Goal: Contribute content: Contribute content

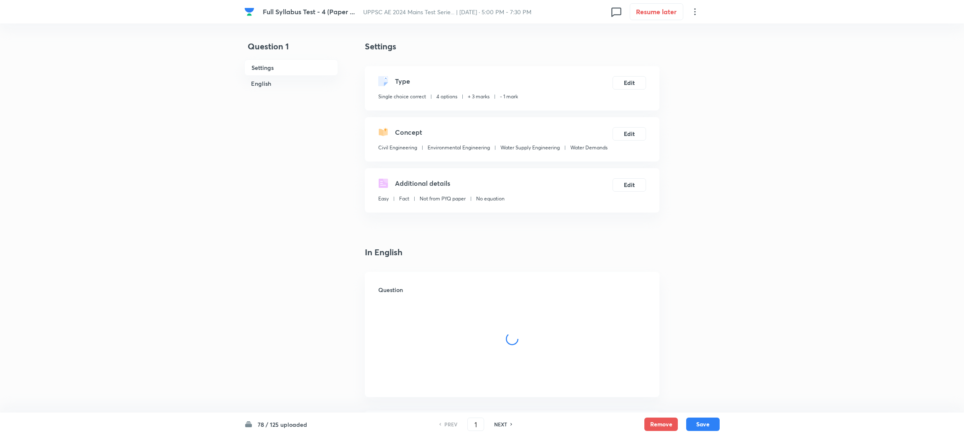
checkbox input "true"
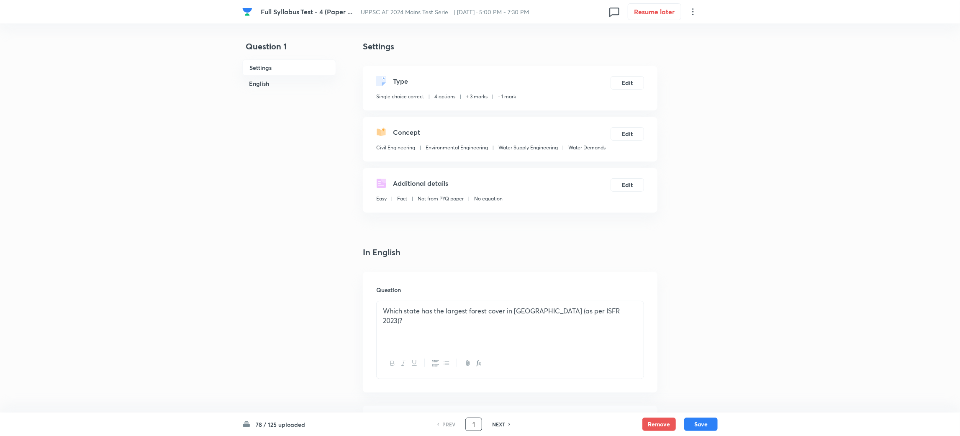
click at [475, 426] on input "1" at bounding box center [474, 424] width 16 height 15
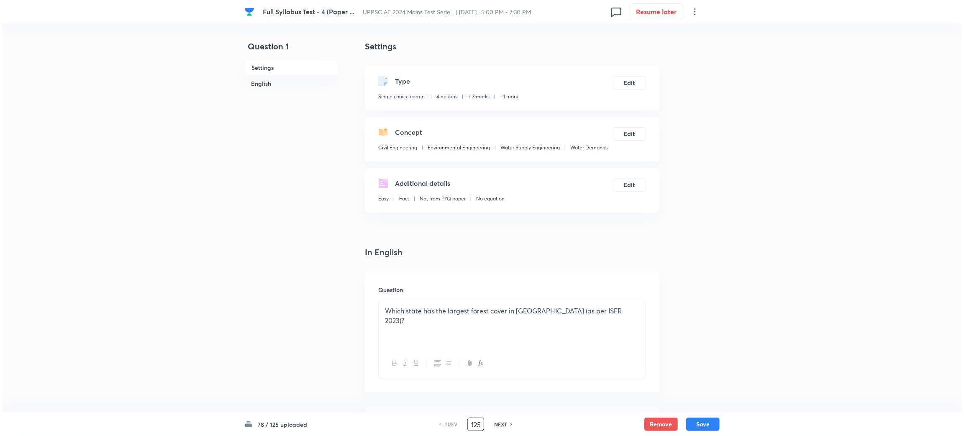
scroll to position [0, 1]
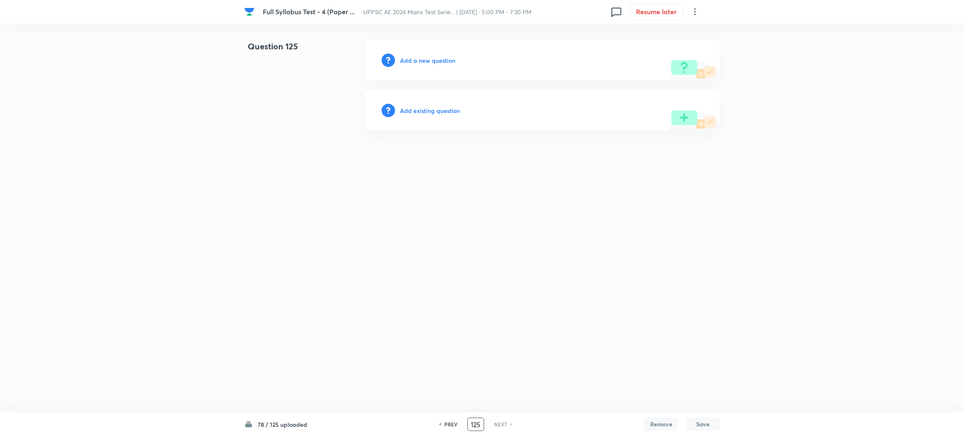
click at [473, 426] on input "125" at bounding box center [476, 424] width 16 height 15
type input "25"
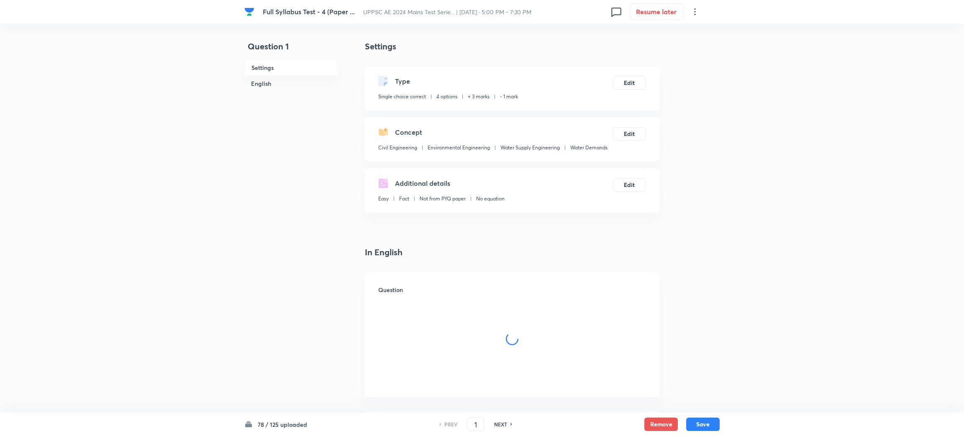
checkbox input "true"
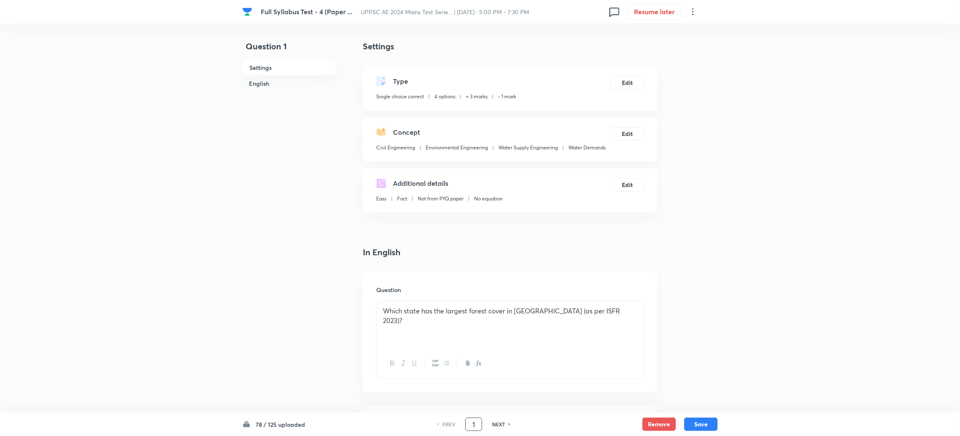
click at [476, 424] on input "1" at bounding box center [474, 424] width 16 height 15
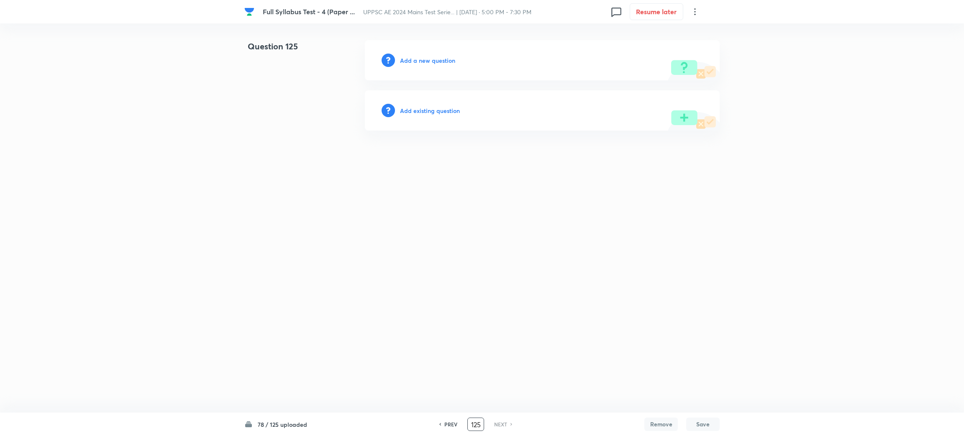
drag, startPoint x: 475, startPoint y: 425, endPoint x: 467, endPoint y: 426, distance: 8.4
click at [473, 426] on input "125" at bounding box center [476, 424] width 16 height 15
click at [453, 423] on h6 "PREV" at bounding box center [450, 425] width 13 height 8
click at [448, 423] on h6 "PREV" at bounding box center [450, 425] width 13 height 8
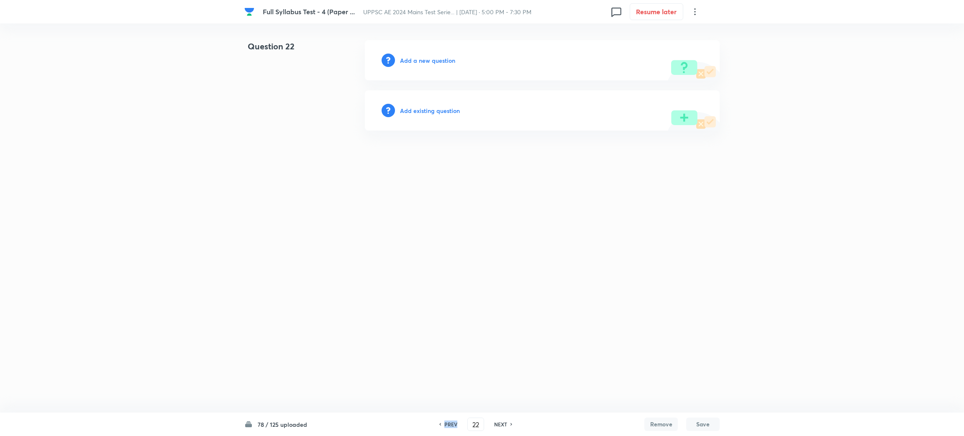
click at [448, 423] on h6 "PREV" at bounding box center [450, 425] width 13 height 8
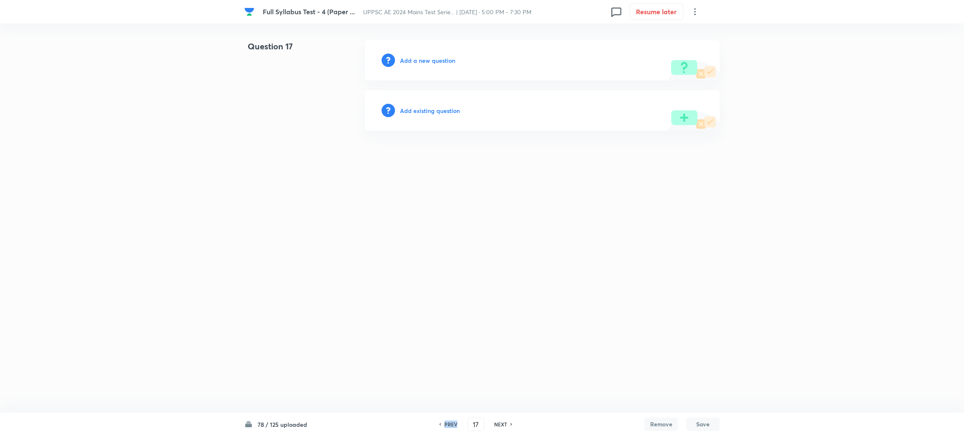
click at [448, 423] on h6 "PREV" at bounding box center [450, 425] width 13 height 8
drag, startPoint x: 471, startPoint y: 421, endPoint x: 533, endPoint y: 417, distance: 62.1
click at [472, 421] on input "15" at bounding box center [476, 424] width 16 height 15
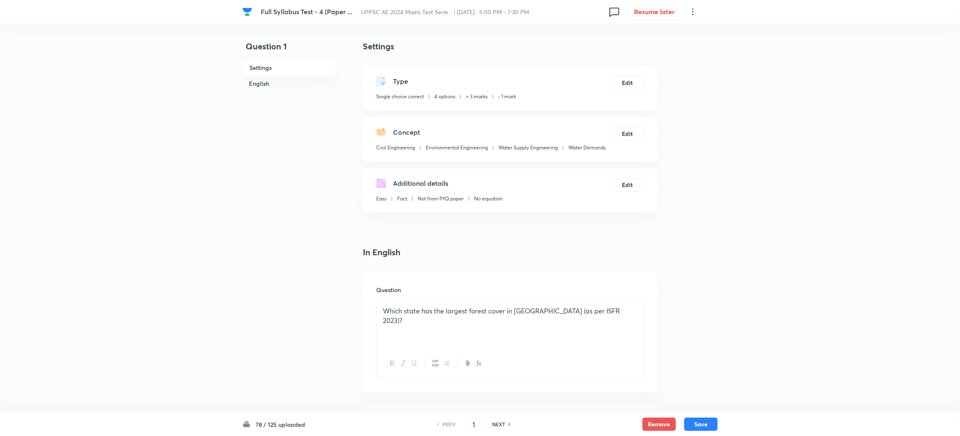
click at [499, 421] on h6 "NEXT" at bounding box center [498, 425] width 13 height 8
type input "2"
checkbox input "false"
checkbox input "true"
click at [499, 421] on h6 "NEXT" at bounding box center [498, 425] width 13 height 8
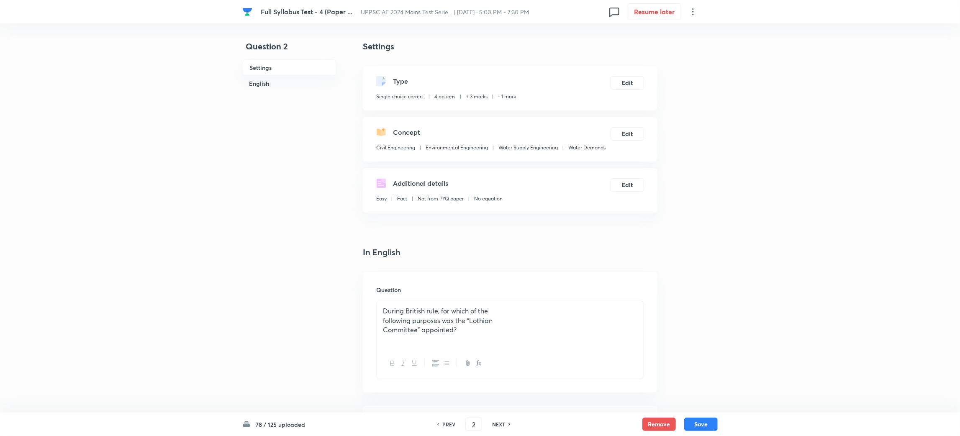
type input "3"
checkbox input "true"
click at [499, 421] on h6 "NEXT" at bounding box center [498, 425] width 13 height 8
type input "4"
checkbox input "false"
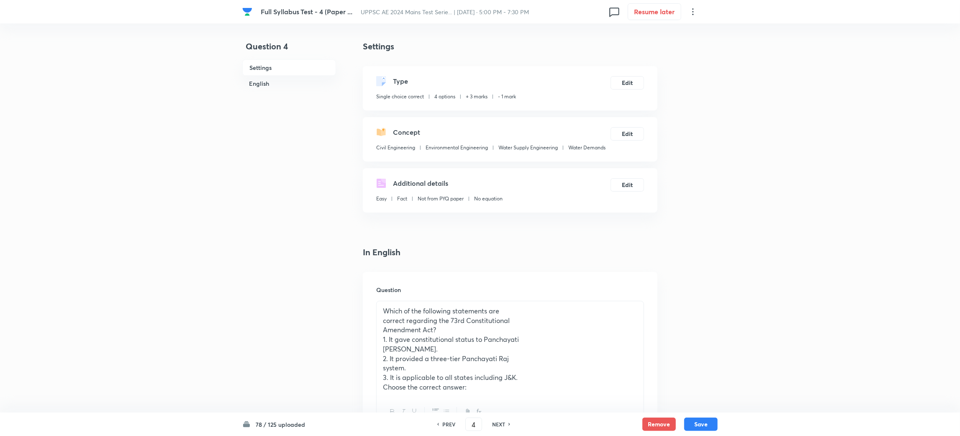
checkbox input "true"
click at [499, 421] on h6 "NEXT" at bounding box center [498, 425] width 13 height 8
type input "5"
checkbox input "true"
click at [499, 421] on h6 "NEXT" at bounding box center [498, 425] width 13 height 8
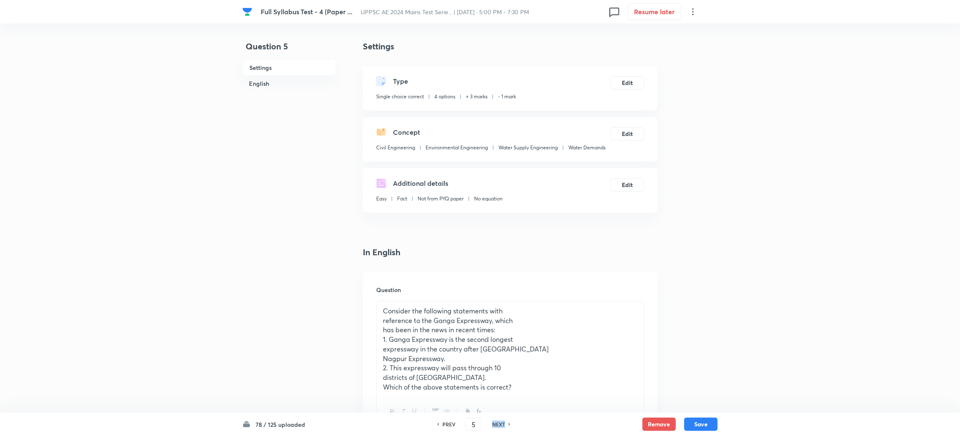
type input "6"
checkbox input "true"
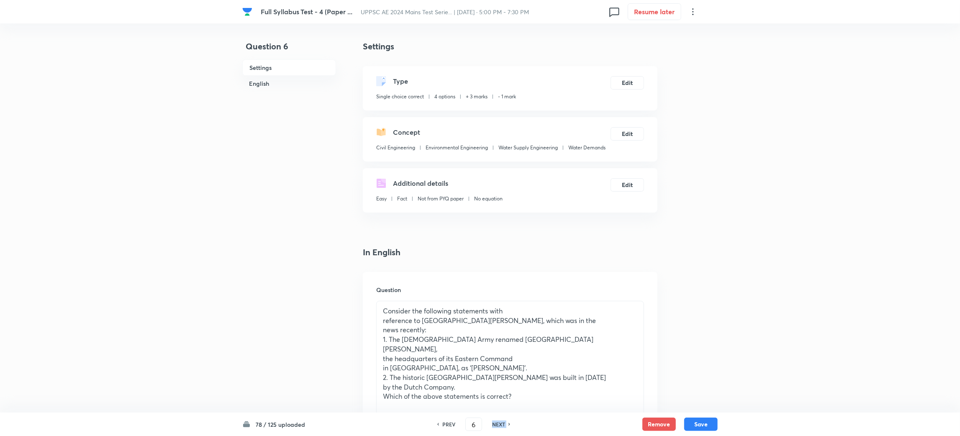
click at [499, 421] on h6 "NEXT" at bounding box center [498, 425] width 13 height 8
type input "7"
checkbox input "true"
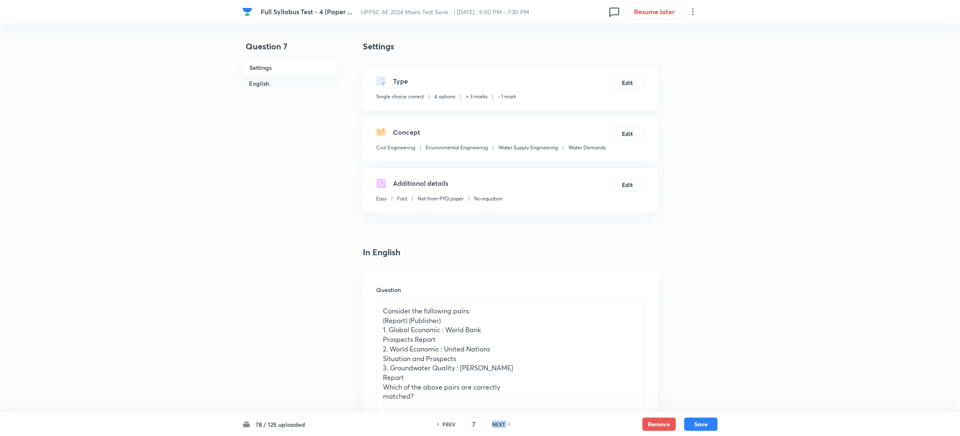
click at [499, 421] on h6 "NEXT" at bounding box center [498, 425] width 13 height 8
type input "8"
checkbox input "true"
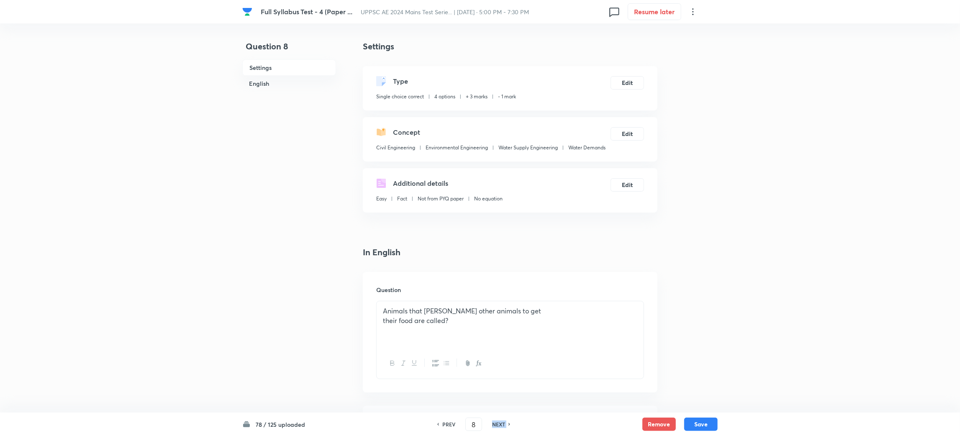
click at [499, 421] on h6 "NEXT" at bounding box center [498, 425] width 13 height 8
type input "9"
checkbox input "false"
checkbox input "true"
click at [499, 421] on h6 "NEXT" at bounding box center [498, 425] width 13 height 8
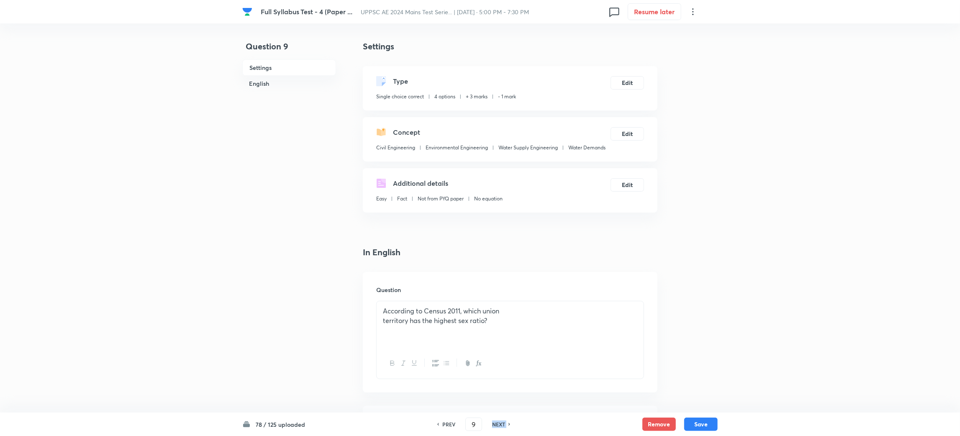
type input "10"
checkbox input "false"
checkbox input "true"
click at [499, 421] on h6 "NEXT" at bounding box center [498, 425] width 13 height 8
type input "11"
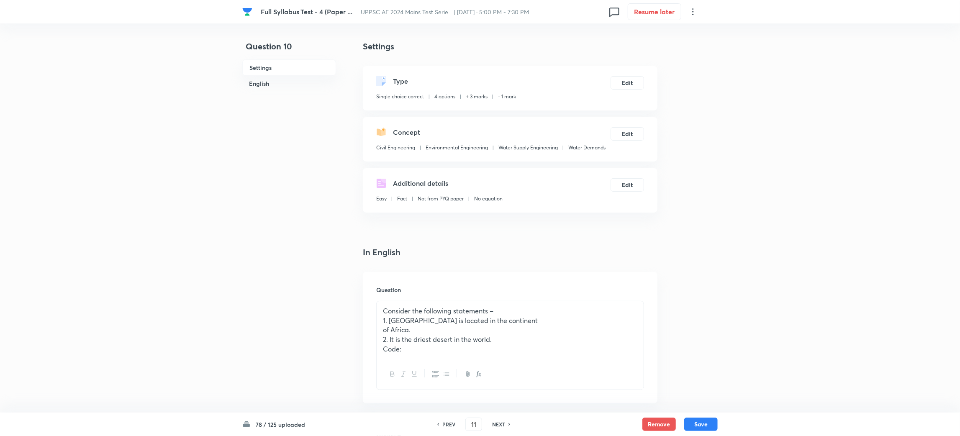
checkbox input "true"
click at [499, 421] on h6 "NEXT" at bounding box center [498, 425] width 13 height 8
type input "12"
checkbox input "false"
checkbox input "true"
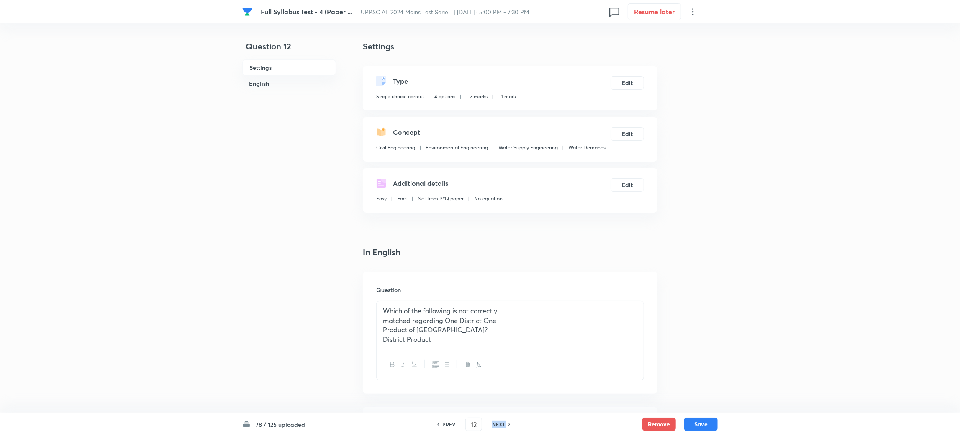
click at [499, 421] on h6 "NEXT" at bounding box center [498, 425] width 13 height 8
type input "13"
checkbox input "false"
checkbox input "true"
click at [499, 421] on h6 "NEXT" at bounding box center [498, 425] width 13 height 8
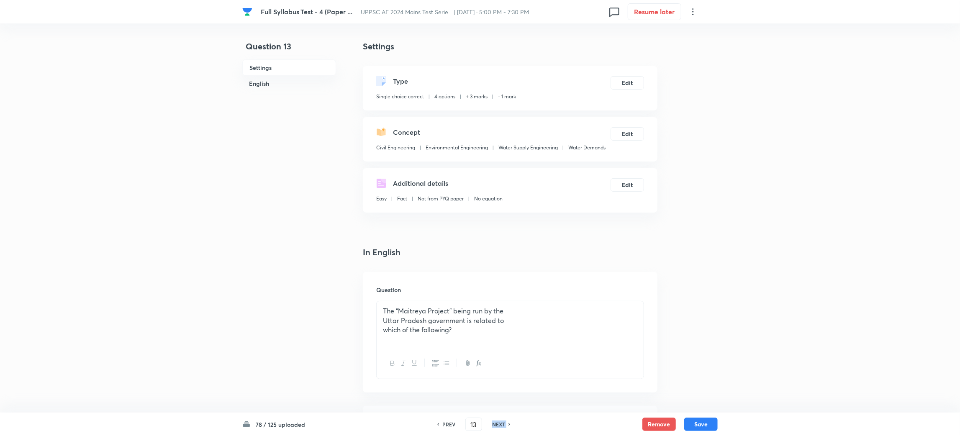
type input "14"
checkbox input "true"
click at [499, 421] on h6 "NEXT" at bounding box center [498, 425] width 13 height 8
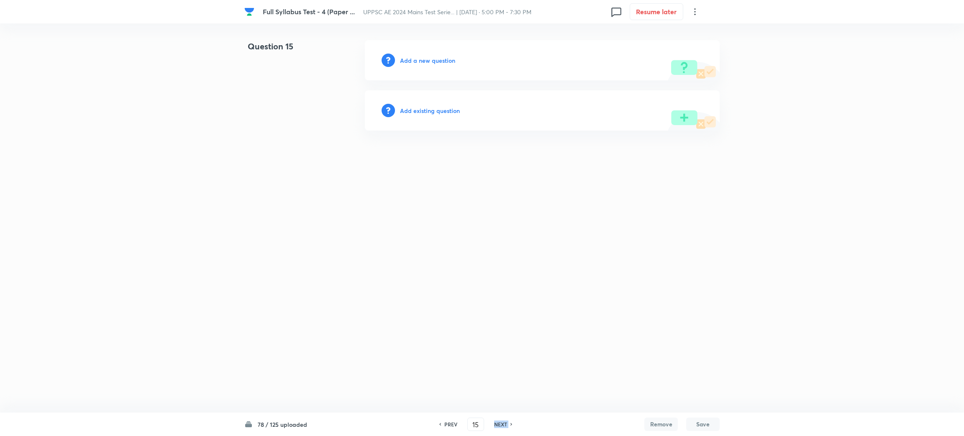
click at [499, 421] on h6 "NEXT" at bounding box center [500, 425] width 13 height 8
click at [446, 420] on div "PREV 16 ​ NEXT" at bounding box center [476, 424] width 108 height 13
click at [452, 424] on h6 "PREV" at bounding box center [450, 425] width 13 height 8
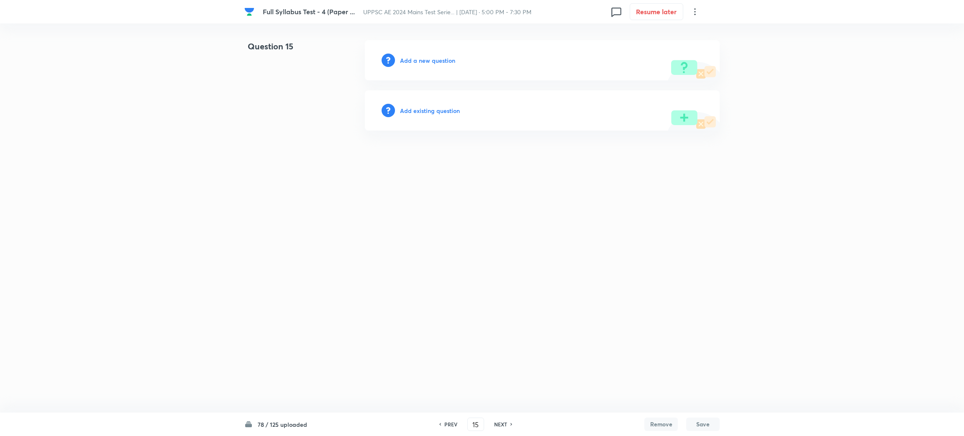
click at [452, 424] on h6 "PREV" at bounding box center [450, 425] width 13 height 8
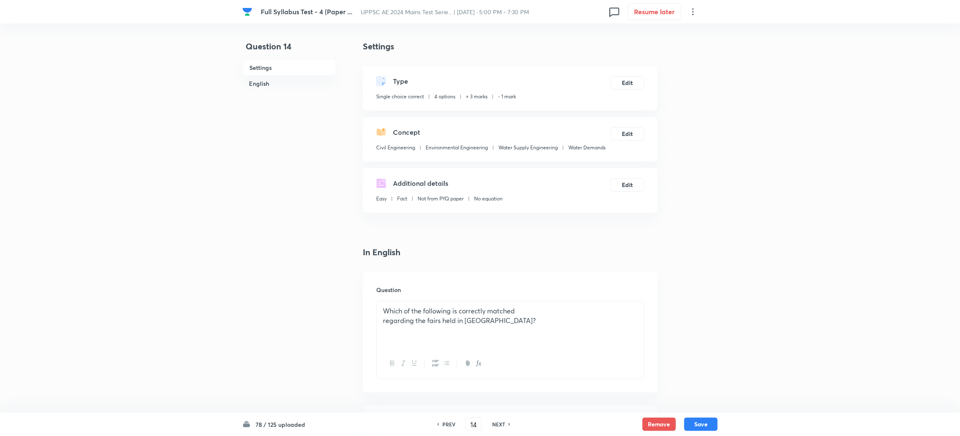
click at [444, 423] on h6 "PREV" at bounding box center [448, 425] width 13 height 8
type input "13"
checkbox input "true"
click at [496, 421] on h6 "NEXT" at bounding box center [498, 425] width 13 height 8
type input "14"
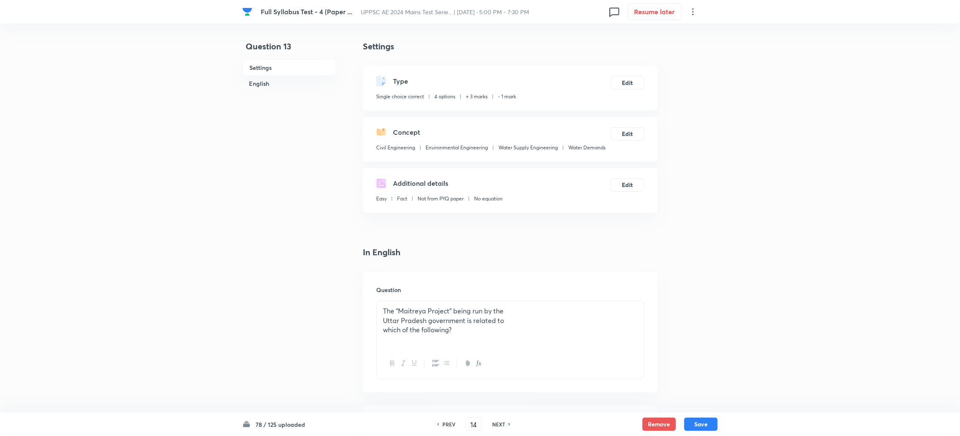
checkbox input "true"
click at [499, 421] on h6 "NEXT" at bounding box center [498, 425] width 13 height 8
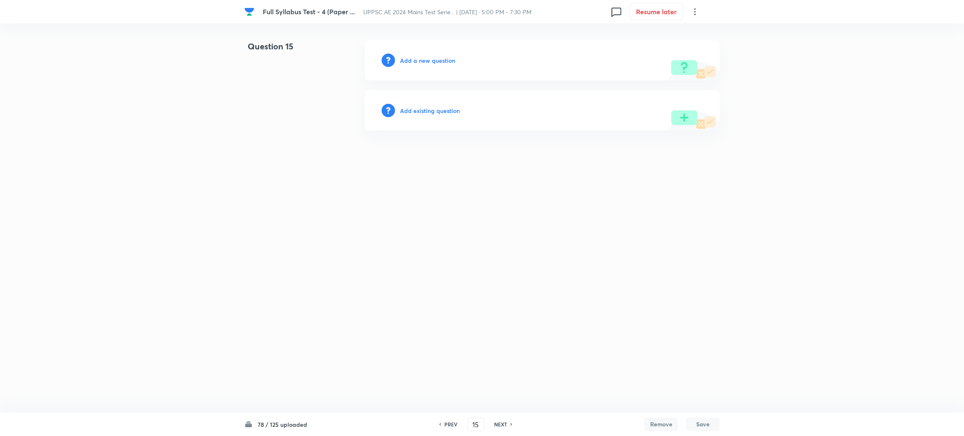
click at [441, 421] on div "PREV" at bounding box center [450, 425] width 22 height 8
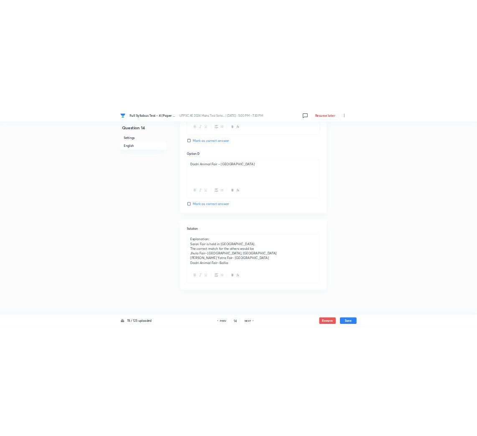
scroll to position [719, 0]
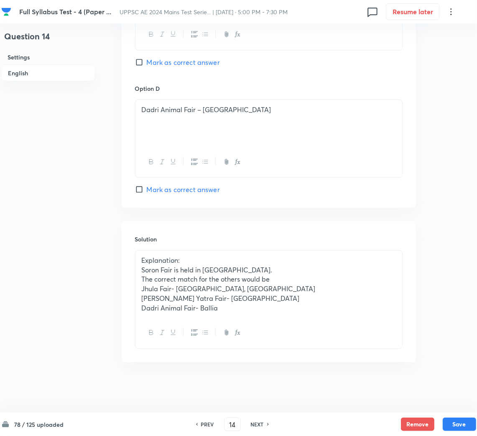
click at [159, 273] on p "Soron Fair is held in [GEOGRAPHIC_DATA]." at bounding box center [269, 270] width 254 height 10
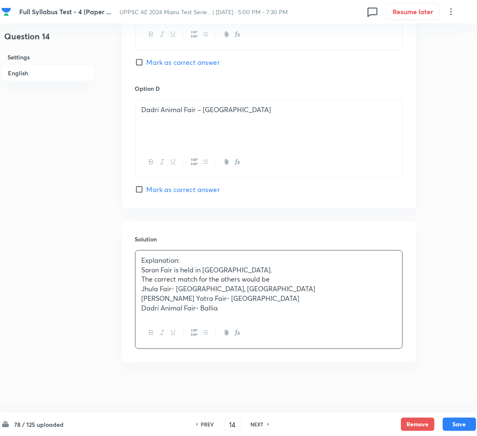
click at [209, 424] on h6 "PREV" at bounding box center [207, 425] width 13 height 8
type input "13"
checkbox input "true"
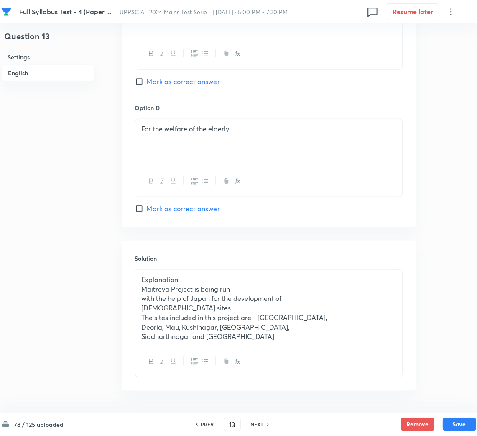
scroll to position [729, 0]
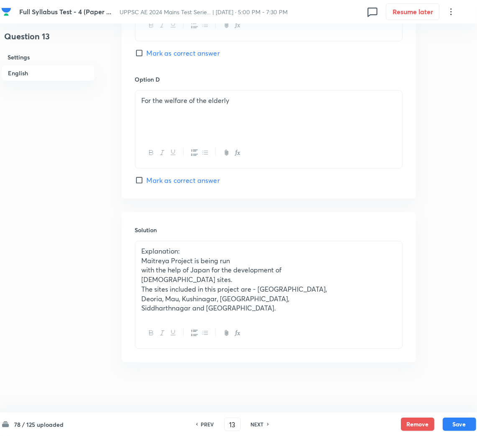
click at [262, 421] on h6 "NEXT" at bounding box center [257, 425] width 13 height 8
type input "14"
checkbox input "true"
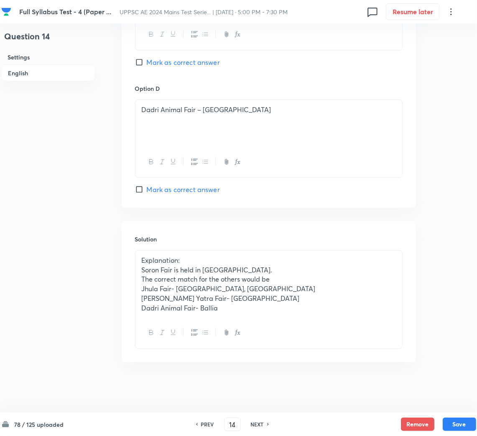
click at [262, 421] on h6 "NEXT" at bounding box center [257, 425] width 13 height 8
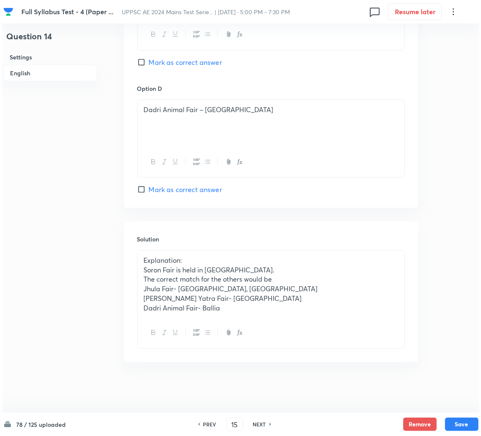
scroll to position [0, 0]
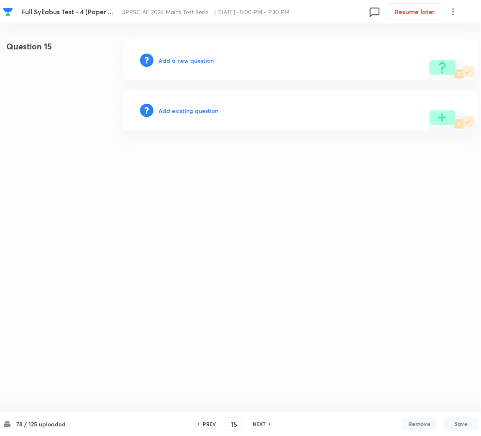
click at [187, 64] on h6 "Add a new question" at bounding box center [186, 60] width 55 height 9
click at [187, 64] on h6 "Choose a question type" at bounding box center [191, 60] width 64 height 9
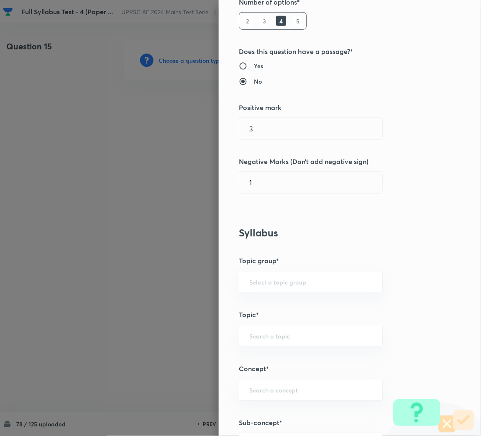
scroll to position [188, 0]
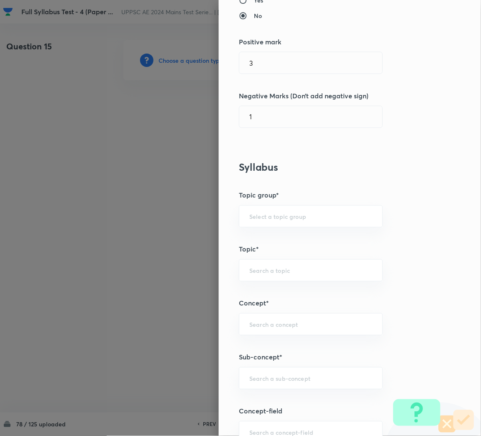
click at [130, 166] on div at bounding box center [240, 218] width 481 height 436
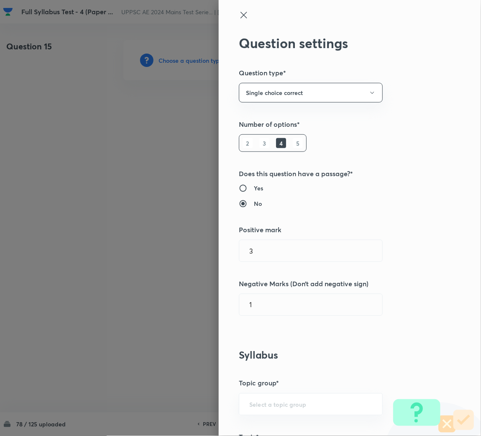
click at [239, 10] on icon at bounding box center [244, 15] width 10 height 10
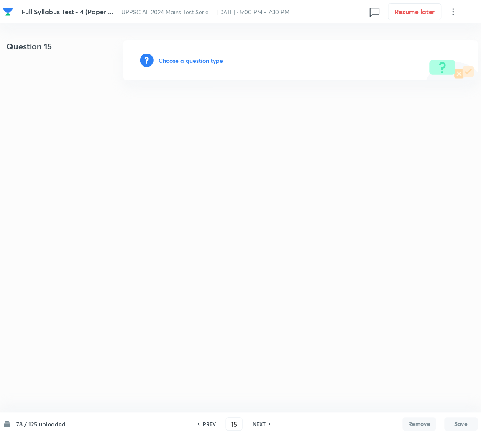
click at [205, 424] on h6 "PREV" at bounding box center [209, 425] width 13 height 8
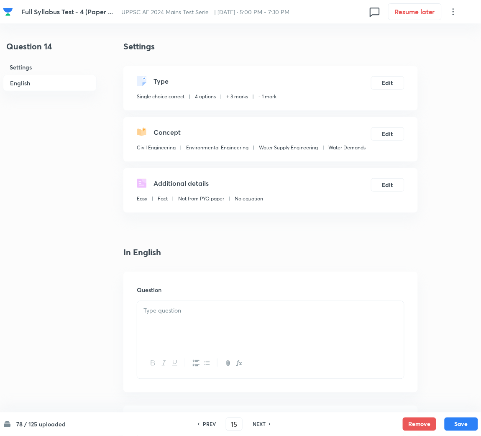
type input "14"
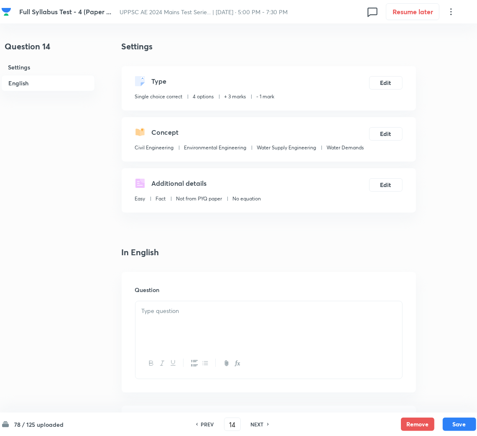
checkbox input "true"
click at [259, 424] on h6 "NEXT" at bounding box center [257, 425] width 13 height 8
type input "15"
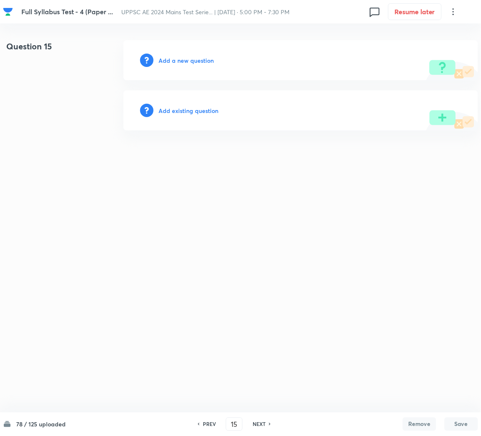
click at [202, 60] on h6 "Add a new question" at bounding box center [186, 60] width 55 height 9
click at [192, 60] on h6 "Choose a question type" at bounding box center [191, 60] width 64 height 9
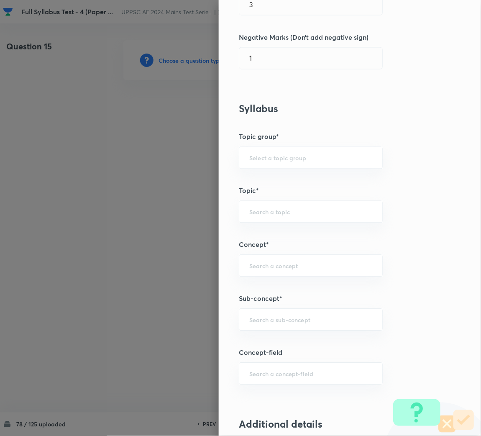
scroll to position [376, 0]
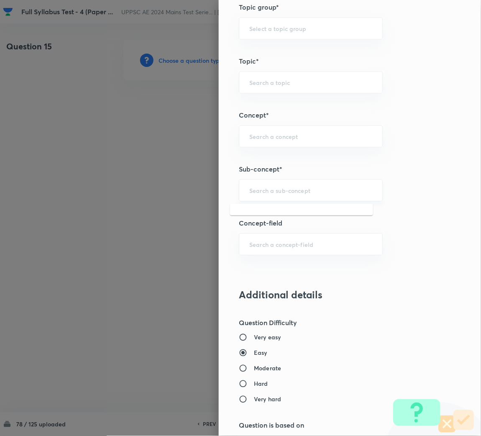
click at [250, 192] on input "text" at bounding box center [310, 190] width 123 height 8
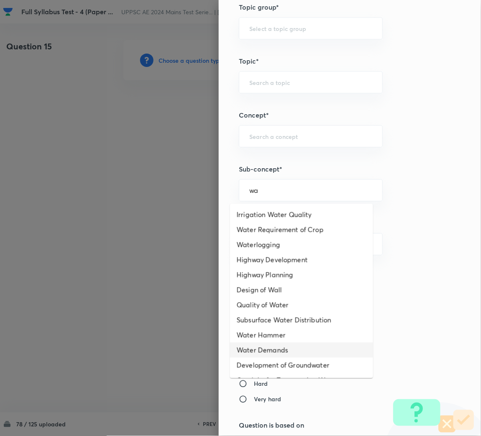
drag, startPoint x: 265, startPoint y: 351, endPoint x: 264, endPoint y: 346, distance: 5.5
click at [265, 350] on li "Water Demands" at bounding box center [301, 350] width 143 height 15
type input "Water Demands"
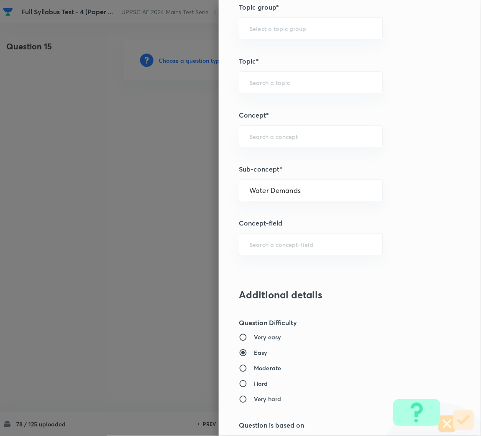
type input "Civil Engineering"
type input "Environmental Engineering"
type input "Water Supply Engineering"
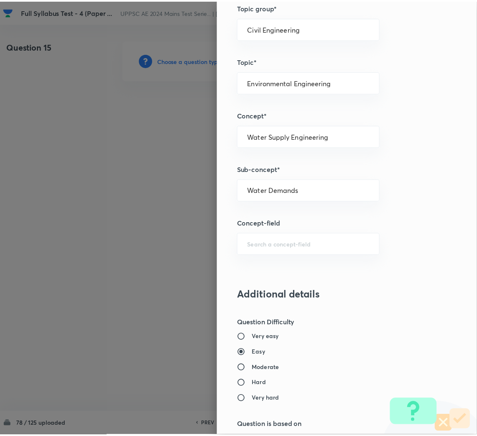
scroll to position [690, 0]
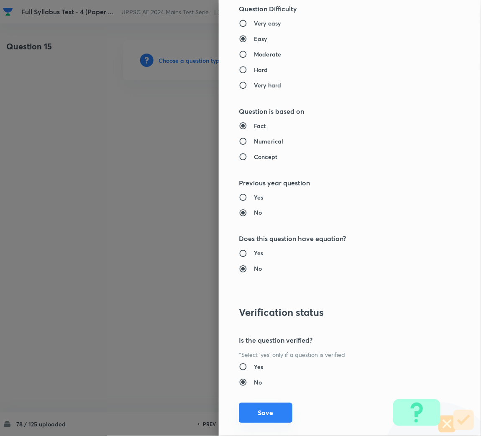
click at [252, 421] on button "Save" at bounding box center [266, 413] width 54 height 20
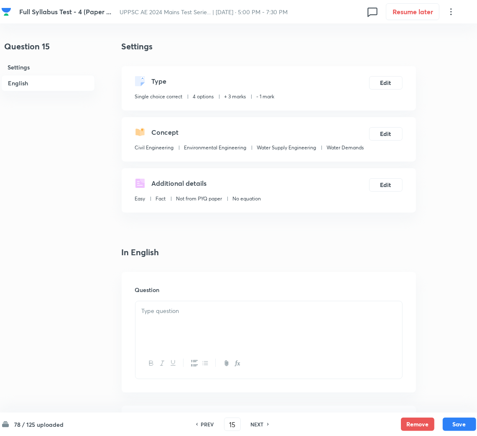
click at [210, 334] on div at bounding box center [269, 324] width 267 height 47
click at [181, 320] on div at bounding box center [269, 324] width 267 height 47
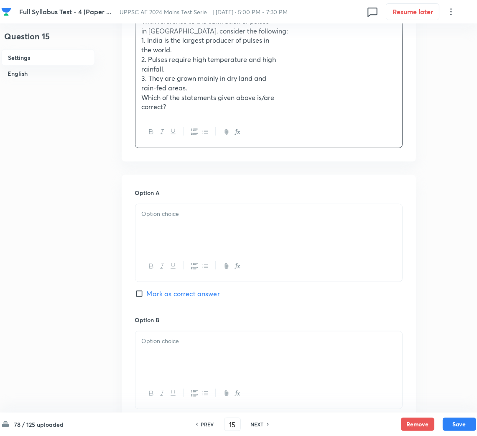
scroll to position [313, 0]
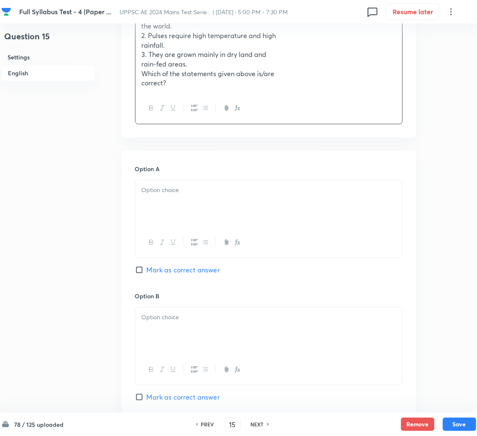
drag, startPoint x: 160, startPoint y: 216, endPoint x: 22, endPoint y: 215, distance: 138.1
click at [160, 215] on div at bounding box center [269, 203] width 267 height 47
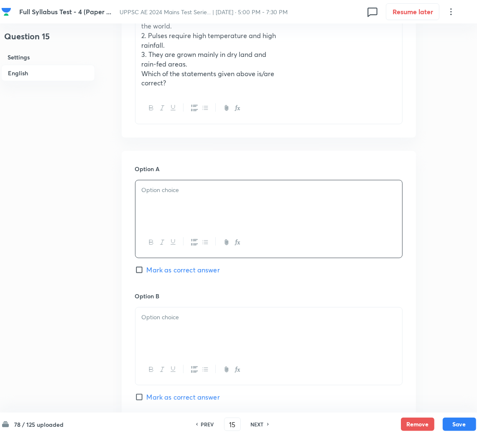
click at [167, 198] on div at bounding box center [269, 203] width 267 height 47
drag, startPoint x: 179, startPoint y: 333, endPoint x: 174, endPoint y: 333, distance: 5.0
click at [177, 333] on div at bounding box center [269, 331] width 267 height 47
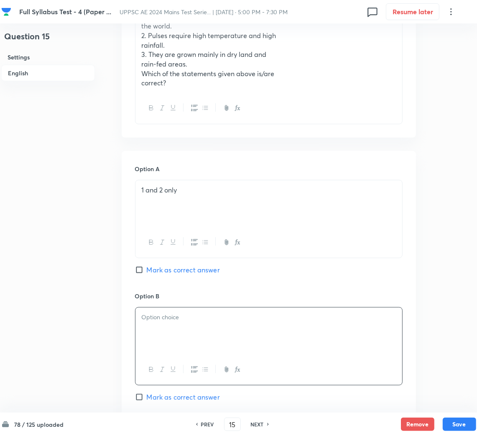
click at [161, 335] on div at bounding box center [269, 331] width 267 height 47
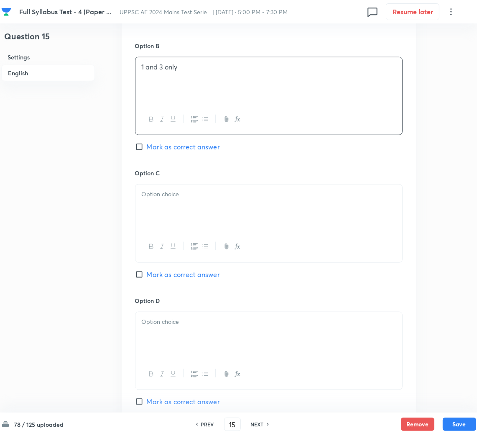
scroll to position [565, 0]
drag, startPoint x: 177, startPoint y: 192, endPoint x: 99, endPoint y: 192, distance: 78.3
click at [177, 192] on p at bounding box center [269, 194] width 254 height 10
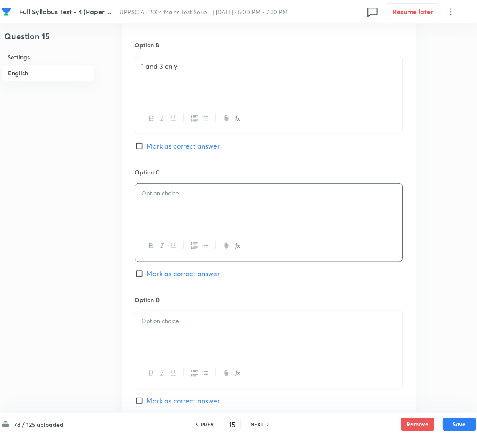
click at [173, 204] on div at bounding box center [269, 207] width 267 height 47
drag, startPoint x: 175, startPoint y: 333, endPoint x: 10, endPoint y: 310, distance: 166.5
click at [174, 334] on div at bounding box center [269, 334] width 267 height 47
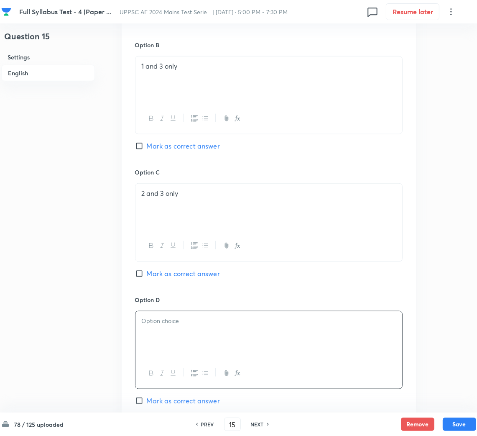
click at [177, 331] on div at bounding box center [269, 334] width 267 height 47
click at [162, 148] on span "Mark as correct answer" at bounding box center [183, 146] width 73 height 10
click at [147, 148] on input "Mark as correct answer" at bounding box center [141, 146] width 12 height 8
checkbox input "true"
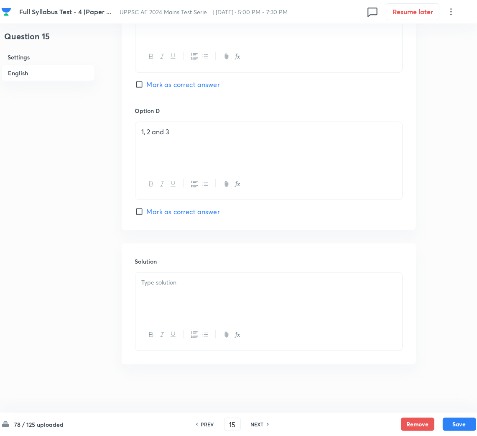
scroll to position [757, 0]
click at [171, 300] on div at bounding box center [269, 294] width 267 height 47
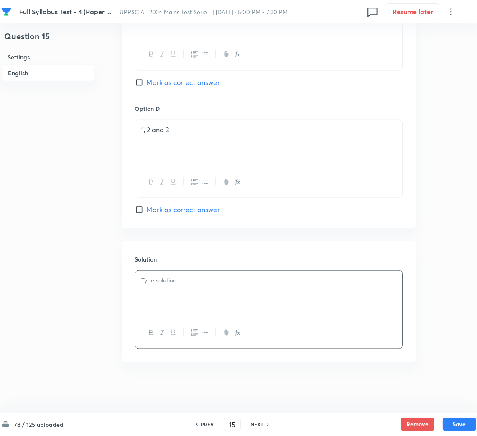
click at [176, 305] on div at bounding box center [269, 294] width 267 height 47
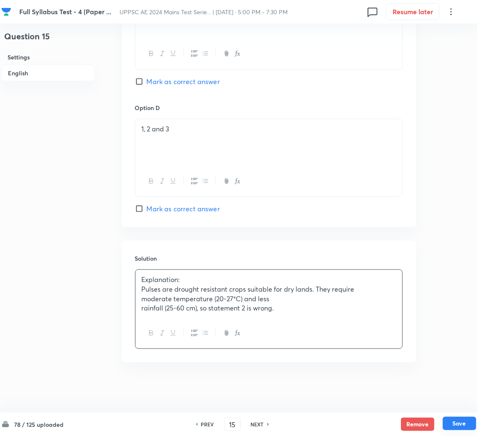
click at [459, 425] on button "Save" at bounding box center [459, 423] width 33 height 13
type input "16"
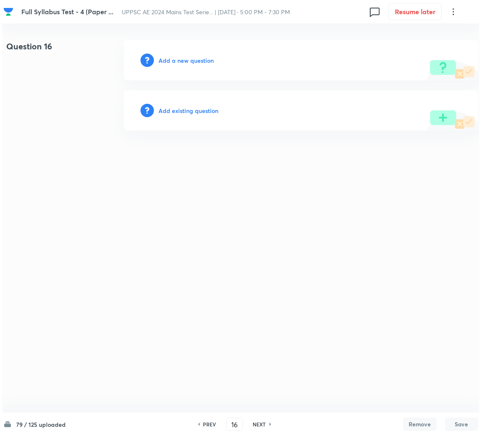
scroll to position [0, 0]
click at [183, 62] on h6 "Add a new question" at bounding box center [186, 60] width 55 height 9
click at [183, 62] on h6 "Choose a question type" at bounding box center [191, 60] width 64 height 9
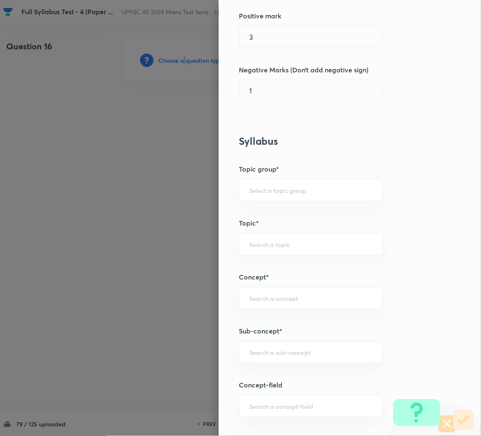
scroll to position [313, 0]
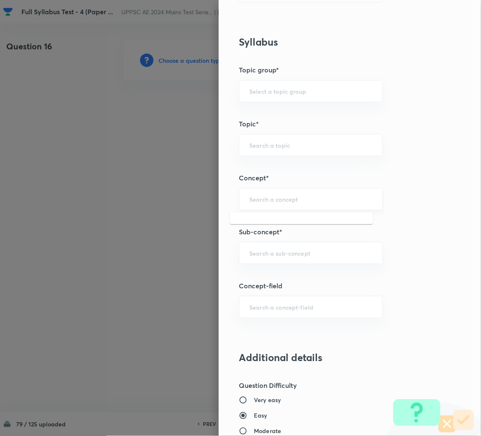
click at [267, 203] on input "text" at bounding box center [310, 199] width 123 height 8
click at [262, 251] on input "text" at bounding box center [310, 253] width 123 height 8
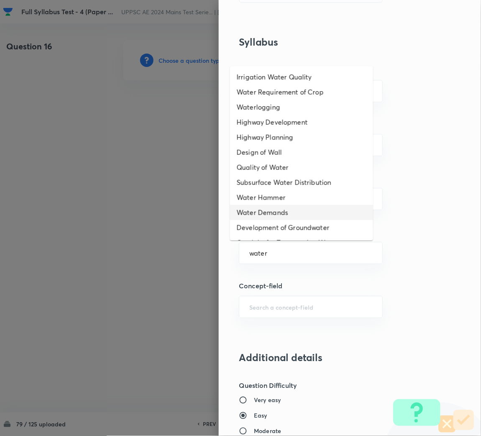
click at [270, 213] on li "Water Demands" at bounding box center [301, 212] width 143 height 15
type input "Water Demands"
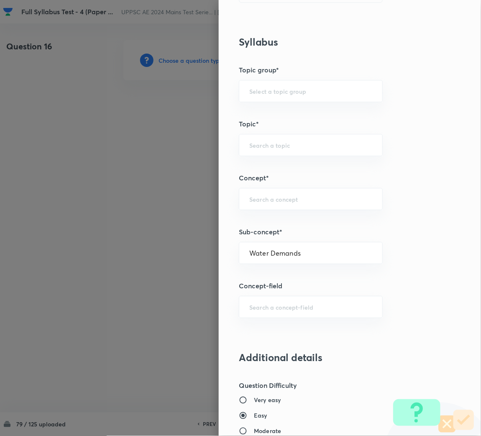
type input "Civil Engineering"
type input "Environmental Engineering"
type input "Water Supply Engineering"
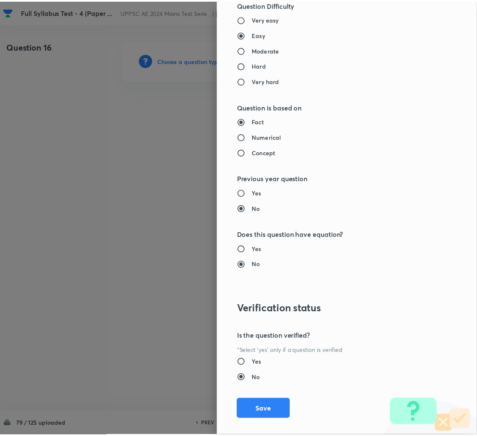
scroll to position [705, 0]
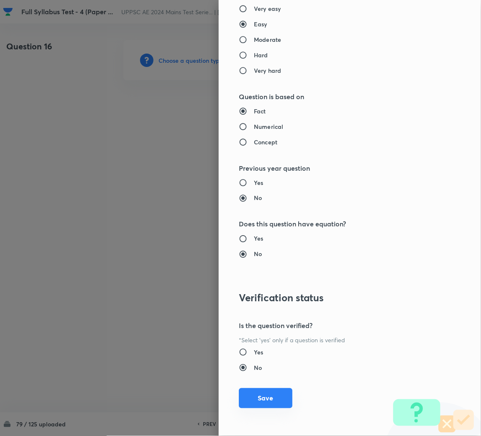
click at [247, 402] on button "Save" at bounding box center [266, 398] width 54 height 20
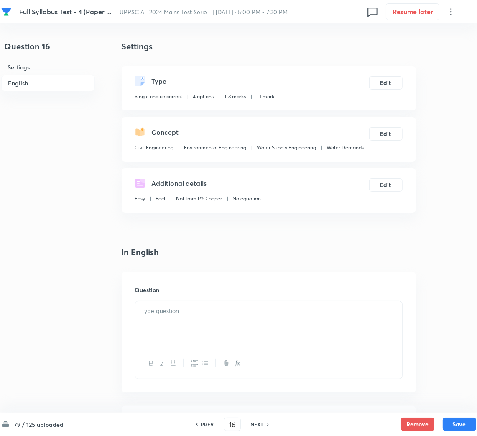
click at [187, 348] on div at bounding box center [269, 324] width 267 height 47
click at [216, 342] on div at bounding box center [269, 324] width 267 height 47
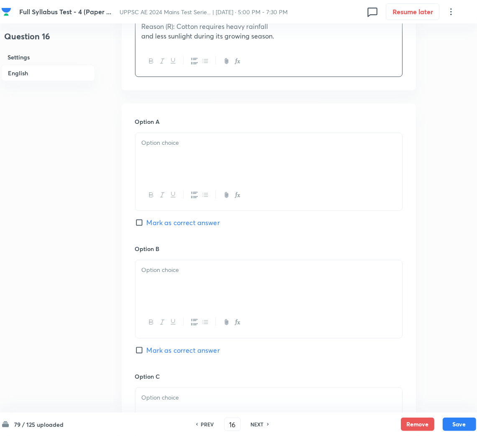
scroll to position [313, 0]
click at [166, 164] on div at bounding box center [269, 156] width 267 height 47
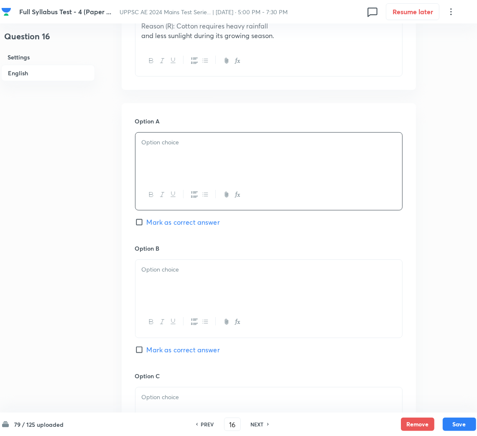
click at [175, 162] on div at bounding box center [269, 156] width 267 height 47
click at [187, 283] on div at bounding box center [269, 283] width 267 height 47
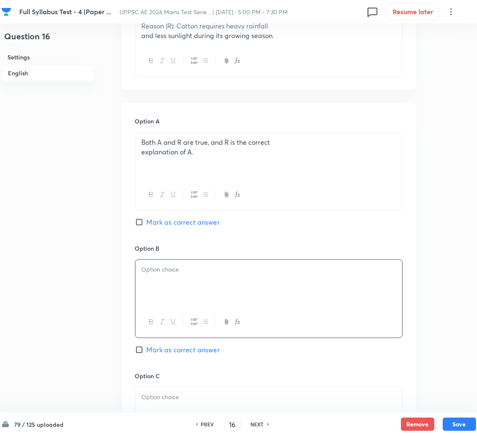
click at [152, 281] on div at bounding box center [269, 283] width 267 height 47
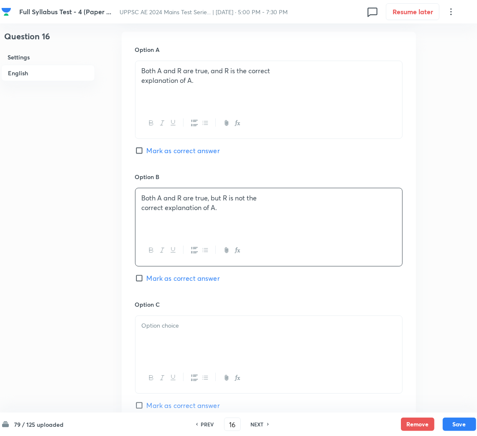
scroll to position [439, 0]
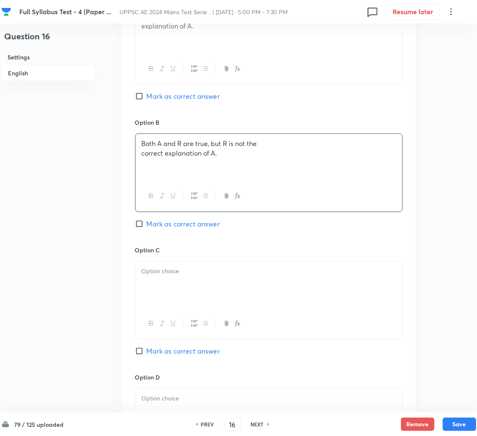
click at [200, 286] on div at bounding box center [269, 285] width 267 height 47
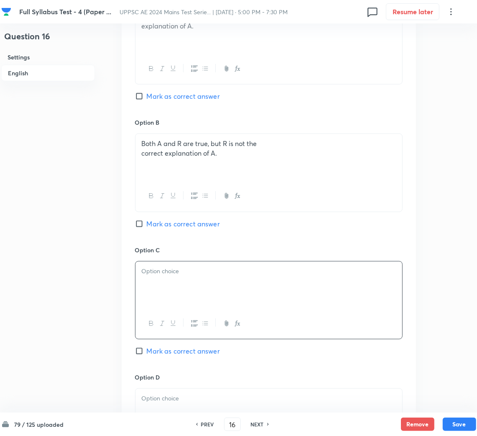
click at [343, 293] on div at bounding box center [269, 285] width 267 height 47
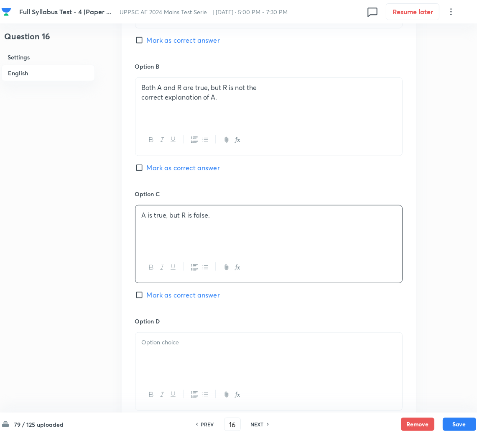
scroll to position [627, 0]
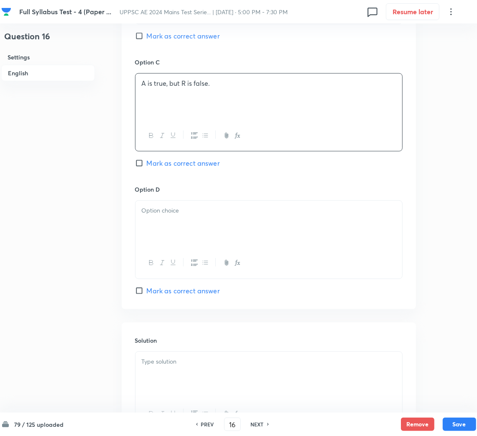
click at [187, 239] on div at bounding box center [269, 224] width 267 height 47
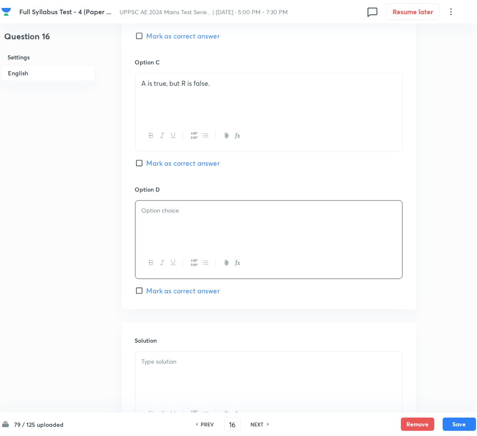
drag, startPoint x: 170, startPoint y: 241, endPoint x: 189, endPoint y: 266, distance: 31.4
click at [170, 240] on div at bounding box center [269, 224] width 267 height 47
drag, startPoint x: 262, startPoint y: 384, endPoint x: 255, endPoint y: 383, distance: 6.3
click at [260, 384] on div at bounding box center [269, 375] width 267 height 47
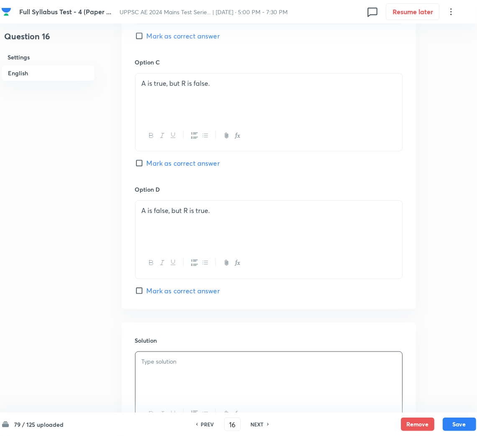
drag, startPoint x: 145, startPoint y: 162, endPoint x: 15, endPoint y: 187, distance: 133.0
click at [141, 162] on input "Mark as correct answer" at bounding box center [141, 163] width 12 height 8
checkbox input "true"
drag, startPoint x: 146, startPoint y: 367, endPoint x: 155, endPoint y: 369, distance: 8.9
click at [146, 367] on p at bounding box center [269, 362] width 254 height 10
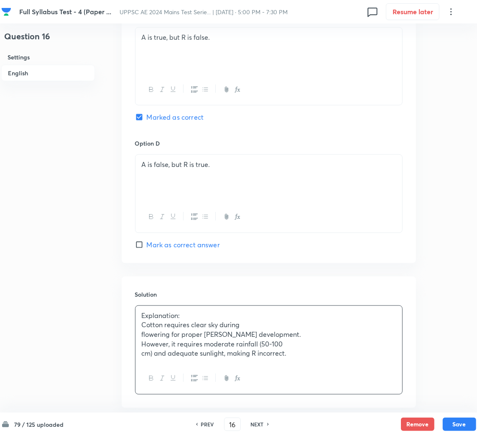
scroll to position [720, 0]
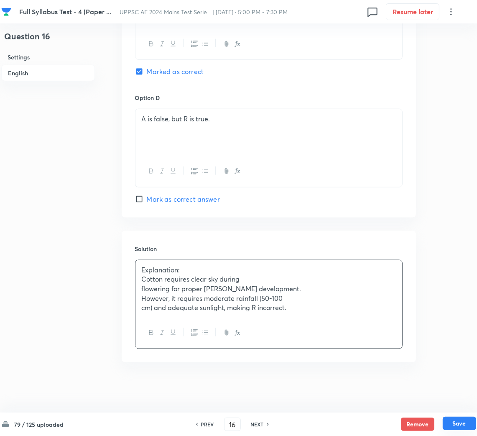
click at [456, 424] on button "Save" at bounding box center [459, 423] width 33 height 13
type input "17"
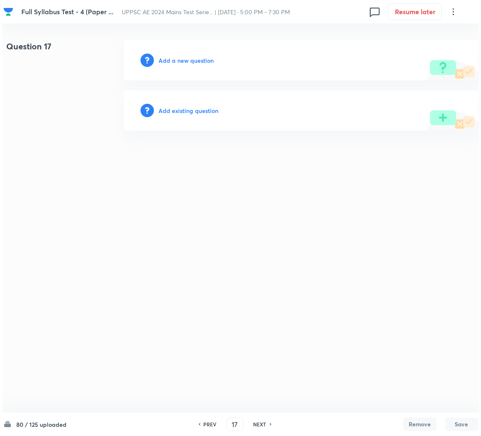
scroll to position [0, 0]
click at [167, 67] on div "Add a new question" at bounding box center [300, 60] width 355 height 40
click at [172, 62] on h6 "Add a new question" at bounding box center [186, 60] width 55 height 9
click at [172, 62] on h6 "Choose a question type" at bounding box center [191, 60] width 64 height 9
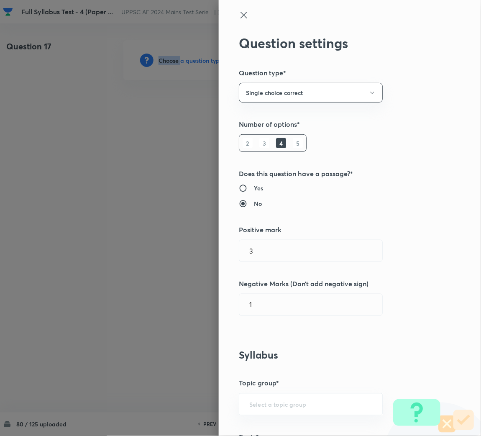
scroll to position [188, 0]
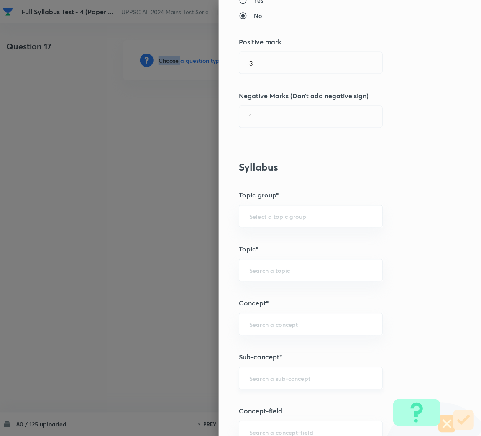
click at [262, 373] on div "​" at bounding box center [311, 378] width 144 height 22
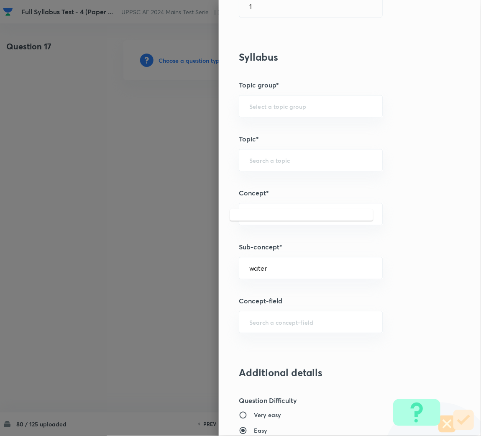
scroll to position [376, 0]
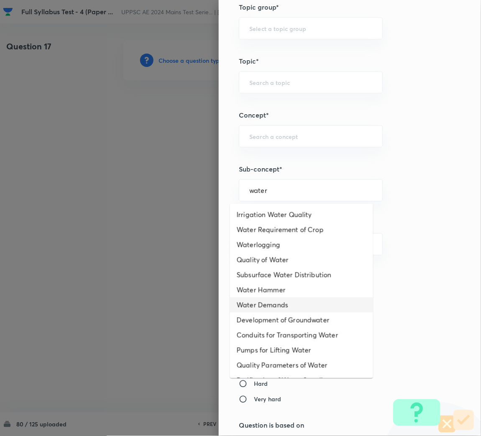
click at [266, 305] on li "Water Demands" at bounding box center [301, 305] width 143 height 15
type input "Water Demands"
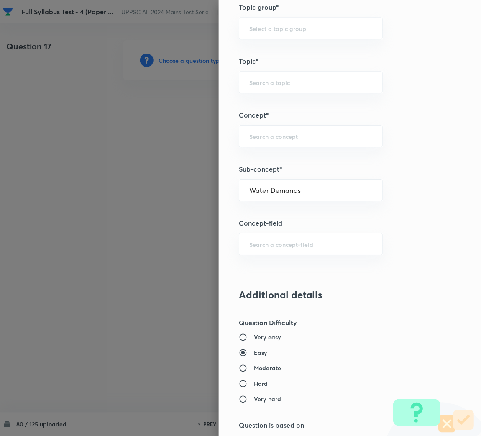
type input "Civil Engineering"
type input "Environmental Engineering"
type input "Water Supply Engineering"
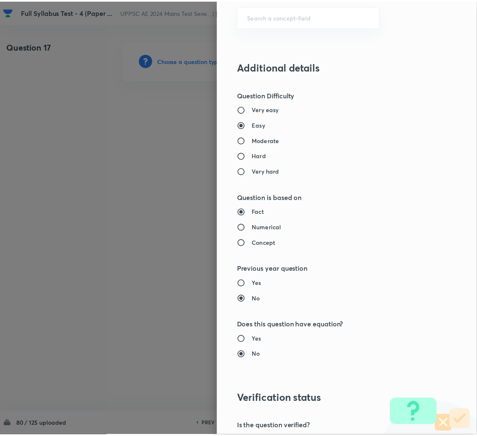
scroll to position [705, 0]
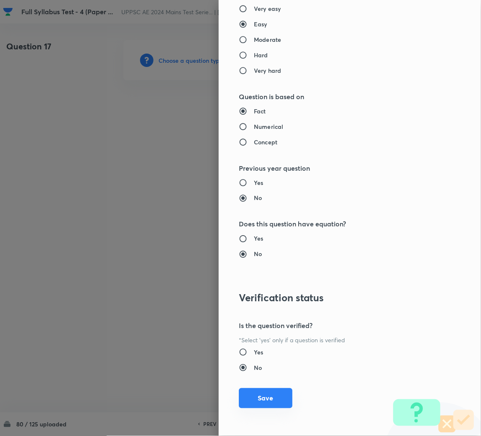
click at [252, 396] on button "Save" at bounding box center [266, 398] width 54 height 20
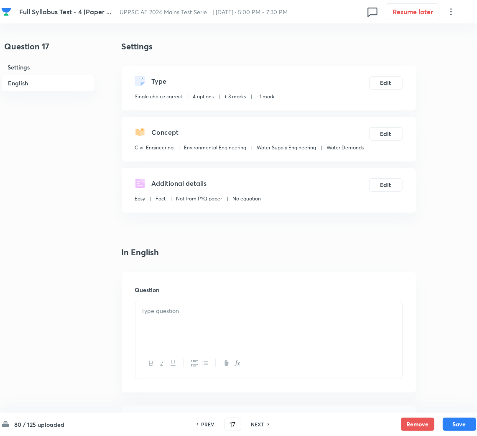
click at [205, 353] on div at bounding box center [269, 363] width 267 height 31
click at [182, 320] on div at bounding box center [269, 324] width 267 height 47
click at [187, 328] on div at bounding box center [269, 324] width 267 height 47
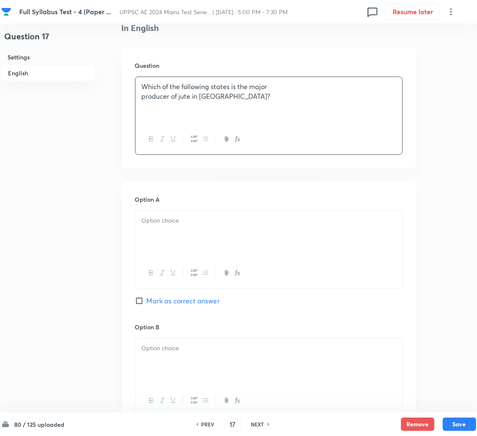
scroll to position [251, 0]
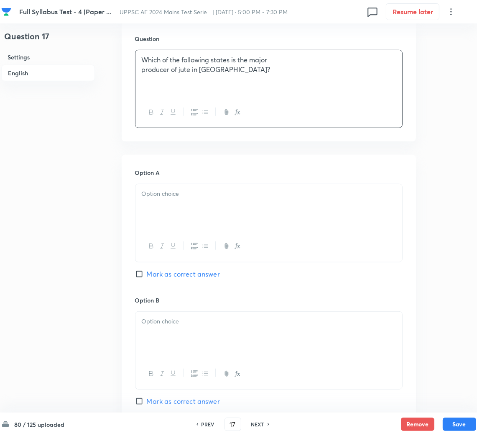
click at [177, 201] on div at bounding box center [269, 207] width 267 height 47
click at [186, 207] on div at bounding box center [269, 207] width 267 height 47
drag, startPoint x: 162, startPoint y: 330, endPoint x: 12, endPoint y: 298, distance: 153.1
click at [162, 330] on div at bounding box center [269, 335] width 267 height 47
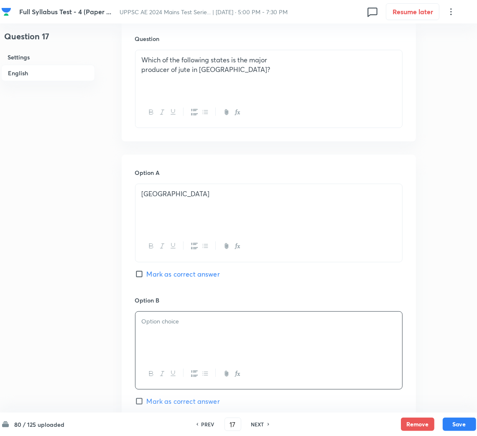
click at [252, 335] on div at bounding box center [269, 335] width 267 height 47
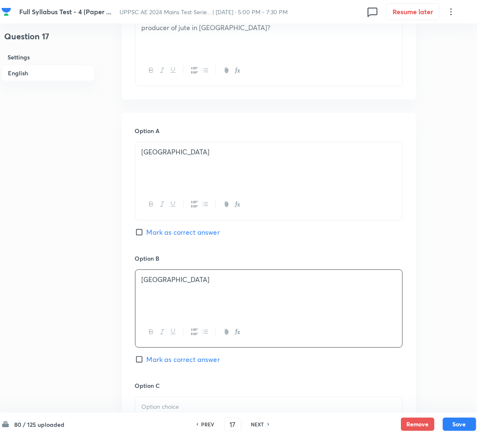
scroll to position [376, 0]
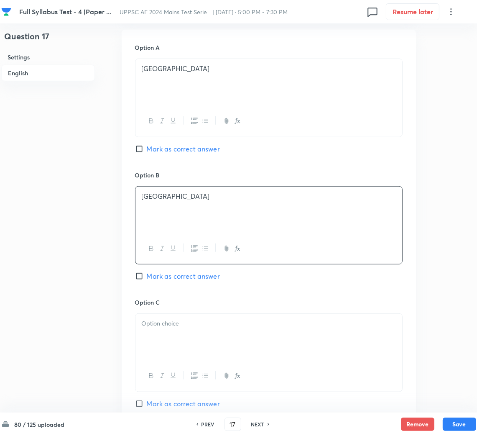
click at [195, 311] on div "Option C Mark as correct answer" at bounding box center [269, 361] width 268 height 127
drag, startPoint x: 183, startPoint y: 338, endPoint x: 114, endPoint y: 324, distance: 70.4
click at [178, 338] on div at bounding box center [269, 337] width 267 height 47
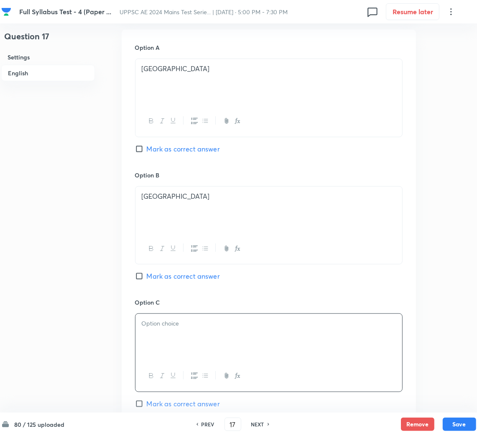
click at [185, 336] on div at bounding box center [269, 337] width 267 height 47
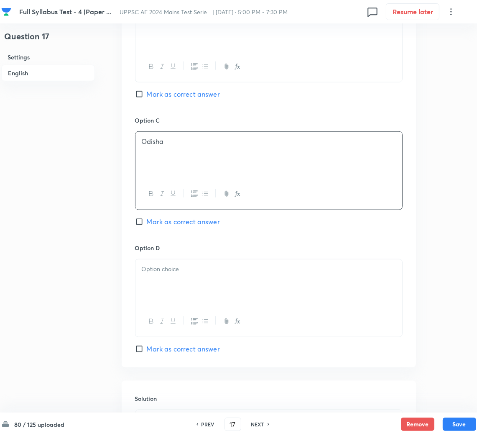
scroll to position [565, 0]
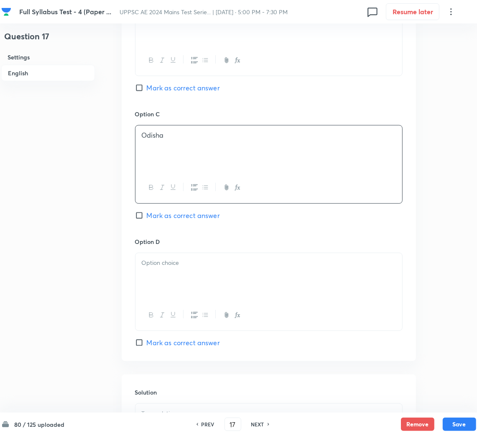
click at [171, 305] on div at bounding box center [269, 315] width 267 height 31
click at [152, 279] on div at bounding box center [269, 276] width 267 height 47
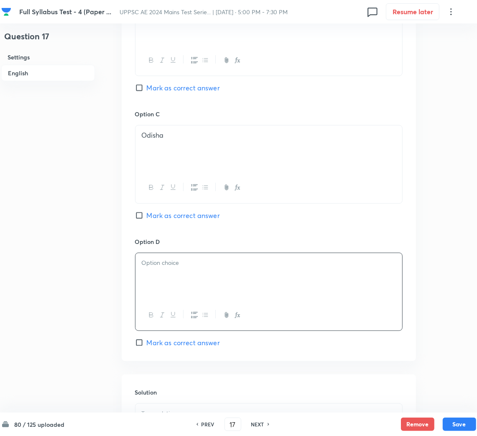
click at [172, 272] on div at bounding box center [269, 276] width 267 height 47
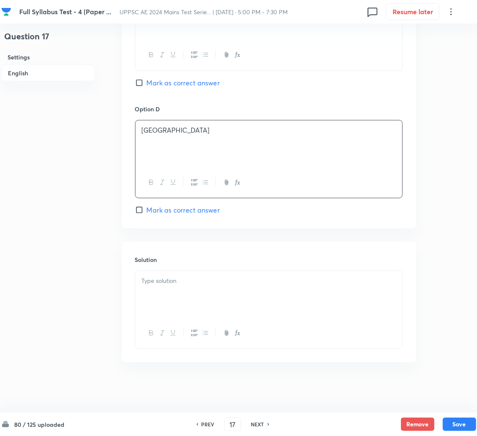
click at [174, 313] on div at bounding box center [269, 294] width 267 height 47
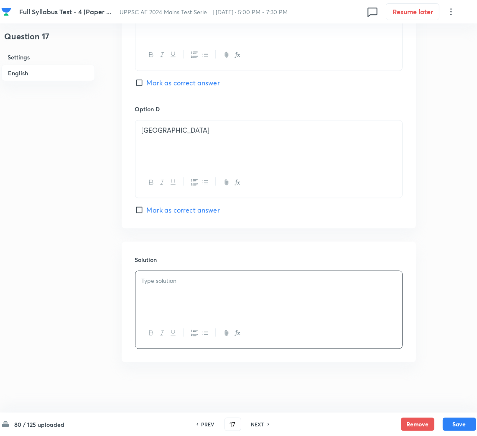
click at [149, 212] on span "Mark as correct answer" at bounding box center [183, 210] width 73 height 10
click at [147, 212] on input "Mark as correct answer" at bounding box center [141, 210] width 12 height 8
checkbox input "true"
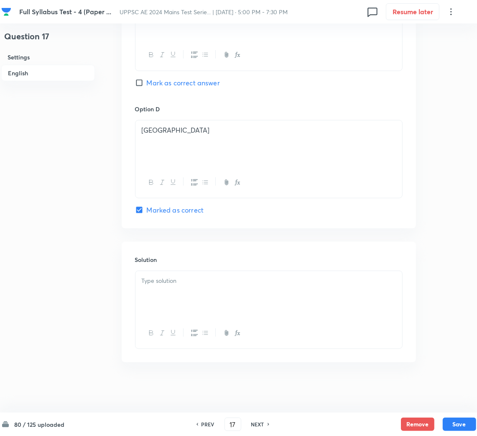
click at [172, 295] on div at bounding box center [269, 294] width 267 height 47
click at [205, 310] on div at bounding box center [269, 294] width 267 height 47
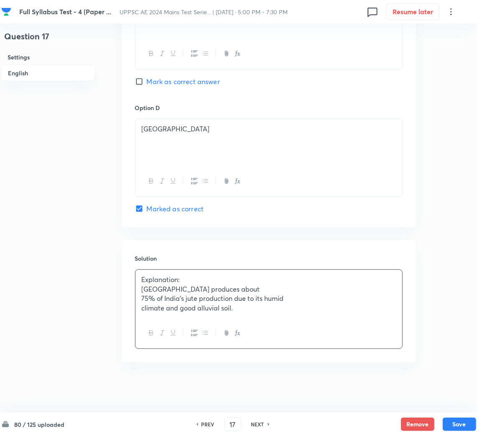
scroll to position [700, 0]
click at [460, 421] on button "Save" at bounding box center [459, 423] width 33 height 13
type input "18"
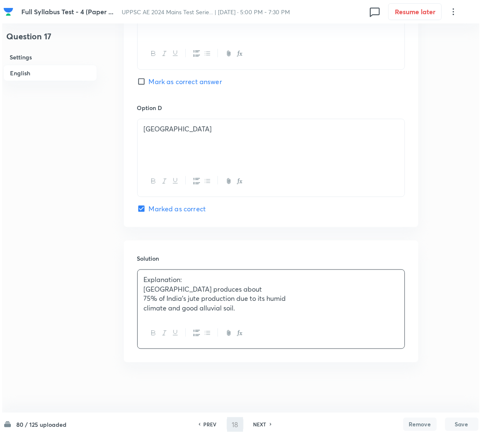
scroll to position [0, 0]
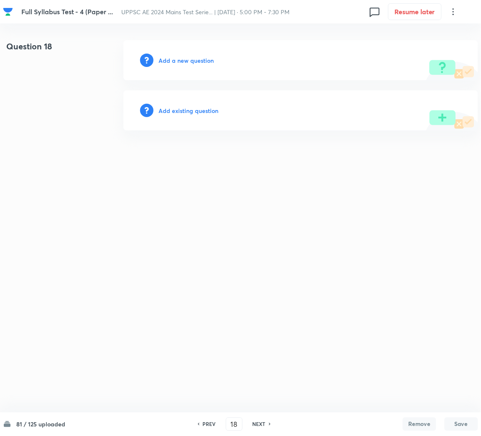
click at [184, 65] on div "Add a new question" at bounding box center [300, 60] width 355 height 40
click at [182, 60] on h6 "Add a new question" at bounding box center [186, 60] width 55 height 9
click at [182, 60] on h6 "Choose a question type" at bounding box center [191, 60] width 64 height 9
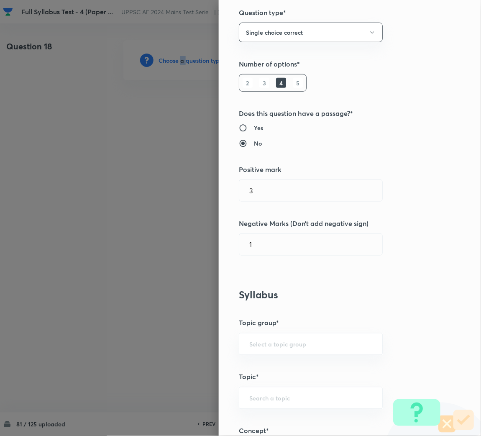
scroll to position [126, 0]
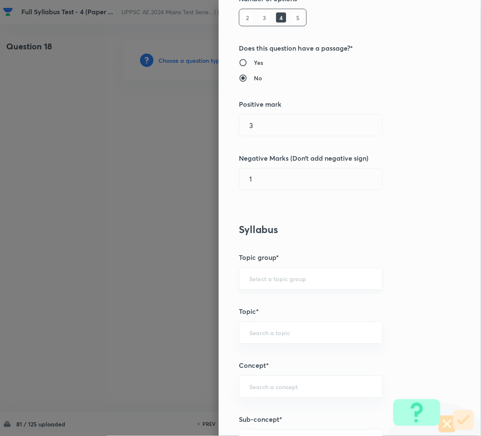
click at [265, 280] on input "text" at bounding box center [310, 279] width 123 height 8
click at [265, 277] on input "text" at bounding box center [310, 279] width 123 height 8
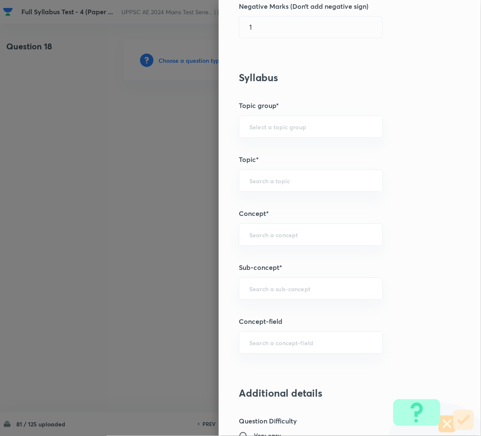
scroll to position [376, 0]
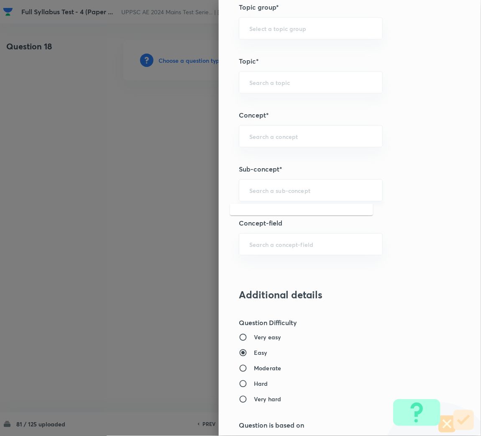
click at [263, 190] on input "text" at bounding box center [310, 190] width 123 height 8
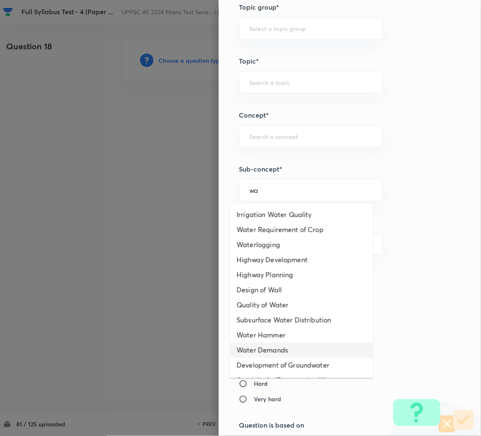
click at [277, 347] on li "Water Demands" at bounding box center [301, 350] width 143 height 15
type input "Water Demands"
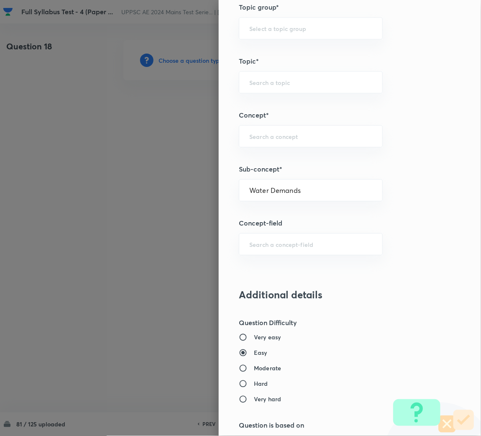
type input "Civil Engineering"
type input "Environmental Engineering"
type input "Water Supply Engineering"
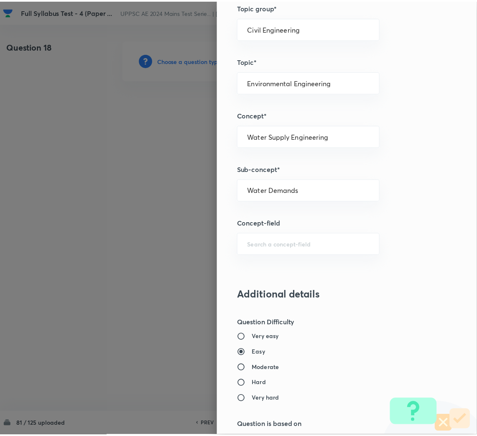
scroll to position [705, 0]
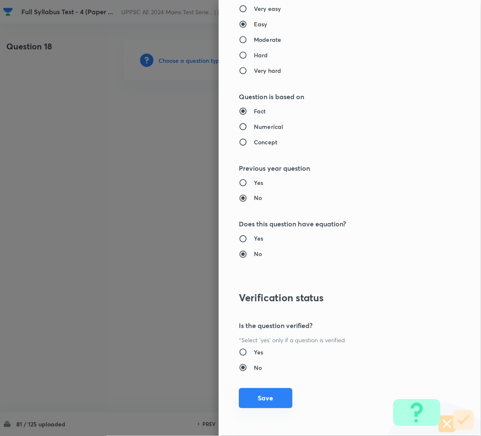
click at [259, 393] on button "Save" at bounding box center [266, 398] width 54 height 20
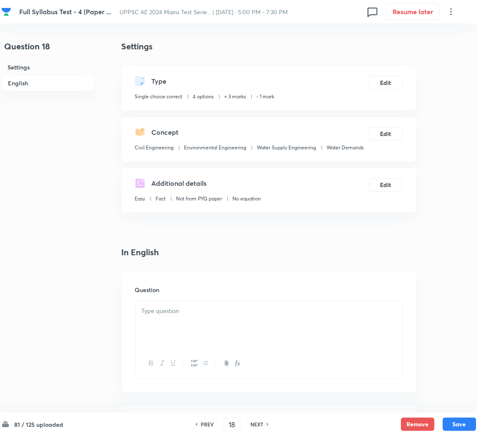
click at [194, 318] on div at bounding box center [269, 324] width 267 height 47
click at [166, 335] on div at bounding box center [269, 324] width 267 height 47
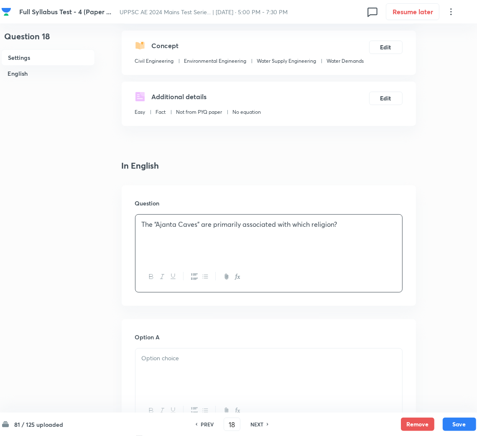
scroll to position [188, 0]
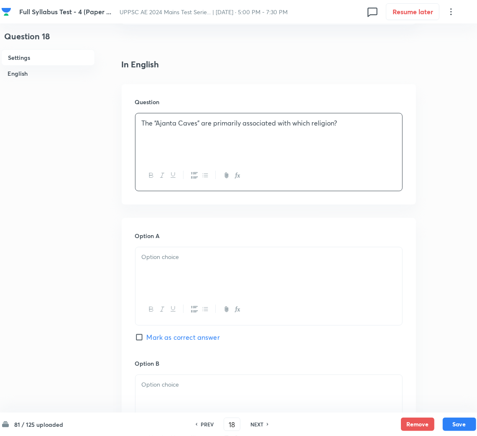
drag, startPoint x: 173, startPoint y: 266, endPoint x: 34, endPoint y: 265, distance: 138.5
click at [171, 265] on div at bounding box center [269, 270] width 267 height 47
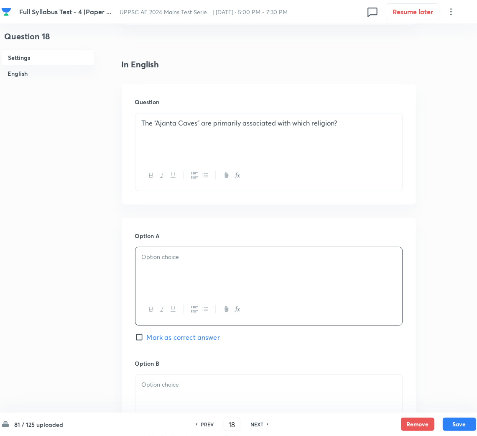
click at [170, 263] on div at bounding box center [269, 270] width 267 height 47
click at [184, 375] on div at bounding box center [269, 398] width 267 height 47
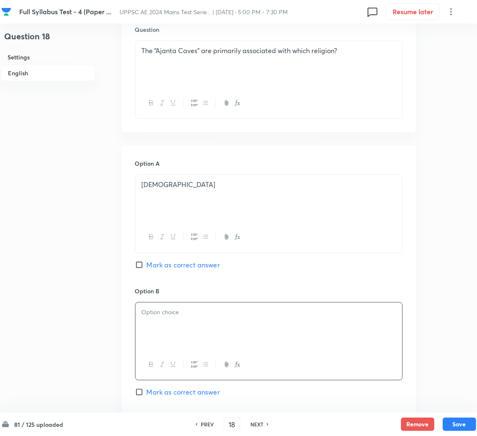
scroll to position [313, 0]
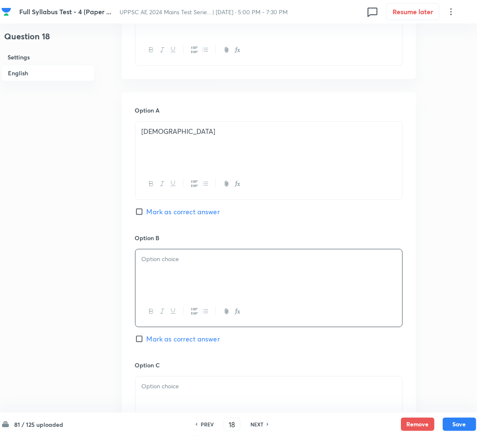
click at [155, 273] on div at bounding box center [269, 272] width 267 height 47
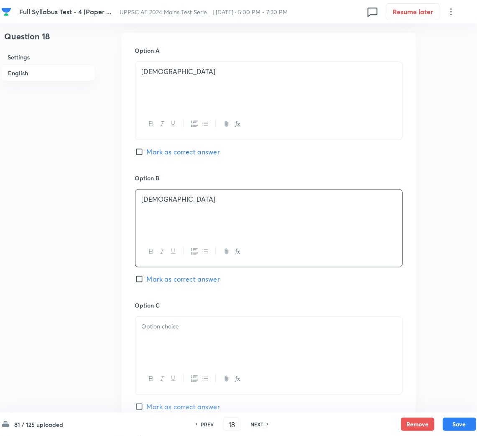
scroll to position [439, 0]
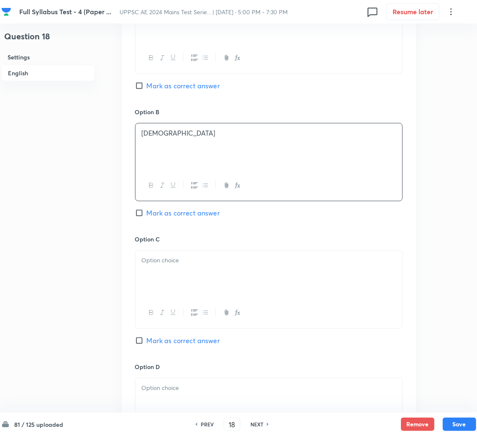
drag, startPoint x: 182, startPoint y: 276, endPoint x: 146, endPoint y: 275, distance: 35.2
click at [180, 275] on div at bounding box center [269, 274] width 267 height 47
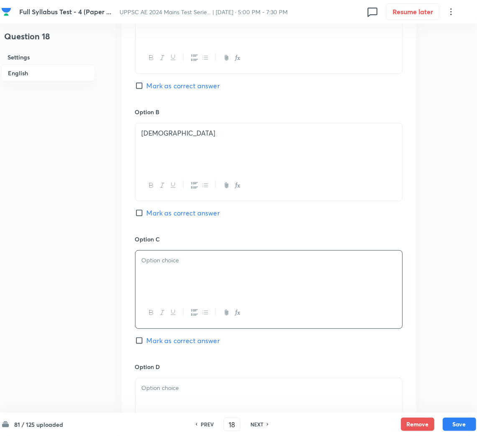
click at [154, 271] on div at bounding box center [269, 274] width 267 height 47
click at [169, 383] on div at bounding box center [269, 401] width 267 height 47
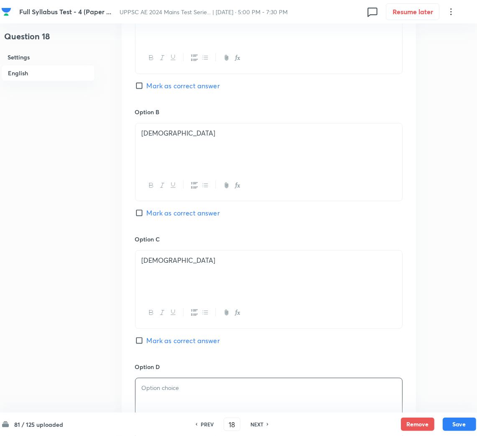
click at [170, 400] on div at bounding box center [269, 401] width 267 height 47
click at [137, 345] on input "Mark as correct answer" at bounding box center [141, 340] width 12 height 8
checkbox input "true"
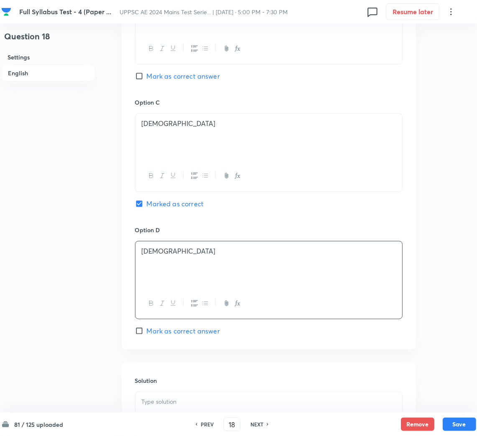
scroll to position [699, 0]
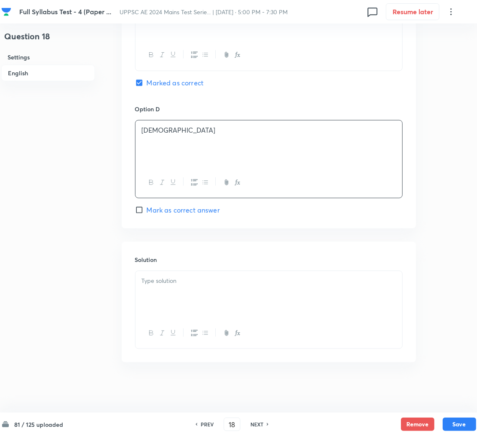
drag, startPoint x: 166, startPoint y: 300, endPoint x: 9, endPoint y: 313, distance: 157.8
click at [157, 304] on div at bounding box center [269, 294] width 267 height 47
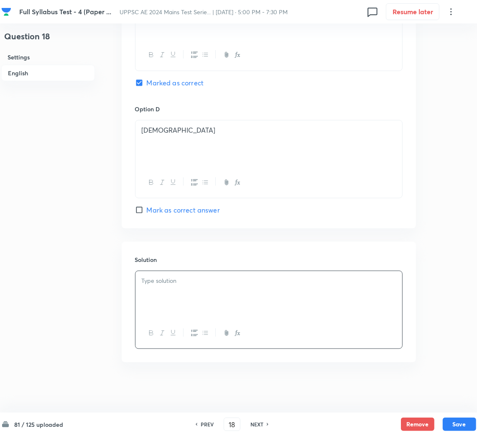
click at [183, 305] on div at bounding box center [269, 294] width 267 height 47
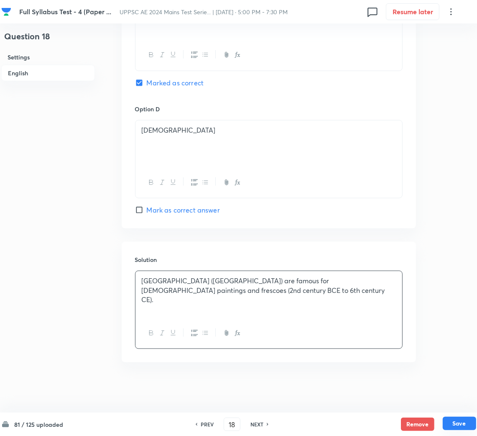
click at [465, 421] on button "Save" at bounding box center [459, 423] width 33 height 13
type input "19"
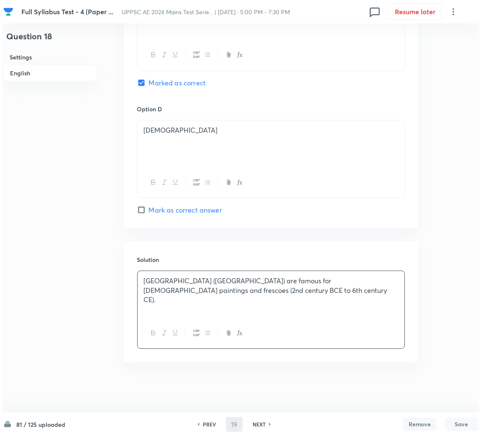
scroll to position [0, 0]
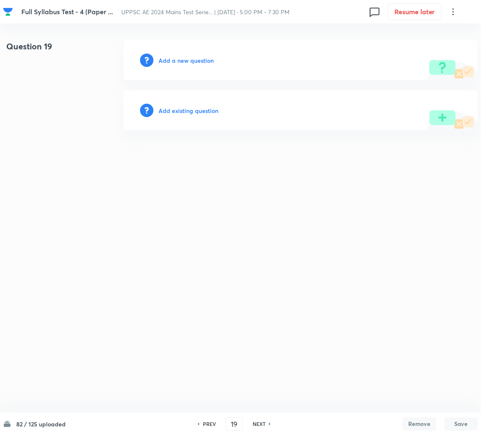
click at [197, 59] on h6 "Add a new question" at bounding box center [186, 60] width 55 height 9
click at [193, 61] on h6 "Choose a question type" at bounding box center [191, 60] width 64 height 9
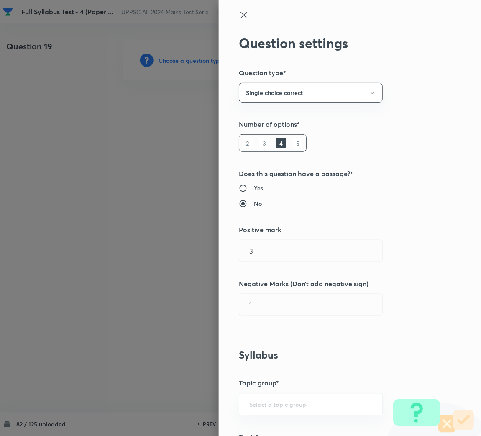
scroll to position [313, 0]
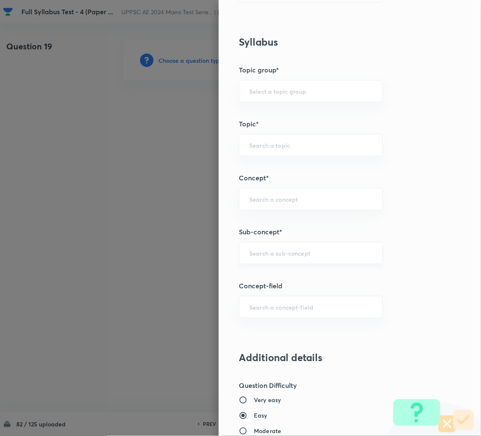
click at [267, 253] on input "text" at bounding box center [310, 253] width 123 height 8
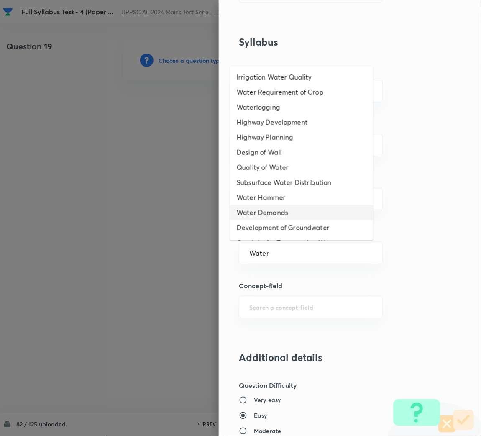
click at [277, 210] on li "Water Demands" at bounding box center [301, 212] width 143 height 15
type input "Pumps for Lifting Water"
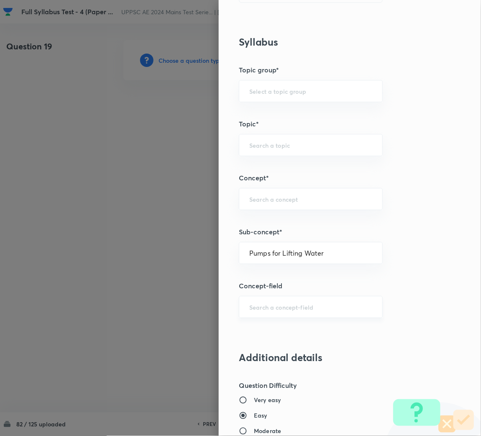
type input "Civil Engineering"
type input "Environmental Engineering"
type input "Water Supply Engineering"
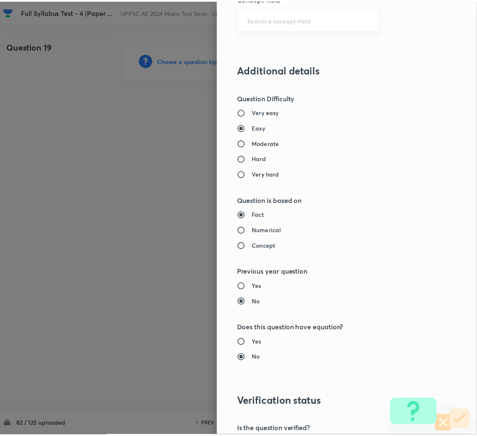
scroll to position [690, 0]
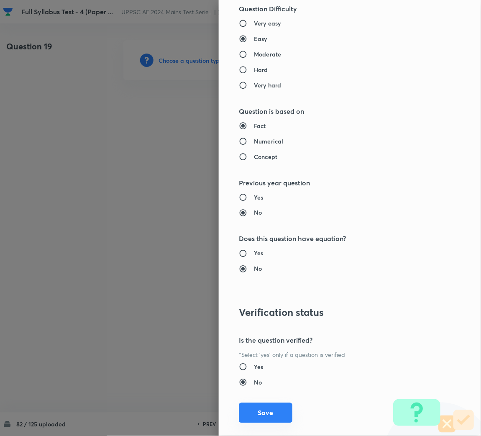
click at [260, 411] on button "Save" at bounding box center [266, 413] width 54 height 20
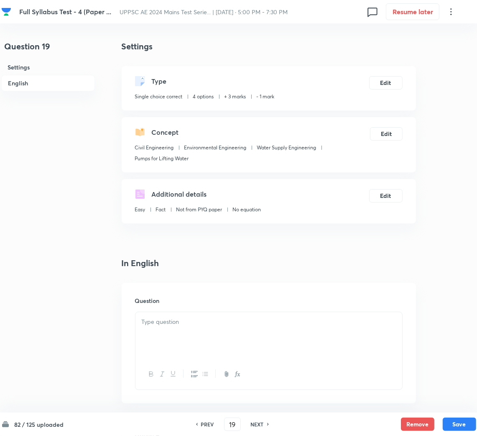
click at [189, 345] on div at bounding box center [269, 335] width 267 height 47
click at [207, 330] on div at bounding box center [269, 335] width 267 height 47
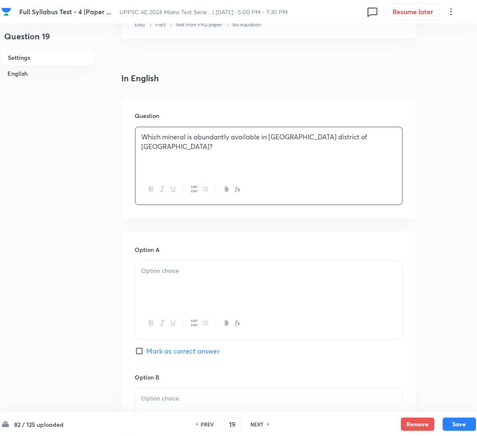
scroll to position [188, 0]
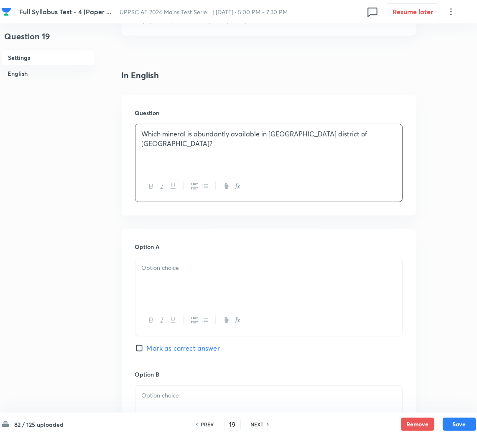
click at [164, 276] on div at bounding box center [269, 281] width 267 height 47
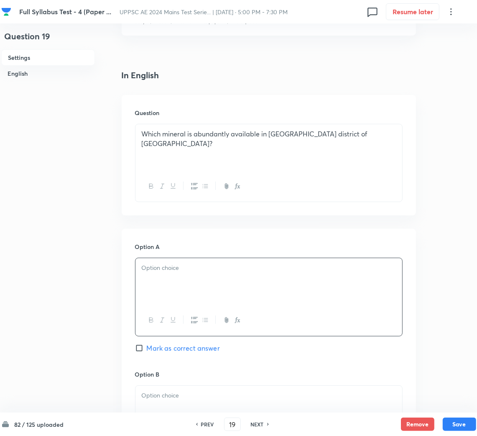
click at [177, 280] on div at bounding box center [269, 281] width 267 height 47
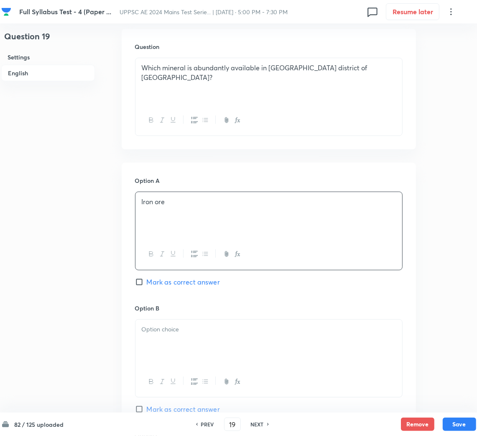
scroll to position [313, 0]
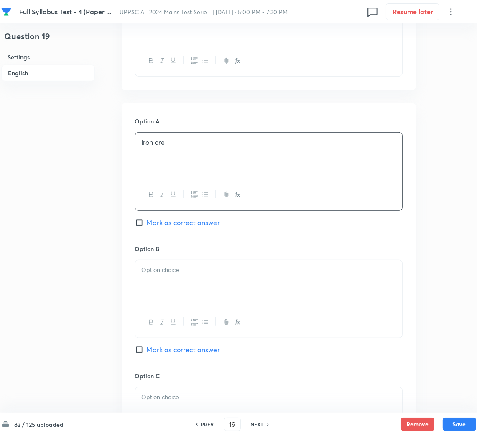
drag, startPoint x: 177, startPoint y: 284, endPoint x: 20, endPoint y: 283, distance: 157.8
click at [176, 283] on div at bounding box center [269, 283] width 267 height 47
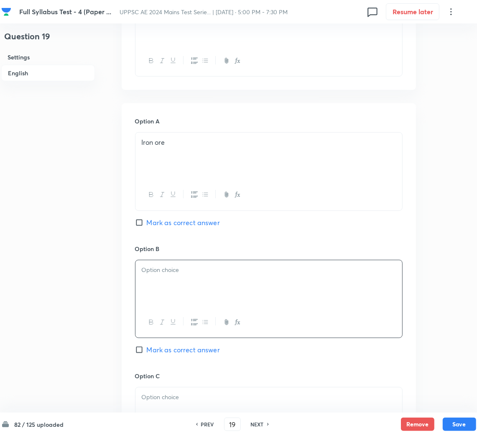
click at [197, 272] on p at bounding box center [269, 270] width 254 height 10
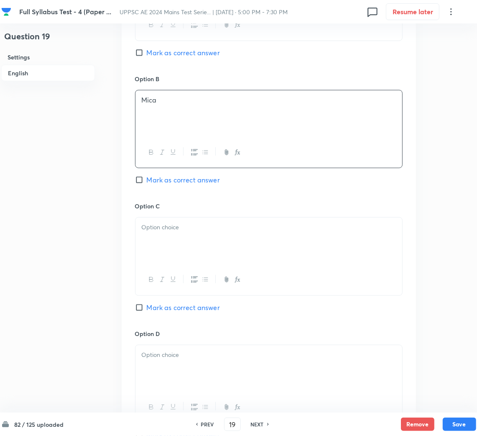
scroll to position [502, 0]
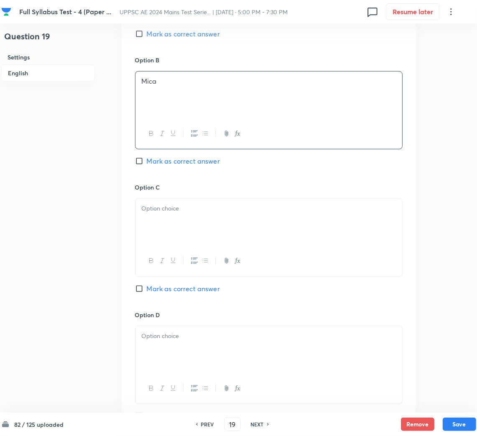
click at [172, 207] on p at bounding box center [269, 209] width 254 height 10
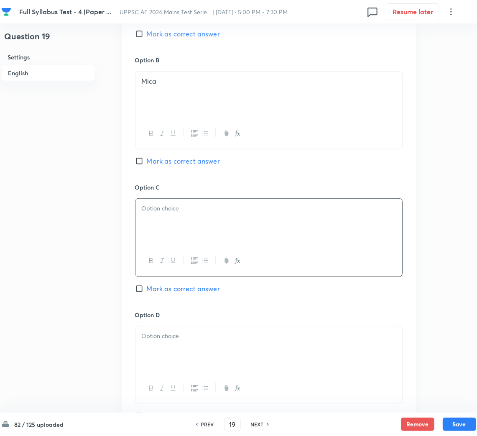
click at [175, 219] on div at bounding box center [269, 222] width 267 height 47
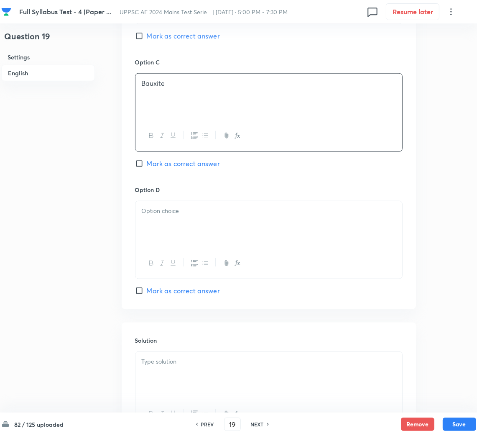
drag, startPoint x: 174, startPoint y: 241, endPoint x: 147, endPoint y: 241, distance: 26.4
click at [174, 241] on div at bounding box center [269, 224] width 267 height 47
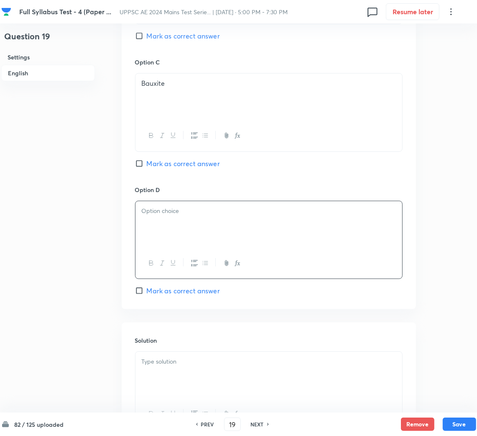
click at [187, 235] on div at bounding box center [269, 224] width 267 height 47
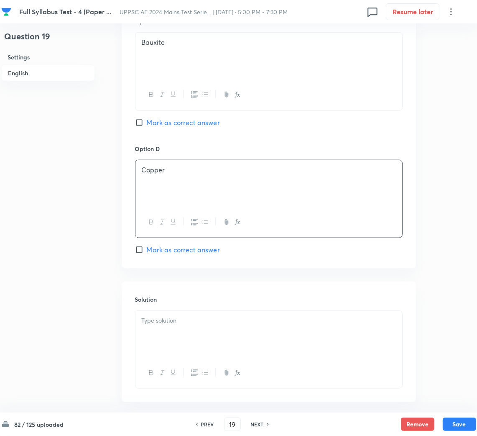
scroll to position [710, 0]
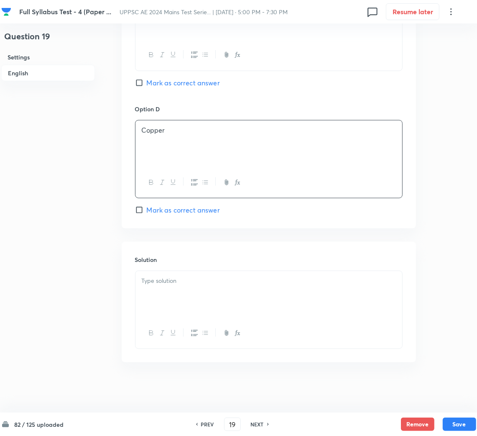
drag, startPoint x: 179, startPoint y: 300, endPoint x: 28, endPoint y: 301, distance: 150.2
click at [179, 301] on div at bounding box center [269, 294] width 267 height 47
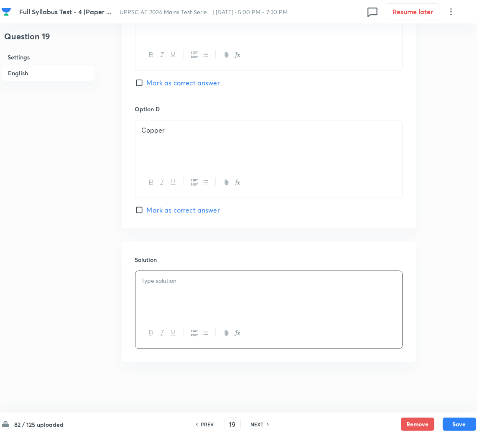
scroll to position [396, 0]
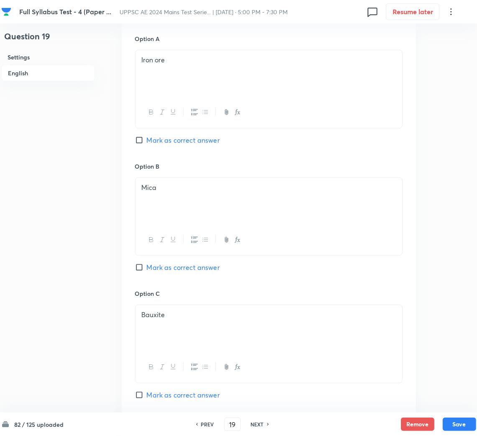
drag, startPoint x: 147, startPoint y: 138, endPoint x: 159, endPoint y: 187, distance: 51.3
click at [147, 138] on span "Mark as correct answer" at bounding box center [183, 140] width 73 height 10
click at [147, 138] on input "Mark as correct answer" at bounding box center [141, 140] width 12 height 8
checkbox input "true"
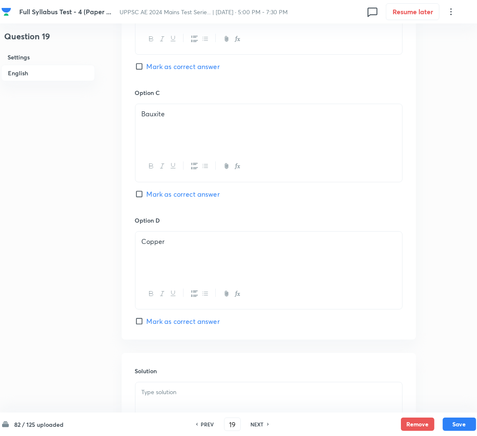
scroll to position [710, 0]
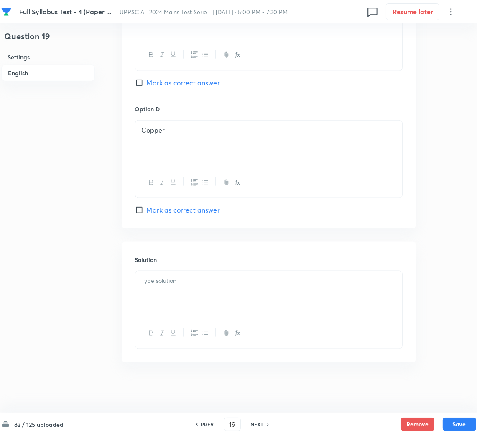
drag, startPoint x: 175, startPoint y: 278, endPoint x: 9, endPoint y: 280, distance: 165.7
click at [169, 278] on p at bounding box center [269, 281] width 254 height 10
click at [203, 303] on div at bounding box center [269, 294] width 267 height 47
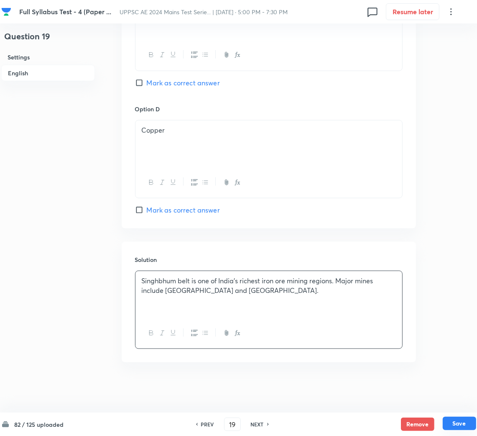
click at [464, 424] on button "Save" at bounding box center [459, 423] width 33 height 13
type input "20"
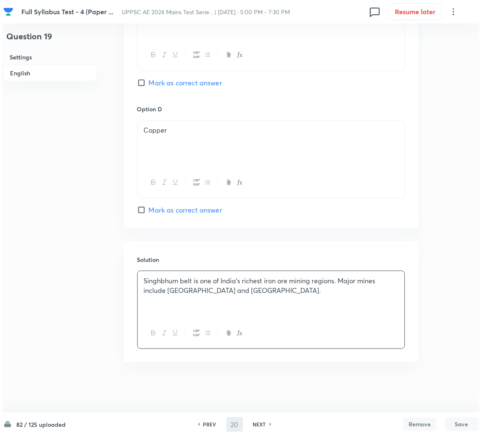
scroll to position [0, 0]
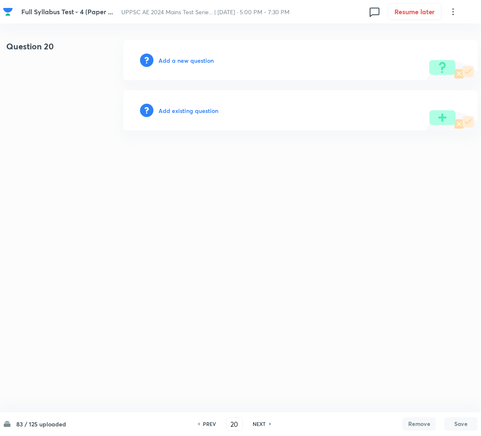
click at [189, 64] on div "Add a new question" at bounding box center [300, 60] width 355 height 40
click at [189, 64] on h6 "Add a new question" at bounding box center [186, 60] width 55 height 9
click at [189, 64] on h6 "Choose a question type" at bounding box center [191, 60] width 64 height 9
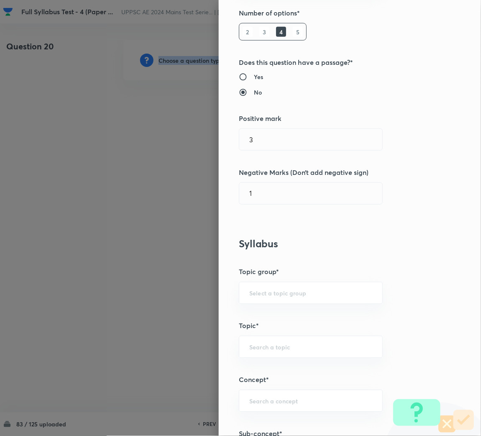
scroll to position [313, 0]
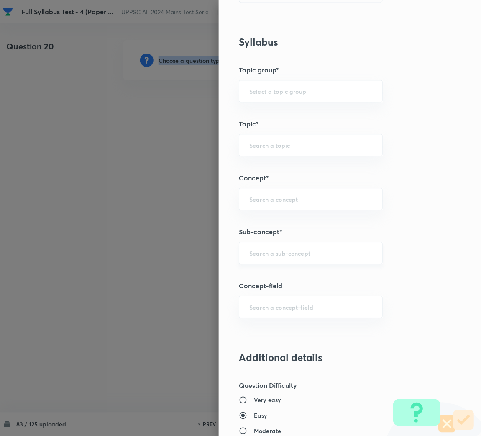
click at [257, 258] on div "​" at bounding box center [311, 253] width 144 height 22
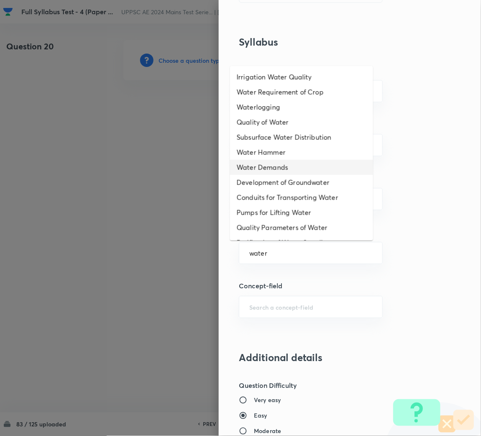
click at [270, 167] on li "Water Demands" at bounding box center [301, 167] width 143 height 15
type input "Water Demands"
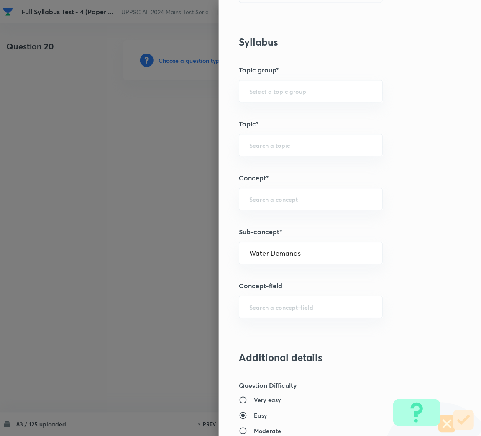
type input "Civil Engineering"
type input "Environmental Engineering"
type input "Water Supply Engineering"
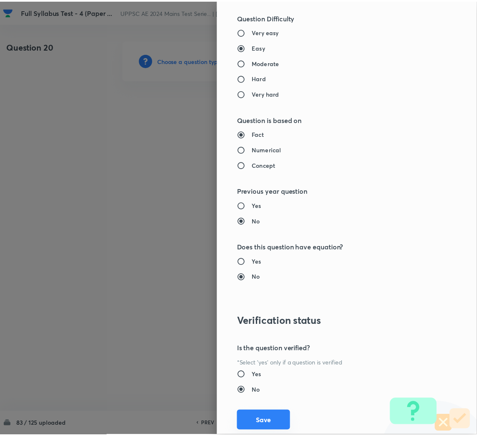
scroll to position [705, 0]
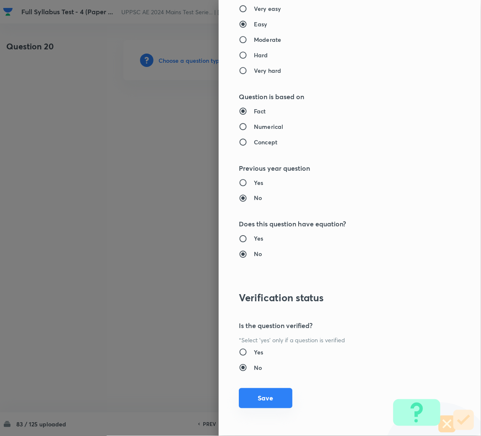
click at [263, 396] on button "Save" at bounding box center [266, 398] width 54 height 20
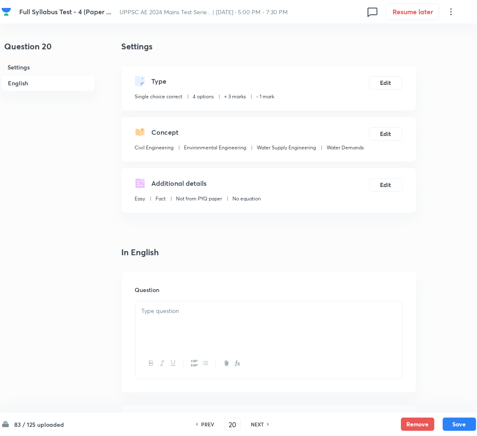
click at [219, 336] on div at bounding box center [269, 324] width 267 height 47
click at [200, 329] on div at bounding box center [269, 324] width 267 height 47
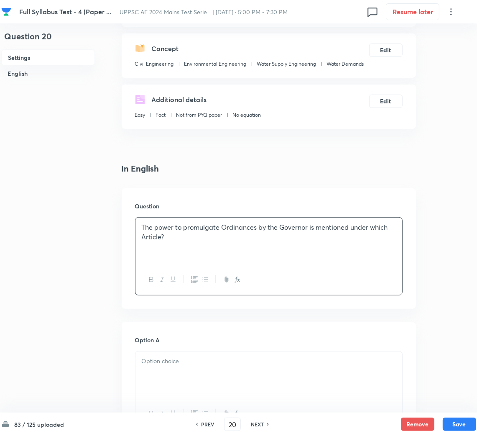
scroll to position [188, 0]
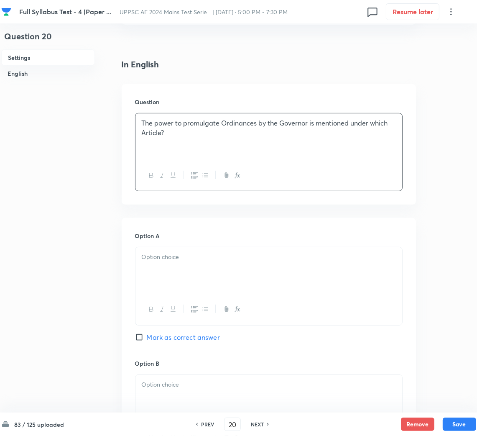
drag, startPoint x: 171, startPoint y: 276, endPoint x: 39, endPoint y: 262, distance: 133.4
click at [169, 275] on div at bounding box center [269, 270] width 267 height 47
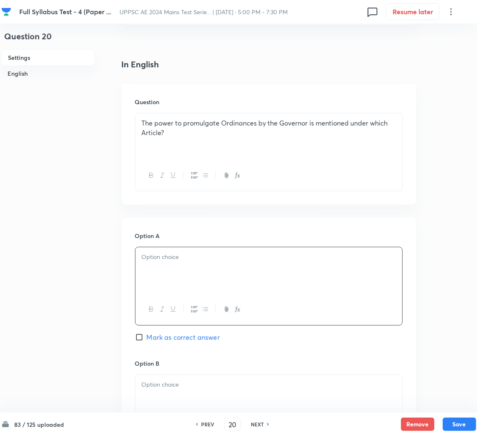
click at [164, 261] on p at bounding box center [269, 257] width 254 height 10
click at [165, 389] on p at bounding box center [269, 385] width 254 height 10
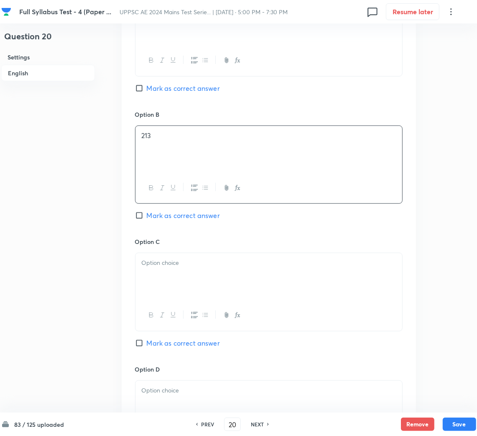
scroll to position [439, 0]
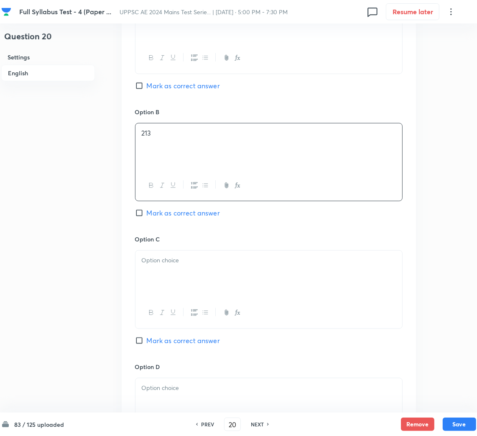
click at [164, 276] on div at bounding box center [269, 274] width 267 height 47
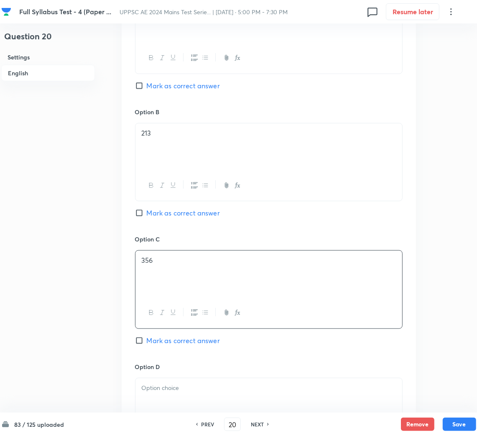
scroll to position [565, 0]
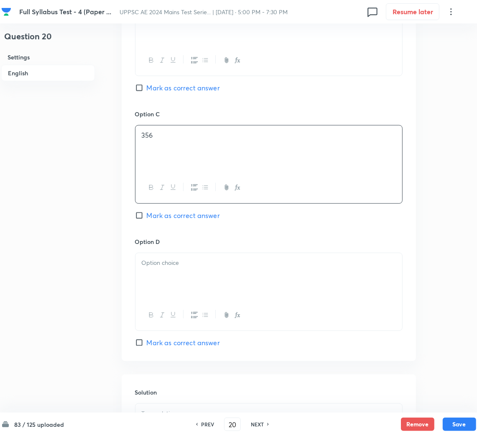
click at [164, 280] on div at bounding box center [269, 276] width 267 height 47
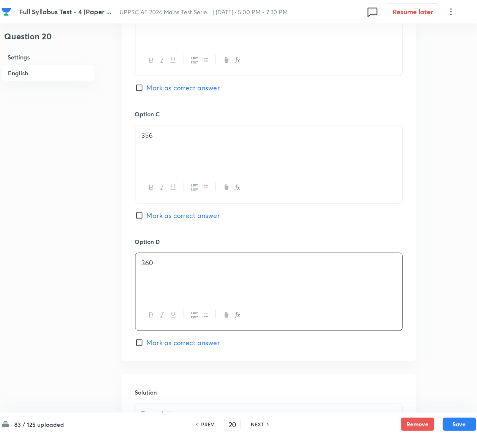
drag, startPoint x: 150, startPoint y: 87, endPoint x: 189, endPoint y: 210, distance: 129.6
click at [150, 90] on span "Mark as correct answer" at bounding box center [183, 88] width 73 height 10
click at [147, 90] on input "Mark as correct answer" at bounding box center [141, 88] width 12 height 8
checkbox input "true"
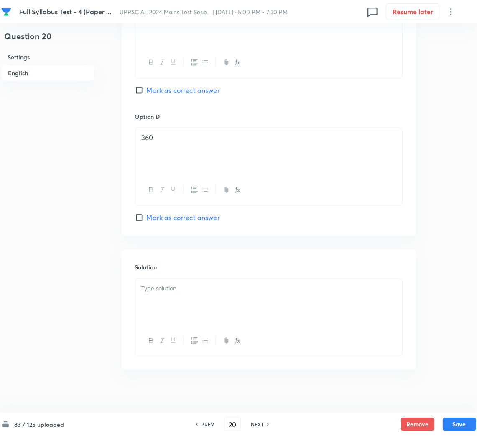
scroll to position [690, 0]
click at [170, 296] on div at bounding box center [269, 301] width 267 height 47
click at [182, 303] on div at bounding box center [269, 301] width 267 height 47
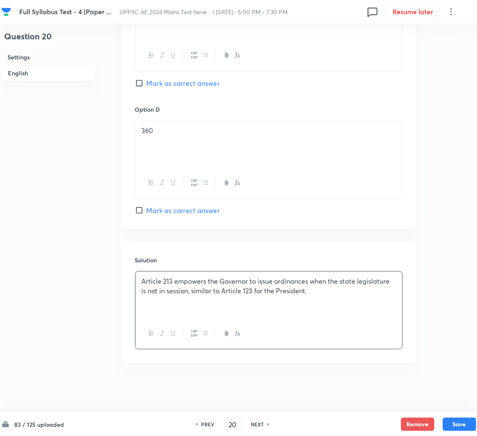
scroll to position [699, 0]
click at [458, 418] on button "Save" at bounding box center [459, 423] width 33 height 13
type input "21"
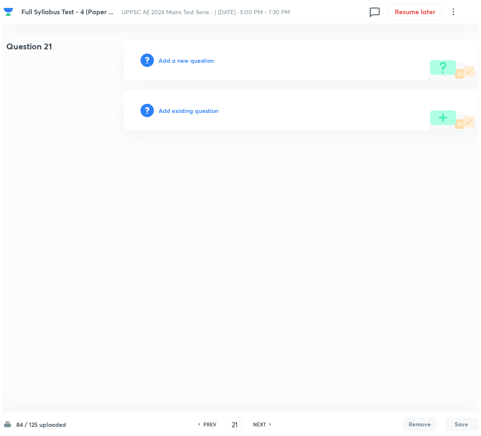
scroll to position [0, 0]
click at [179, 59] on h6 "Add a new question" at bounding box center [186, 60] width 55 height 9
click at [175, 63] on h6 "Choose a question type" at bounding box center [191, 60] width 64 height 9
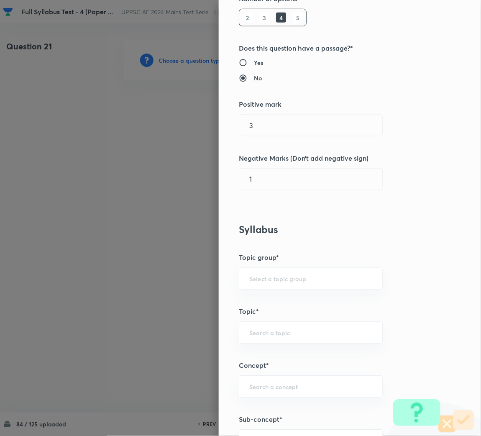
scroll to position [313, 0]
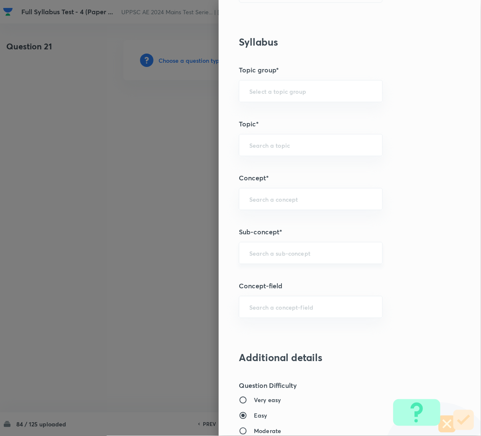
click at [263, 250] on input "text" at bounding box center [310, 253] width 123 height 8
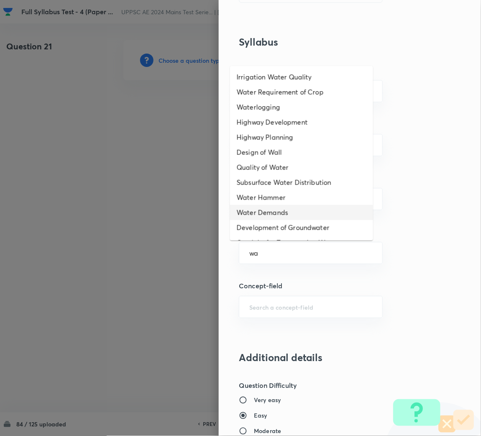
click at [259, 212] on li "Water Demands" at bounding box center [301, 212] width 143 height 15
type input "Water Demands"
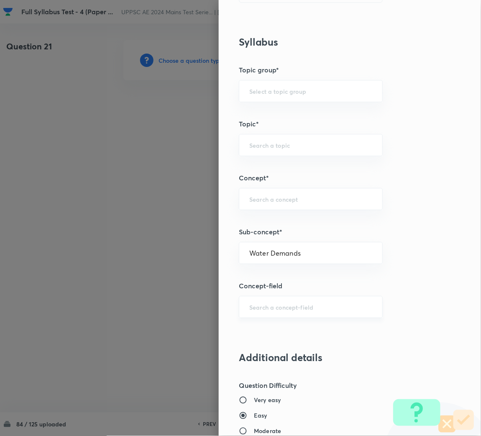
type input "Civil Engineering"
type input "Environmental Engineering"
type input "Water Supply Engineering"
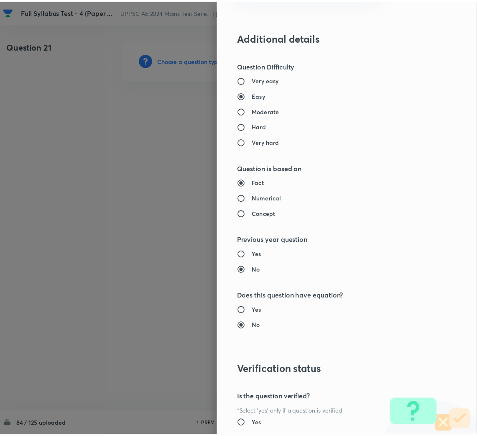
scroll to position [705, 0]
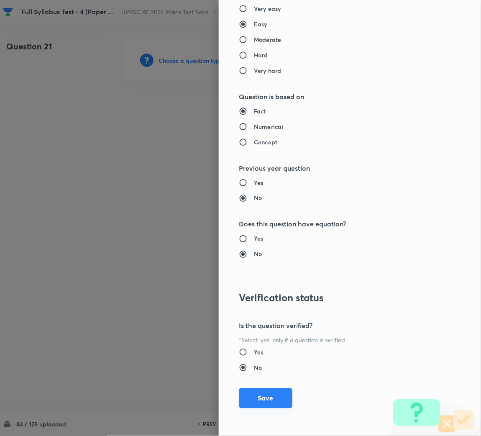
click at [259, 405] on button "Save" at bounding box center [266, 398] width 54 height 20
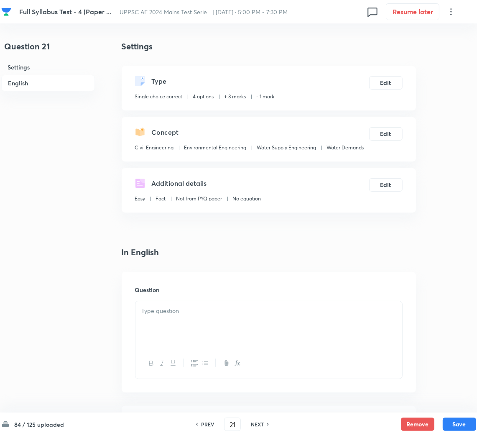
drag, startPoint x: 188, startPoint y: 331, endPoint x: 17, endPoint y: 291, distance: 175.7
click at [188, 330] on div at bounding box center [269, 324] width 267 height 47
click at [189, 323] on div at bounding box center [269, 324] width 267 height 47
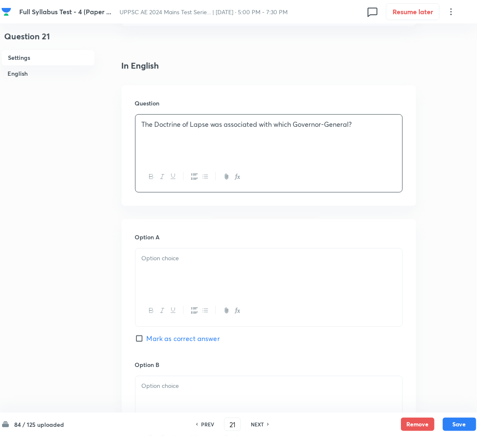
scroll to position [188, 0]
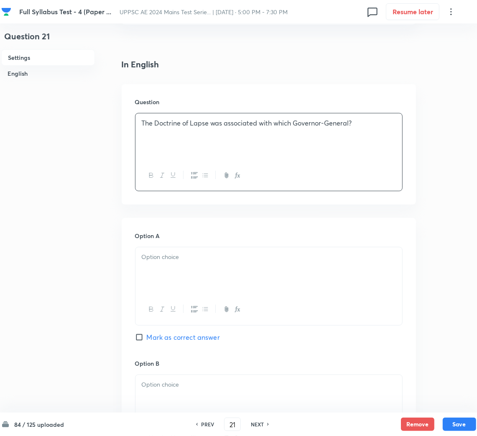
drag, startPoint x: 167, startPoint y: 284, endPoint x: 20, endPoint y: 250, distance: 150.7
click at [165, 283] on div at bounding box center [269, 270] width 267 height 47
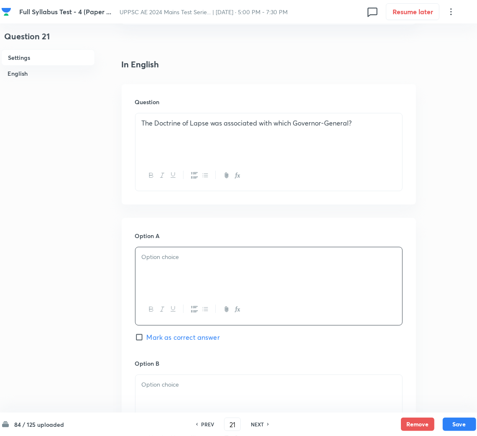
click at [162, 286] on div at bounding box center [269, 270] width 267 height 47
click at [177, 386] on p at bounding box center [269, 385] width 254 height 10
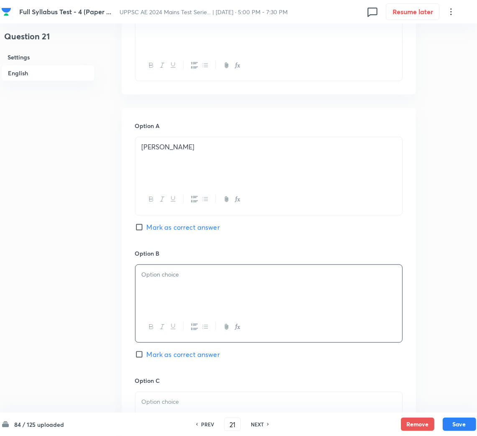
scroll to position [376, 0]
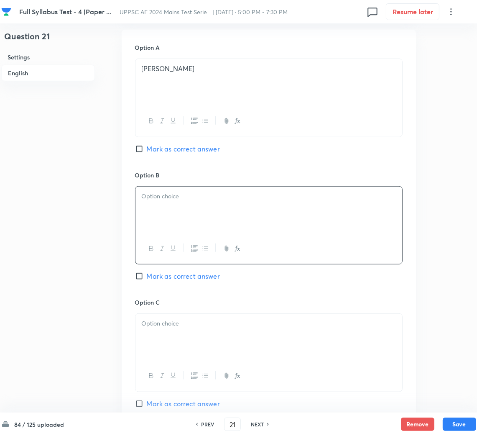
click at [150, 205] on div at bounding box center [269, 210] width 267 height 47
drag, startPoint x: 154, startPoint y: 147, endPoint x: 184, endPoint y: 281, distance: 137.3
click at [154, 147] on span "Mark as correct answer" at bounding box center [183, 149] width 73 height 10
click at [147, 147] on input "Mark as correct answer" at bounding box center [141, 149] width 12 height 8
checkbox input "true"
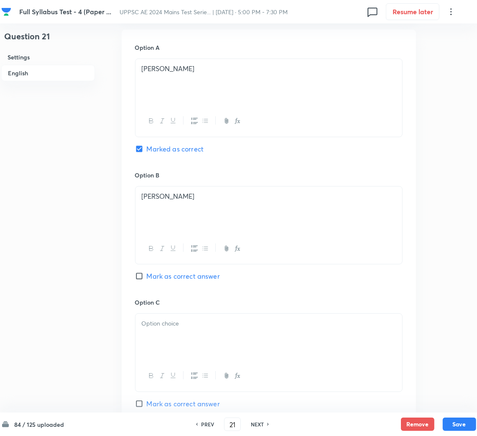
click at [182, 318] on div at bounding box center [269, 337] width 267 height 47
click at [203, 344] on div at bounding box center [269, 337] width 267 height 47
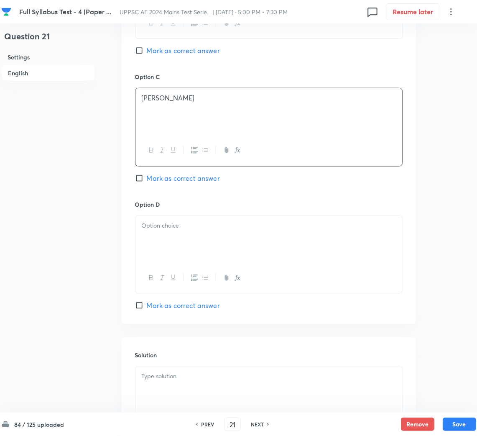
scroll to position [627, 0]
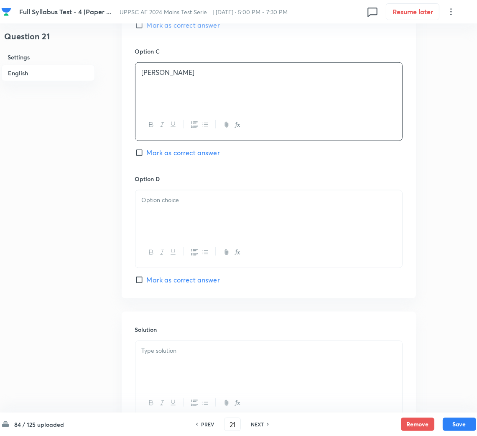
click at [162, 218] on div at bounding box center [269, 213] width 267 height 47
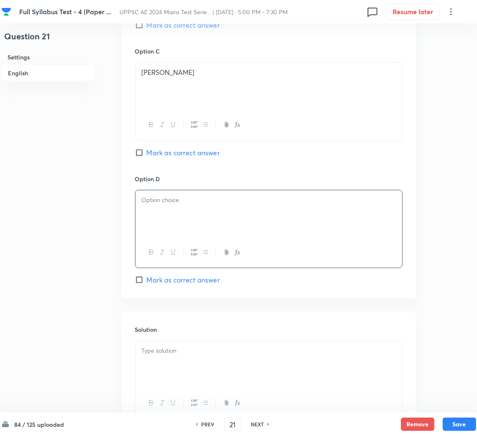
drag, startPoint x: 161, startPoint y: 210, endPoint x: 184, endPoint y: 230, distance: 30.2
click at [162, 210] on div at bounding box center [269, 213] width 267 height 47
click at [175, 350] on p at bounding box center [269, 351] width 254 height 10
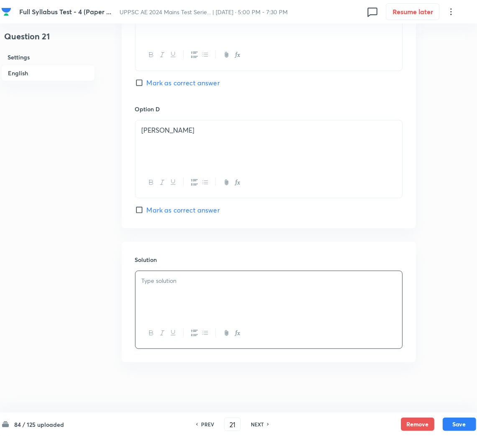
scroll to position [699, 0]
click at [238, 285] on p at bounding box center [269, 281] width 254 height 10
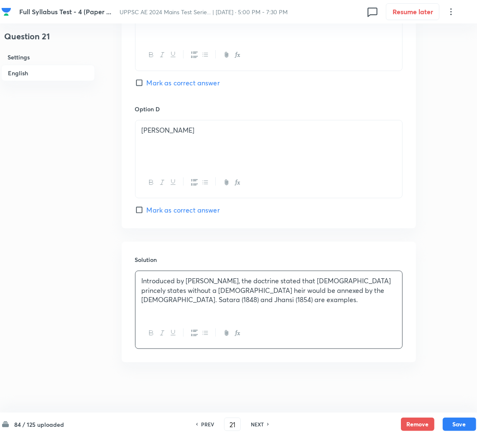
click at [459, 415] on div "84 / 125 uploaded PREV 21 ​ NEXT Remove Save" at bounding box center [238, 424] width 475 height 23
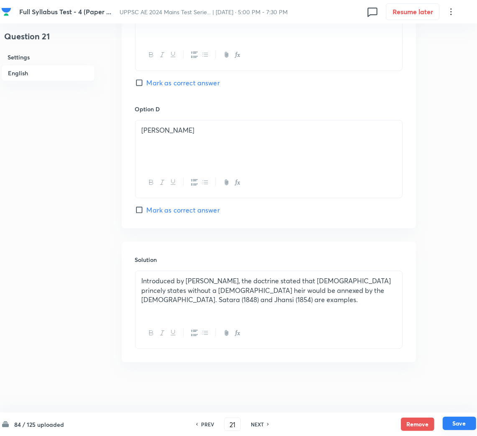
click at [460, 421] on button "Save" at bounding box center [459, 423] width 33 height 13
type input "22"
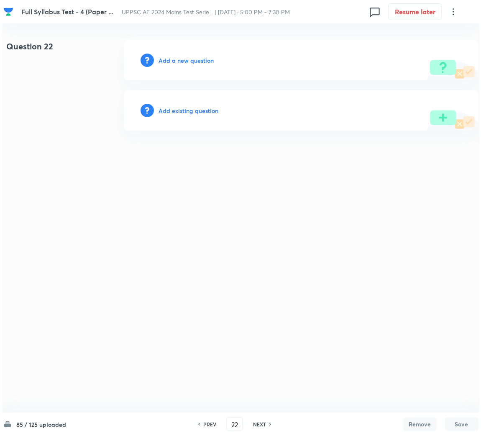
scroll to position [0, 0]
click at [176, 65] on div "Add a new question" at bounding box center [300, 60] width 355 height 40
click at [180, 62] on h6 "Add a new question" at bounding box center [186, 60] width 55 height 9
click at [180, 62] on h6 "Choose a question type" at bounding box center [191, 60] width 64 height 9
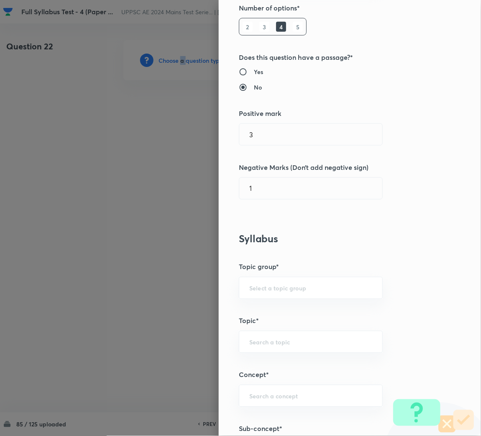
scroll to position [251, 0]
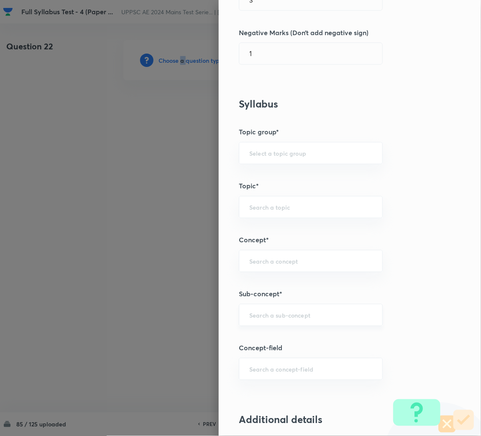
click at [270, 323] on div "​" at bounding box center [311, 315] width 144 height 22
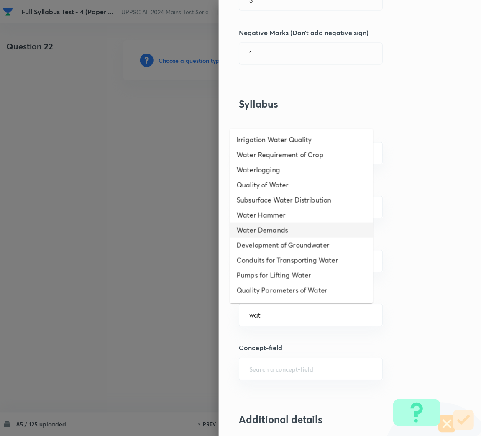
click at [278, 228] on li "Water Demands" at bounding box center [301, 230] width 143 height 15
type input "Water Demands"
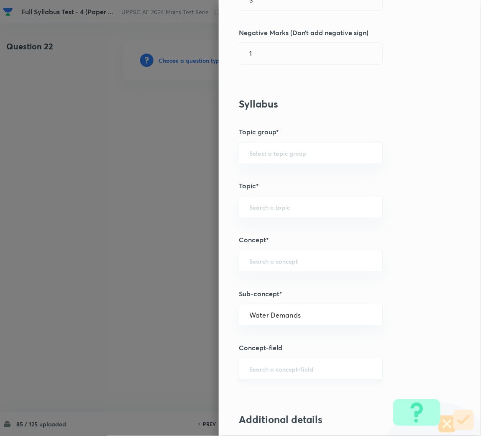
type input "Civil Engineering"
type input "Environmental Engineering"
type input "Water Supply Engineering"
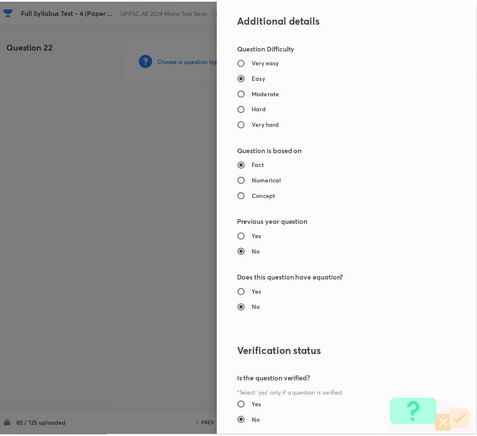
scroll to position [705, 0]
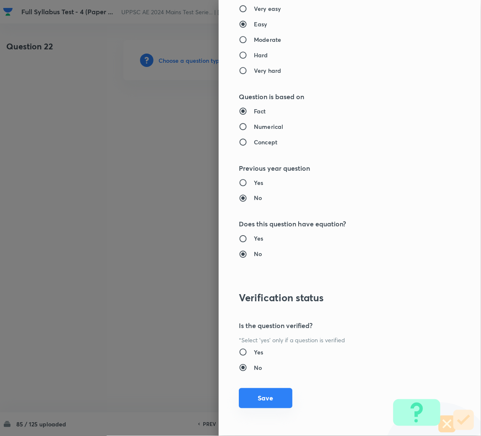
click at [268, 399] on button "Save" at bounding box center [266, 398] width 54 height 20
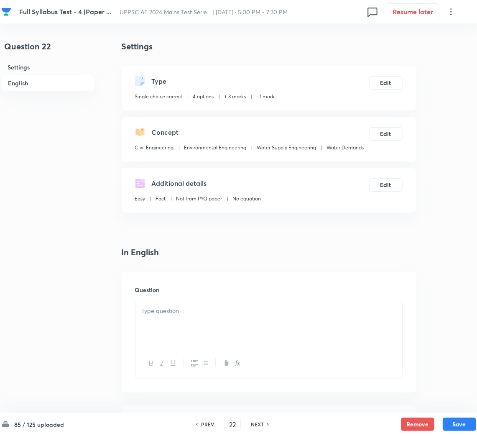
click at [214, 336] on div at bounding box center [269, 324] width 267 height 47
click at [190, 326] on div at bounding box center [269, 324] width 267 height 47
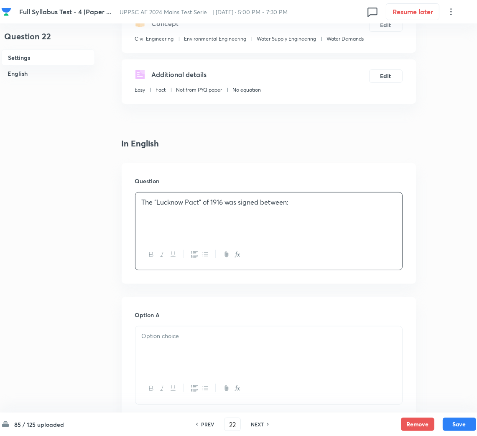
scroll to position [188, 0]
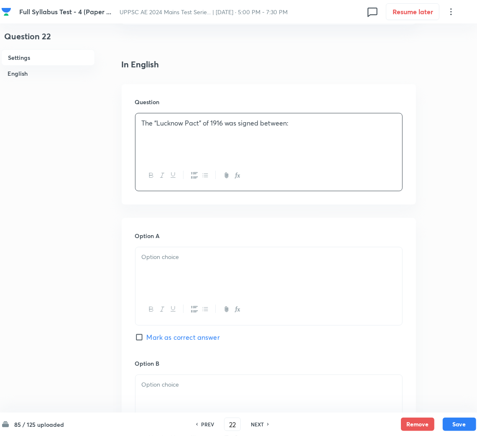
drag, startPoint x: 180, startPoint y: 266, endPoint x: 21, endPoint y: 266, distance: 159.0
click at [178, 266] on div at bounding box center [269, 270] width 267 height 47
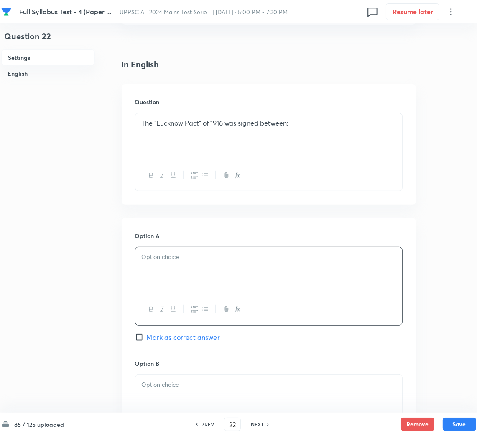
click at [165, 271] on div at bounding box center [269, 270] width 267 height 47
click at [178, 392] on div at bounding box center [269, 398] width 267 height 47
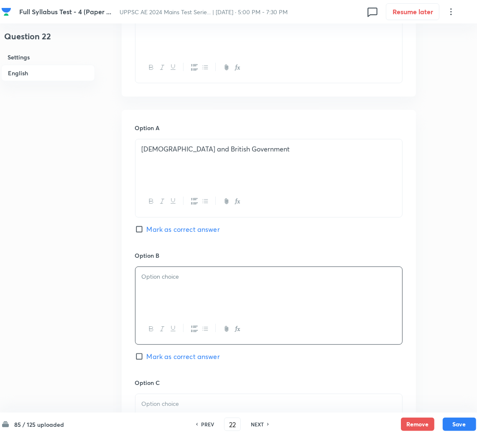
scroll to position [376, 0]
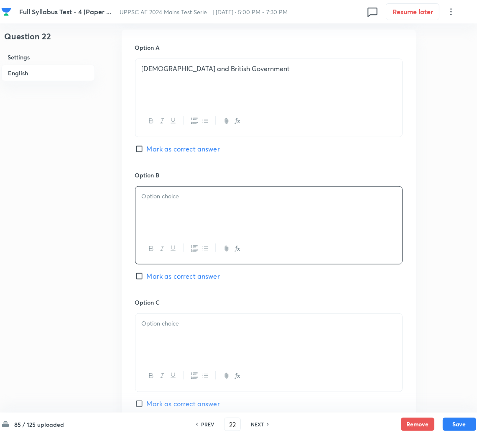
click at [182, 224] on div at bounding box center [269, 210] width 267 height 47
click at [179, 334] on div at bounding box center [269, 337] width 267 height 47
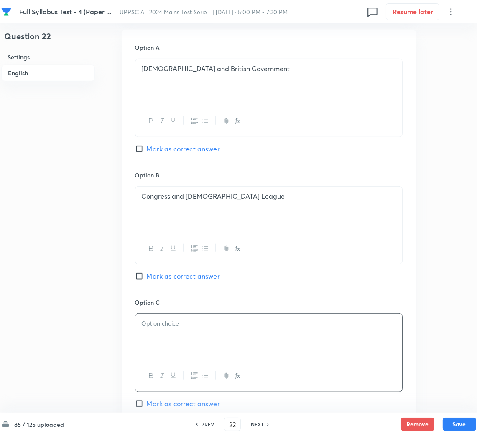
drag, startPoint x: 210, startPoint y: 347, endPoint x: 202, endPoint y: 336, distance: 13.4
click at [210, 347] on div at bounding box center [269, 337] width 267 height 47
click at [151, 277] on span "Mark as correct answer" at bounding box center [183, 276] width 73 height 10
click at [147, 277] on input "Mark as correct answer" at bounding box center [141, 276] width 12 height 8
checkbox input "true"
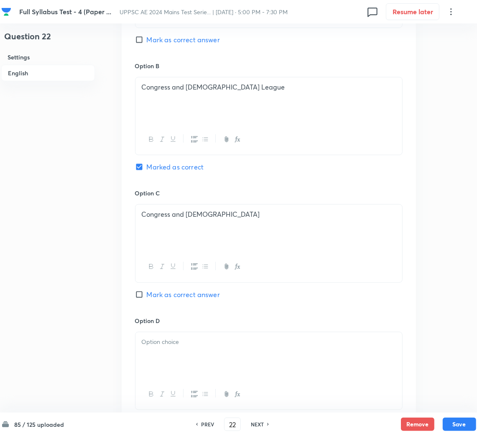
scroll to position [565, 0]
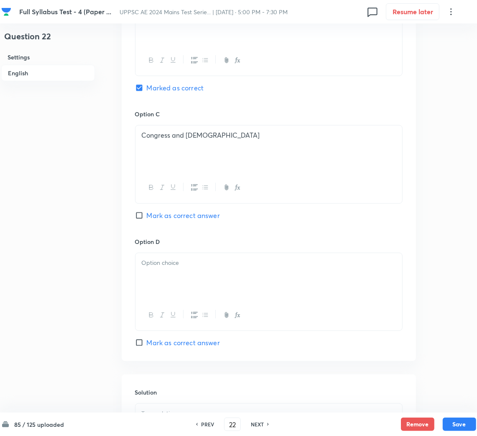
drag, startPoint x: 162, startPoint y: 289, endPoint x: 7, endPoint y: 288, distance: 155.3
click at [162, 288] on div at bounding box center [269, 276] width 267 height 47
click at [167, 275] on div at bounding box center [269, 276] width 267 height 47
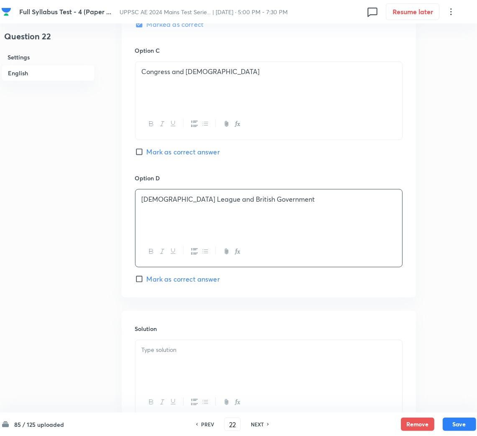
scroll to position [699, 0]
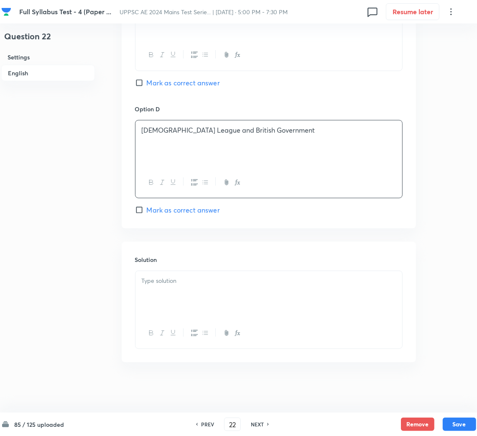
click at [174, 295] on div at bounding box center [269, 294] width 267 height 47
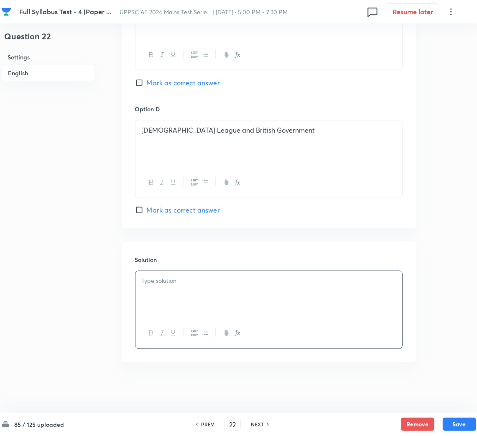
click at [184, 297] on div at bounding box center [269, 294] width 267 height 47
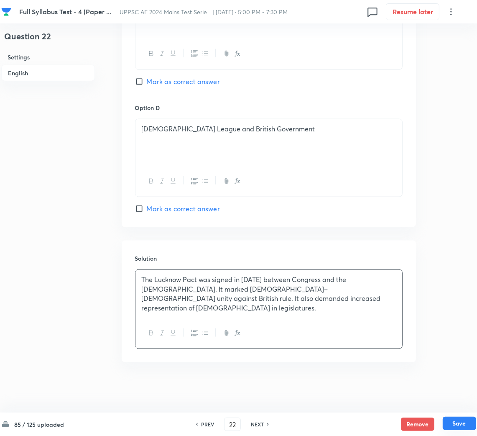
click at [464, 422] on button "Save" at bounding box center [459, 423] width 33 height 13
type input "23"
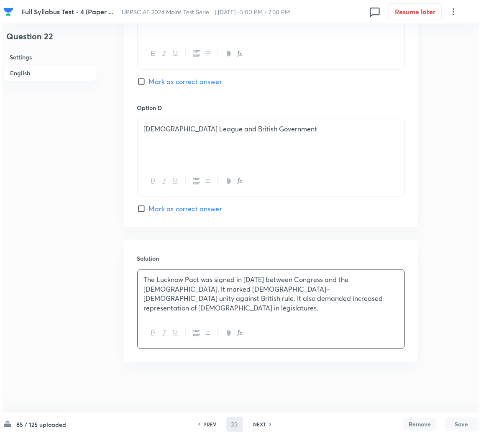
scroll to position [0, 0]
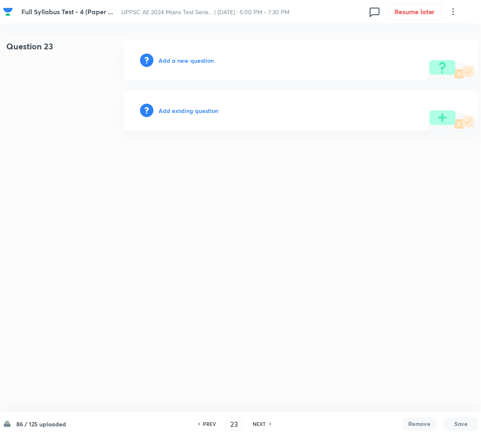
click at [177, 64] on h6 "Add a new question" at bounding box center [186, 60] width 55 height 9
click at [177, 64] on h6 "Choose a question type" at bounding box center [191, 60] width 64 height 9
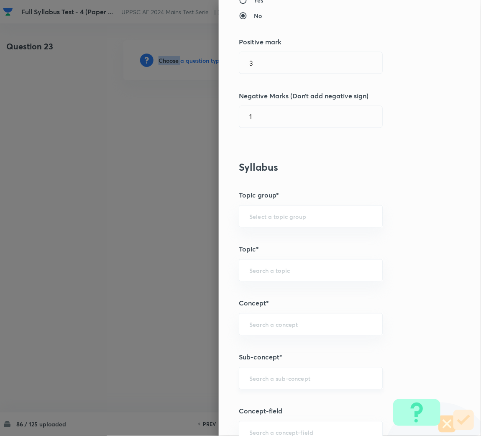
scroll to position [313, 0]
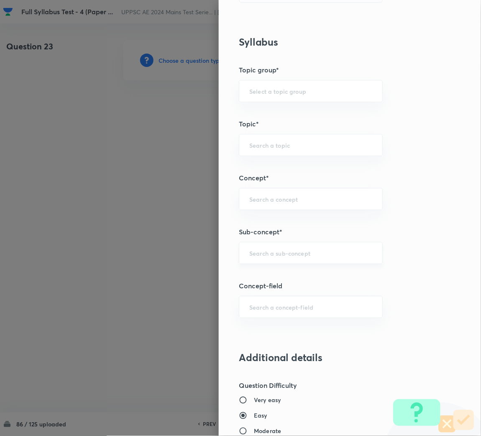
click at [262, 255] on input "text" at bounding box center [310, 253] width 123 height 8
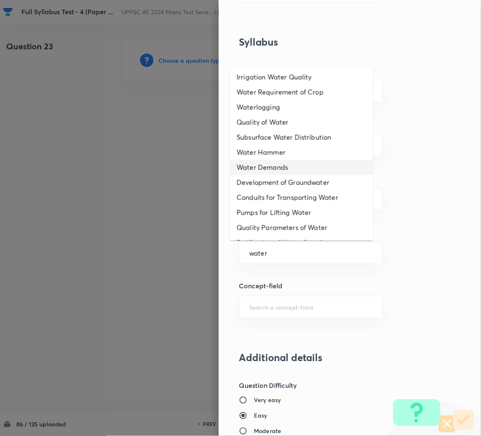
click at [270, 162] on li "Water Demands" at bounding box center [301, 167] width 143 height 15
type input "Water Demands"
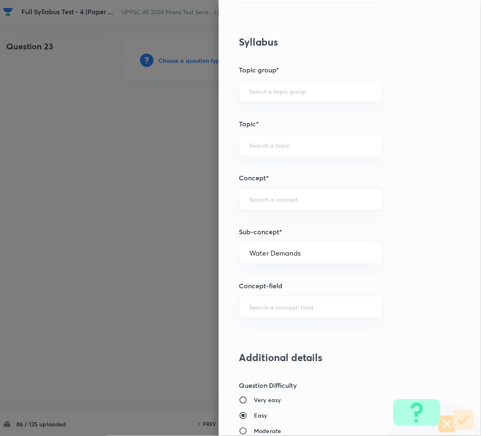
type input "Civil Engineering"
type input "Environmental Engineering"
type input "Water Supply Engineering"
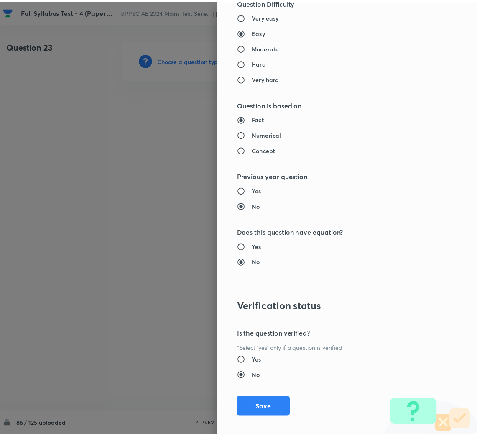
scroll to position [705, 0]
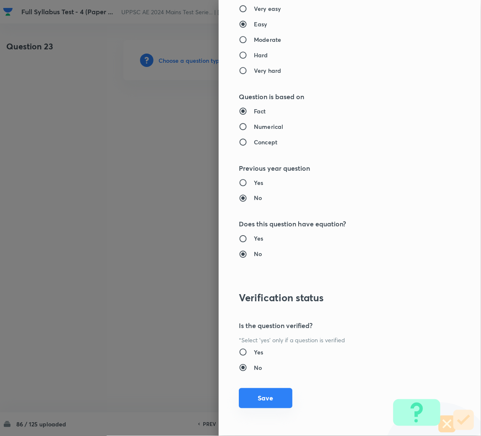
click at [263, 395] on button "Save" at bounding box center [266, 398] width 54 height 20
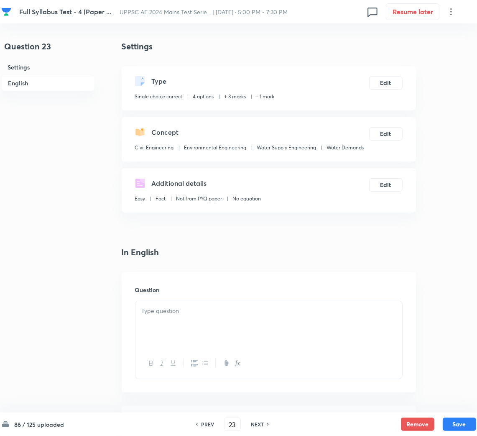
drag, startPoint x: 224, startPoint y: 349, endPoint x: 212, endPoint y: 339, distance: 15.2
click at [223, 348] on div at bounding box center [269, 340] width 268 height 78
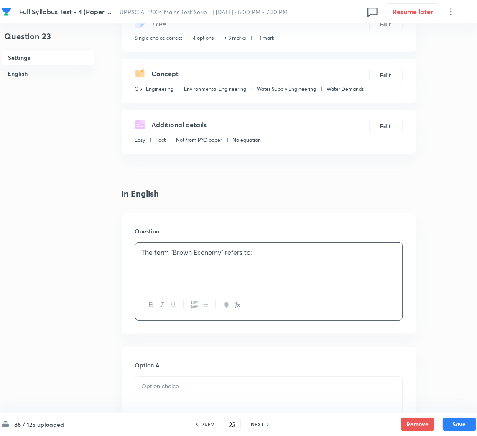
scroll to position [126, 0]
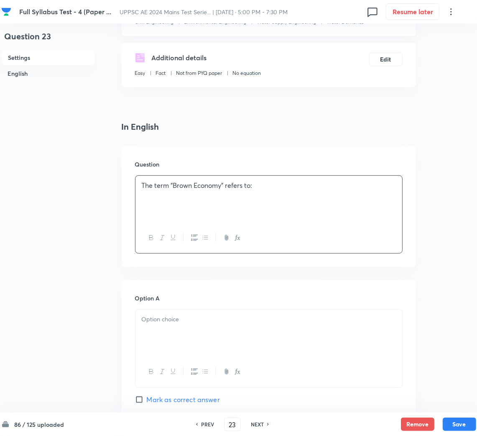
drag, startPoint x: 165, startPoint y: 331, endPoint x: 24, endPoint y: 297, distance: 145.4
click at [164, 331] on div at bounding box center [269, 333] width 267 height 47
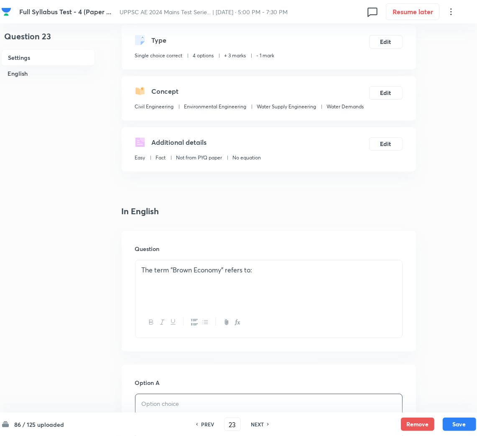
scroll to position [63, 0]
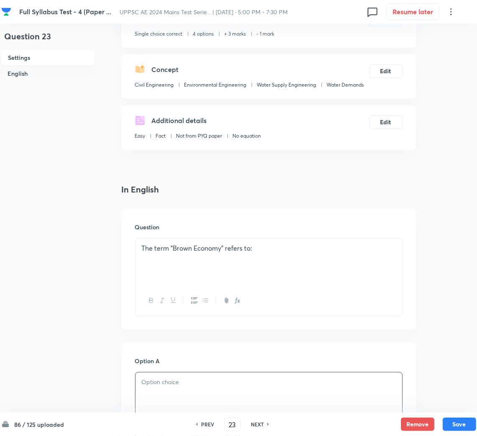
click at [208, 420] on div "PREV 23 ​ NEXT" at bounding box center [233, 424] width 108 height 13
click at [210, 426] on h6 "PREV" at bounding box center [207, 425] width 13 height 8
type input "22"
checkbox input "true"
click at [259, 423] on h6 "NEXT" at bounding box center [257, 425] width 13 height 8
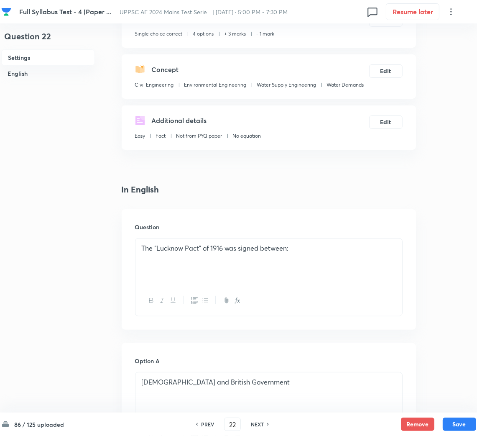
type input "23"
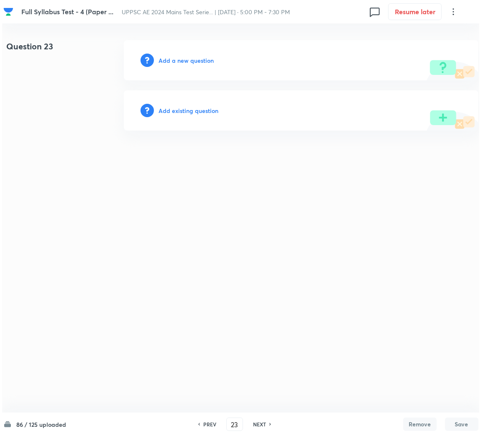
scroll to position [0, 0]
click at [177, 59] on h6 "Add a new question" at bounding box center [186, 60] width 55 height 9
click at [177, 59] on h6 "Choose a question type" at bounding box center [191, 60] width 64 height 9
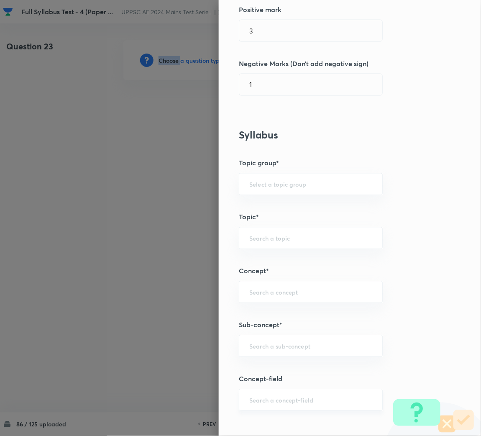
scroll to position [251, 0]
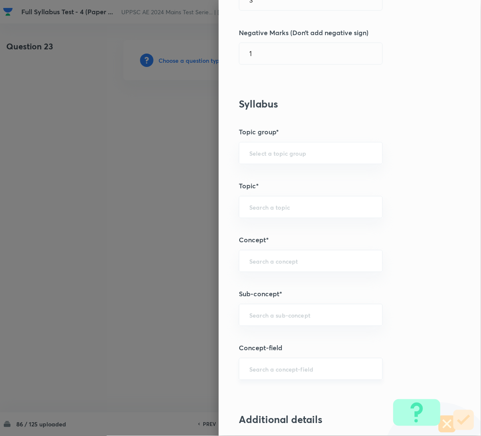
click at [255, 370] on input "text" at bounding box center [310, 369] width 123 height 8
click at [258, 316] on input "text" at bounding box center [310, 315] width 123 height 8
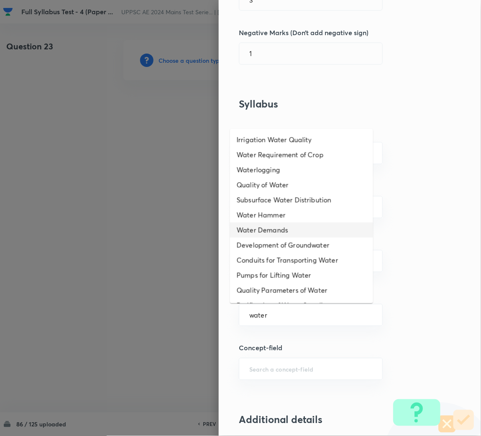
click at [270, 230] on li "Water Demands" at bounding box center [301, 230] width 143 height 15
type input "Water Demands"
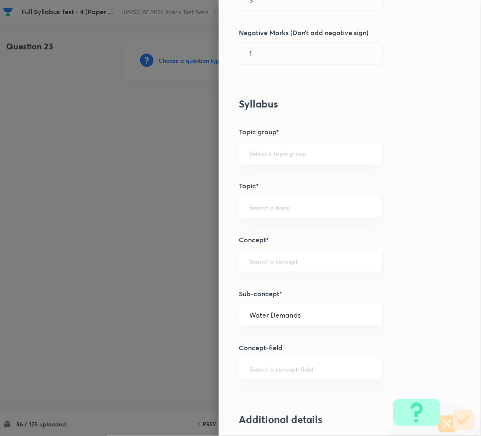
type input "Civil Engineering"
type input "Environmental Engineering"
type input "Water Supply Engineering"
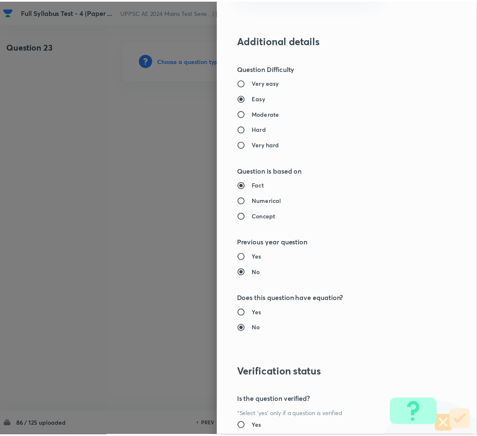
scroll to position [690, 0]
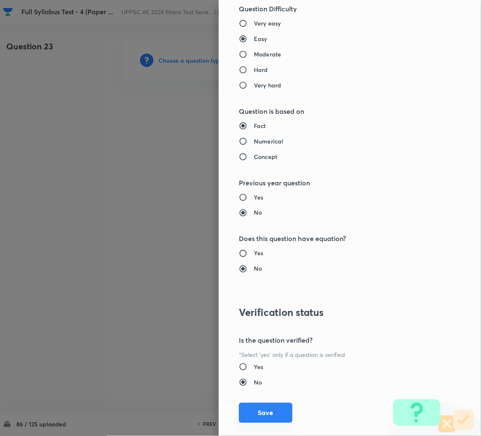
click at [272, 407] on button "Save" at bounding box center [266, 413] width 54 height 20
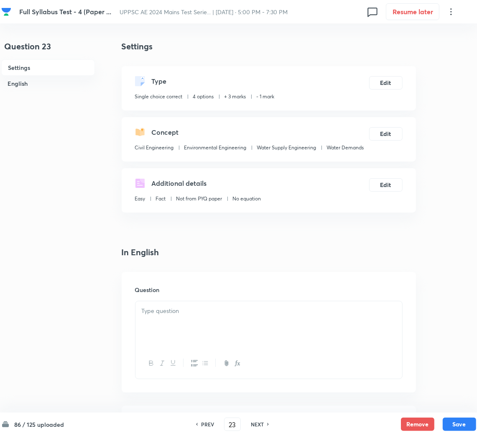
drag, startPoint x: 210, startPoint y: 336, endPoint x: 193, endPoint y: 327, distance: 19.5
click at [210, 336] on div at bounding box center [269, 324] width 267 height 47
click at [160, 318] on div at bounding box center [269, 324] width 267 height 47
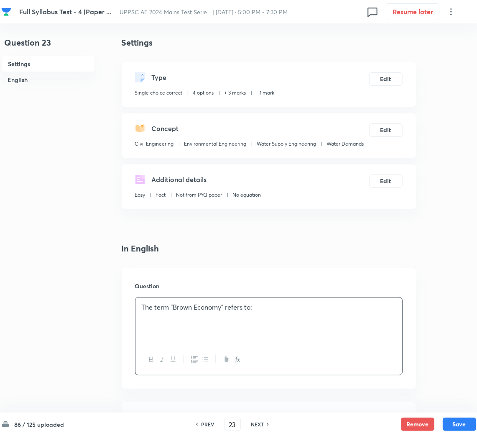
scroll to position [188, 0]
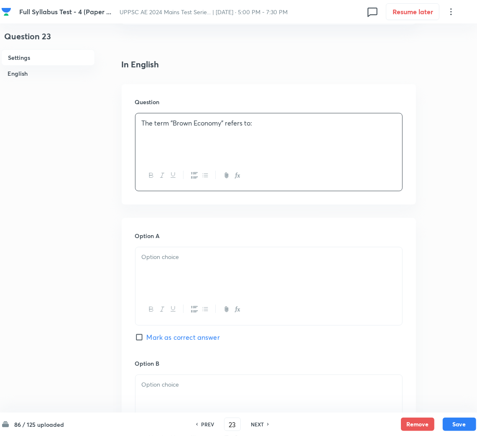
drag, startPoint x: 172, startPoint y: 270, endPoint x: 24, endPoint y: 240, distance: 150.8
click at [168, 270] on div at bounding box center [269, 270] width 267 height 47
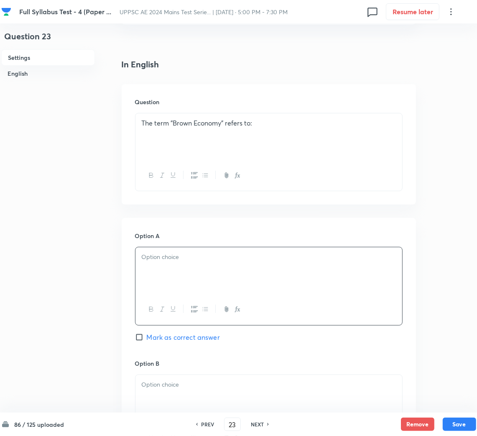
drag, startPoint x: 145, startPoint y: 253, endPoint x: 151, endPoint y: 255, distance: 6.1
click at [145, 253] on p at bounding box center [269, 257] width 254 height 10
click at [175, 381] on p at bounding box center [269, 385] width 254 height 10
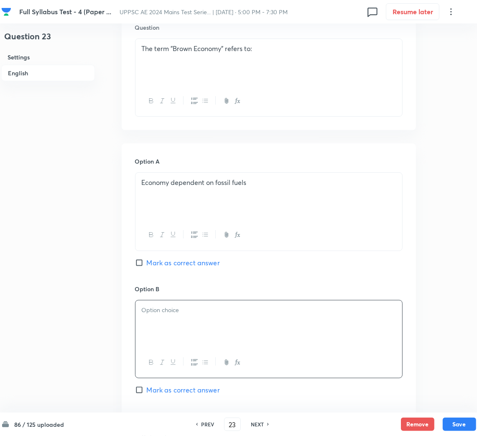
scroll to position [313, 0]
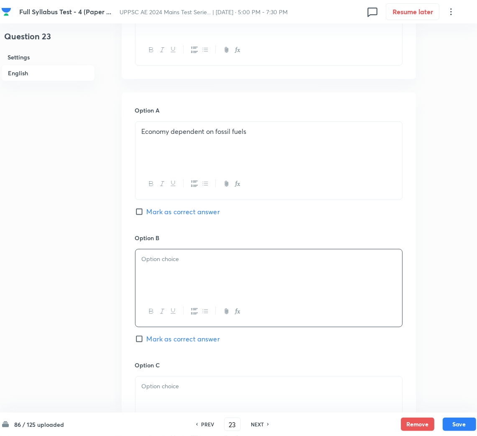
click at [168, 262] on p at bounding box center [269, 259] width 254 height 10
click at [167, 380] on div at bounding box center [269, 400] width 267 height 47
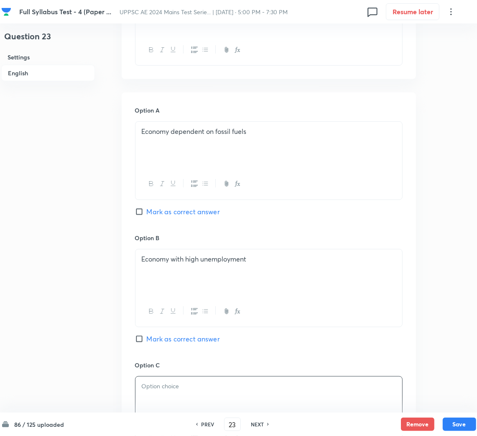
click at [145, 210] on input "Mark as correct answer" at bounding box center [141, 212] width 12 height 8
checkbox input "true"
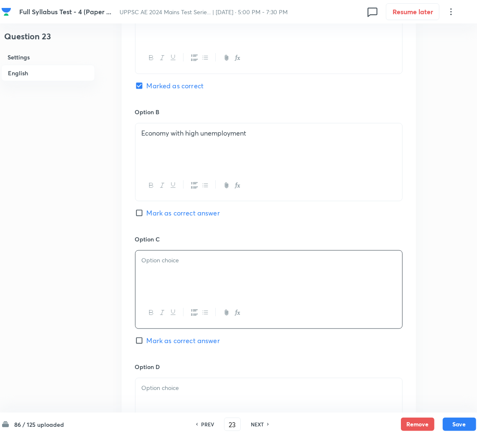
click at [173, 285] on div at bounding box center [269, 274] width 267 height 47
click at [169, 393] on p at bounding box center [269, 388] width 254 height 10
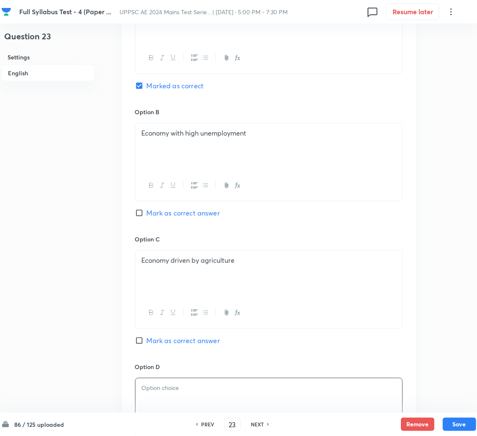
click at [141, 386] on div at bounding box center [269, 401] width 267 height 47
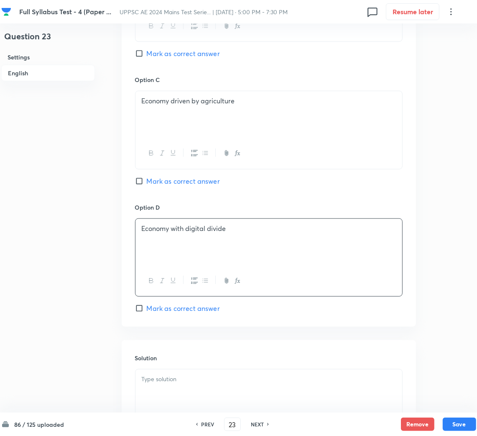
scroll to position [682, 0]
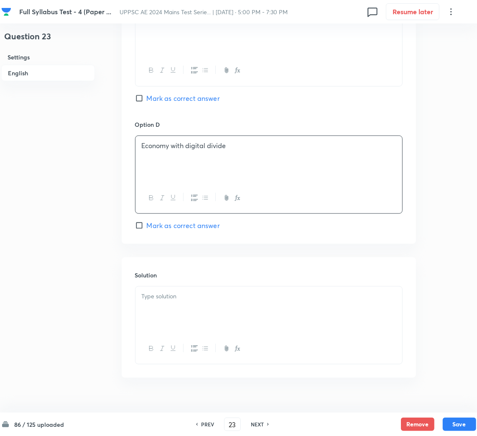
drag, startPoint x: 171, startPoint y: 308, endPoint x: 13, endPoint y: 309, distance: 158.2
click at [171, 309] on div at bounding box center [269, 310] width 267 height 47
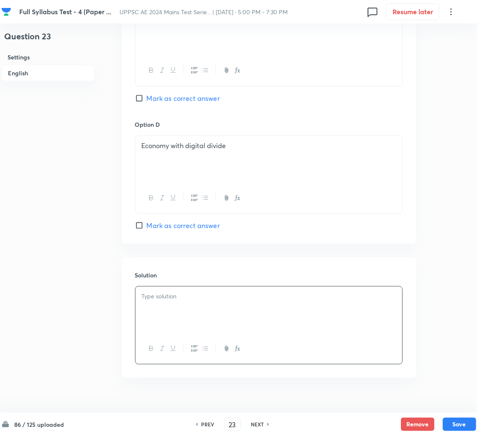
click at [210, 313] on div at bounding box center [269, 310] width 267 height 47
click at [465, 416] on div "86 / 125 uploaded PREV 23 ​ NEXT Remove Save" at bounding box center [238, 424] width 475 height 23
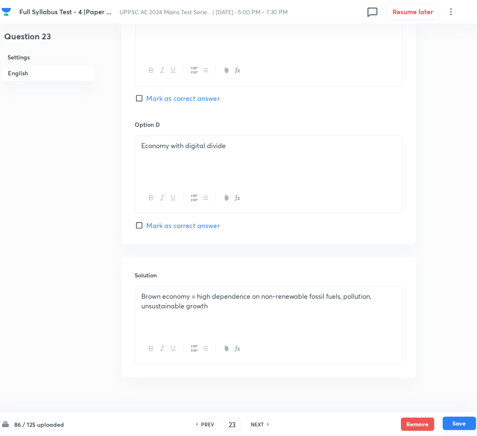
click at [463, 421] on button "Save" at bounding box center [459, 423] width 33 height 13
type input "24"
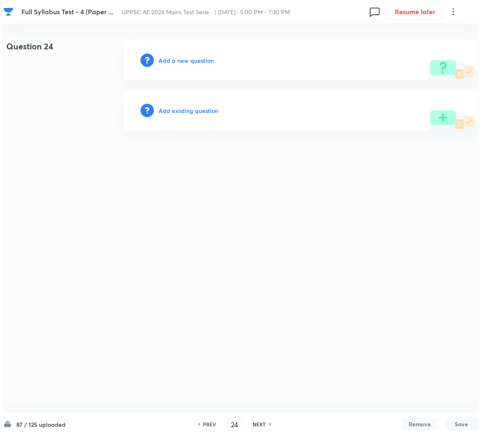
scroll to position [0, 0]
click at [197, 59] on h6 "Add a new question" at bounding box center [186, 60] width 55 height 9
click at [197, 59] on h6 "Choose a question type" at bounding box center [191, 60] width 64 height 9
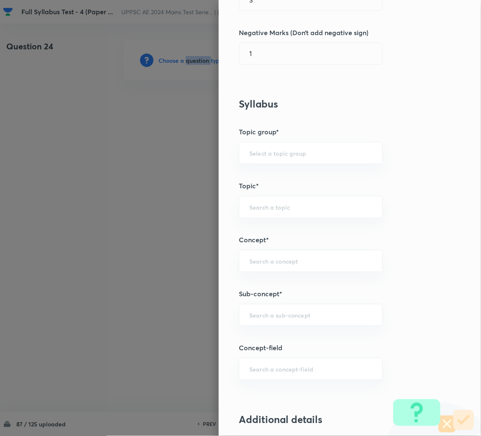
scroll to position [313, 0]
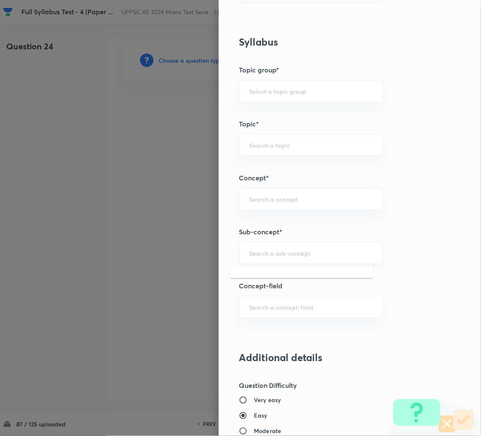
click at [267, 255] on input "text" at bounding box center [310, 253] width 123 height 8
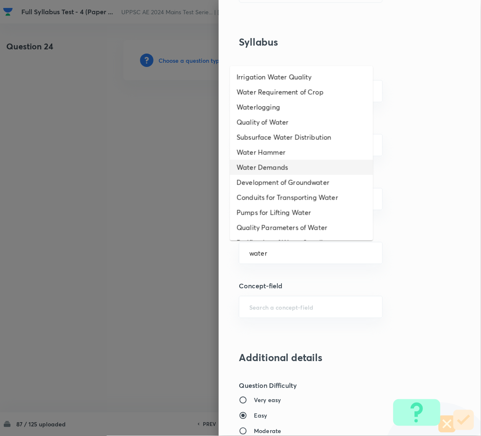
click at [280, 160] on li "Water Demands" at bounding box center [301, 167] width 143 height 15
type input "Water Demands"
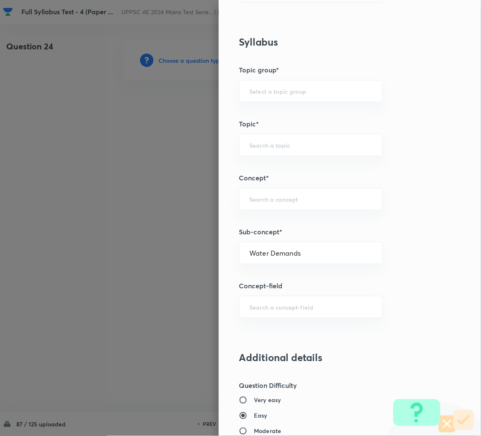
type input "Civil Engineering"
type input "Environmental Engineering"
type input "Water Supply Engineering"
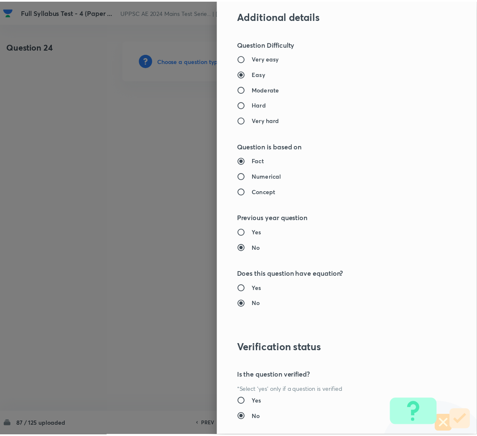
scroll to position [705, 0]
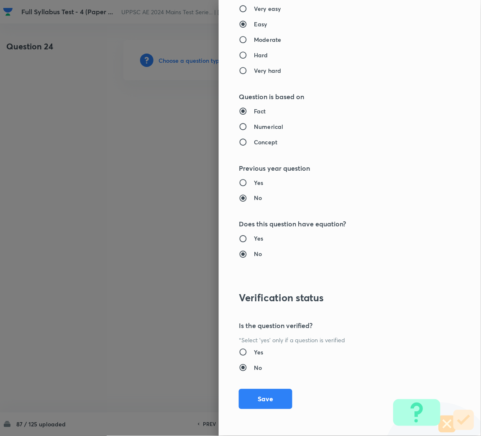
drag, startPoint x: 269, startPoint y: 404, endPoint x: 244, endPoint y: 362, distance: 48.2
click at [269, 404] on button "Save" at bounding box center [266, 399] width 54 height 20
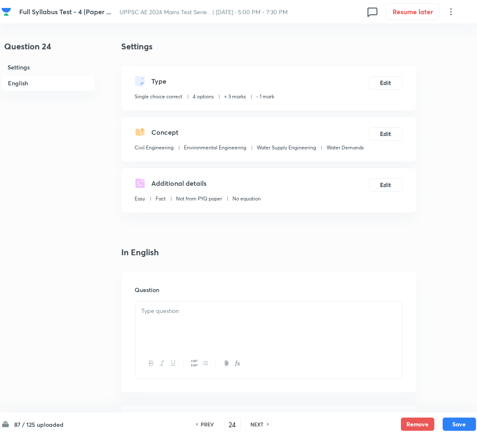
click at [163, 321] on div at bounding box center [269, 324] width 267 height 47
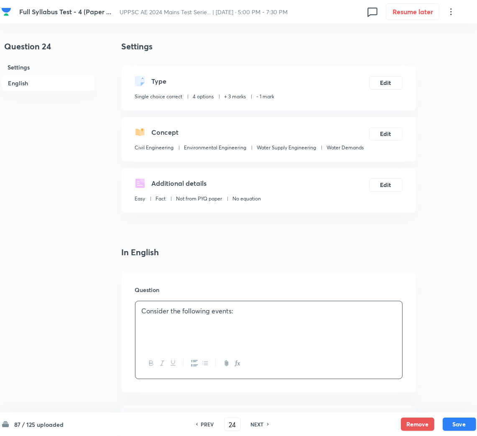
click at [177, 315] on p "Consider the following events:" at bounding box center [269, 311] width 254 height 10
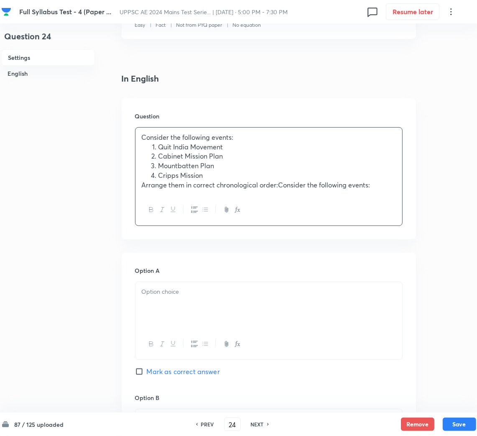
scroll to position [188, 0]
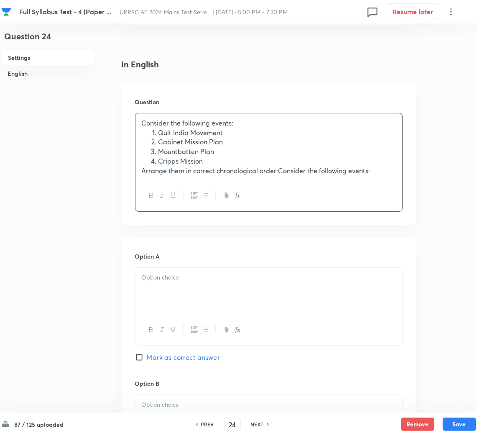
click at [161, 295] on div at bounding box center [269, 291] width 267 height 47
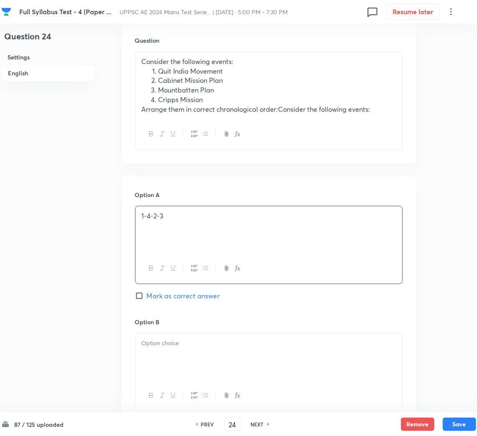
scroll to position [313, 0]
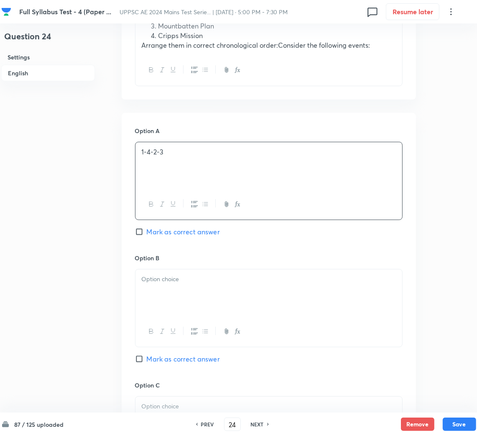
click at [175, 292] on div at bounding box center [269, 293] width 267 height 47
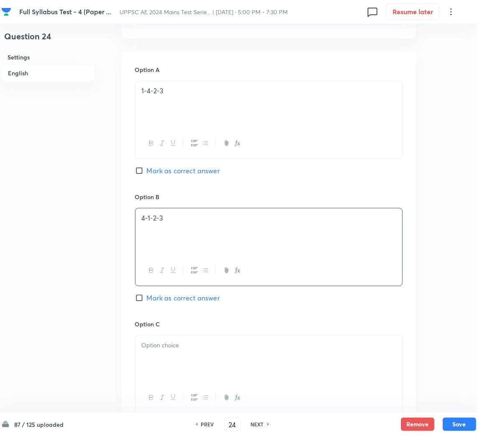
scroll to position [439, 0]
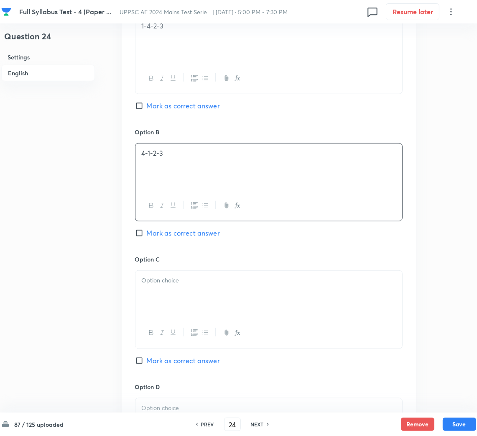
click at [164, 296] on div at bounding box center [269, 294] width 267 height 47
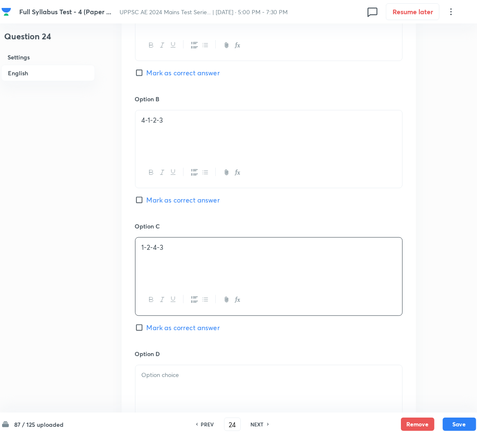
scroll to position [502, 0]
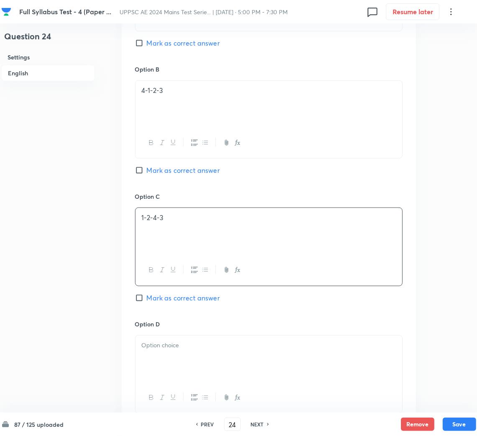
click at [167, 353] on div at bounding box center [269, 359] width 267 height 47
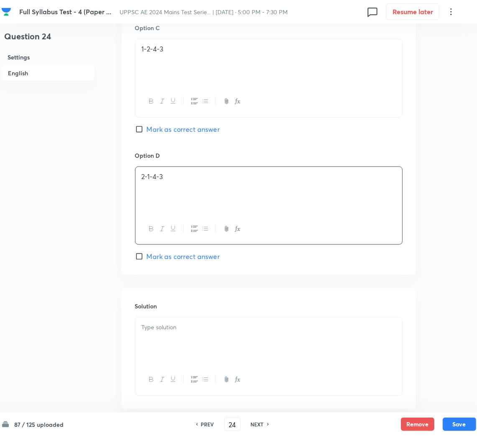
scroll to position [690, 0]
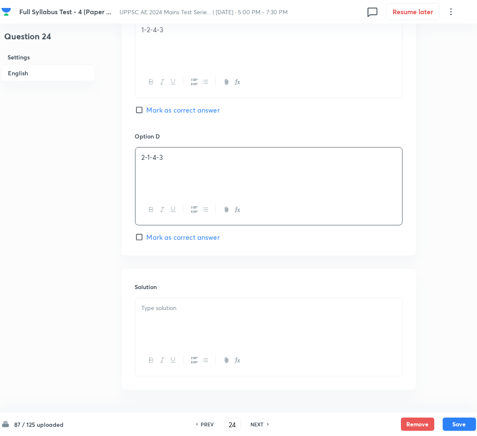
click at [173, 331] on div at bounding box center [269, 321] width 267 height 47
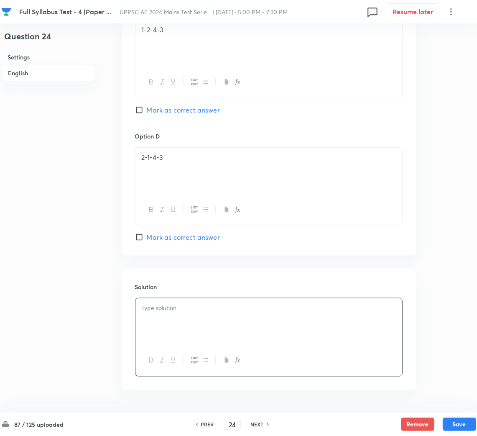
click at [145, 316] on div at bounding box center [269, 321] width 267 height 47
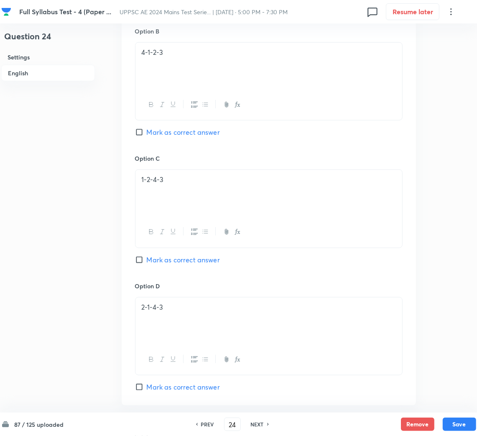
scroll to position [532, 0]
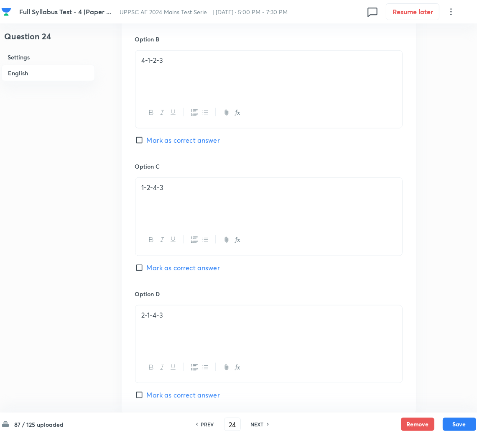
click at [246, 330] on div "2-1-4-3" at bounding box center [269, 328] width 267 height 47
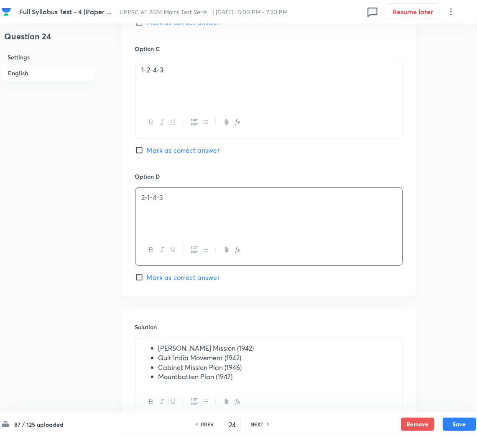
scroll to position [657, 0]
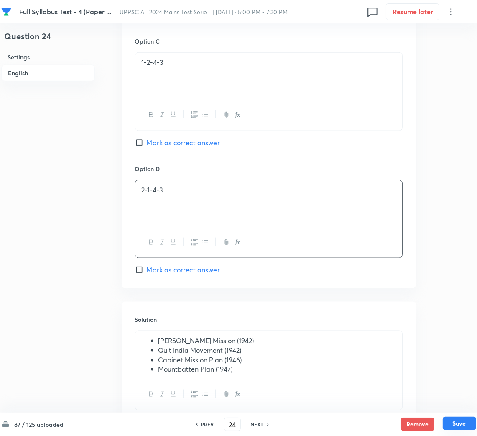
click at [470, 421] on button "Save" at bounding box center [459, 423] width 33 height 13
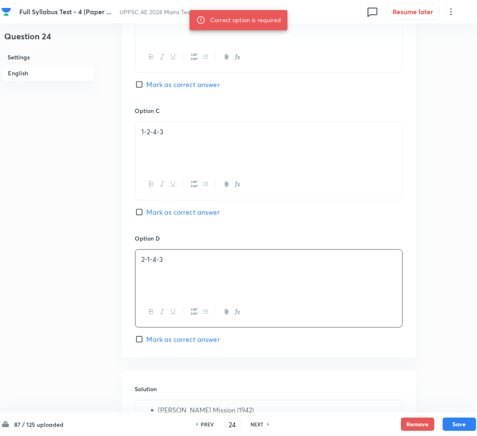
scroll to position [470, 0]
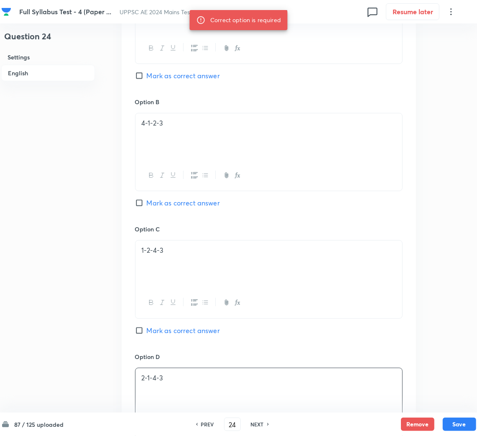
click at [144, 205] on input "Mark as correct answer" at bounding box center [141, 203] width 12 height 8
checkbox input "true"
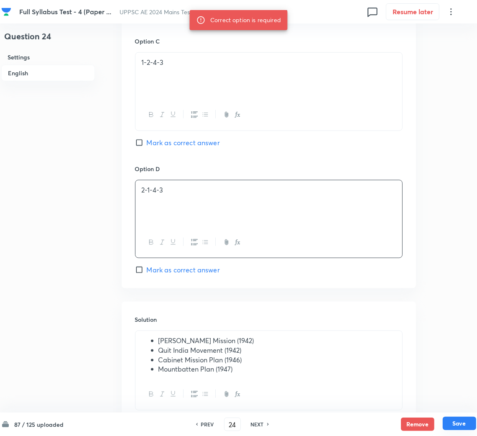
click at [455, 429] on button "Save" at bounding box center [459, 423] width 33 height 13
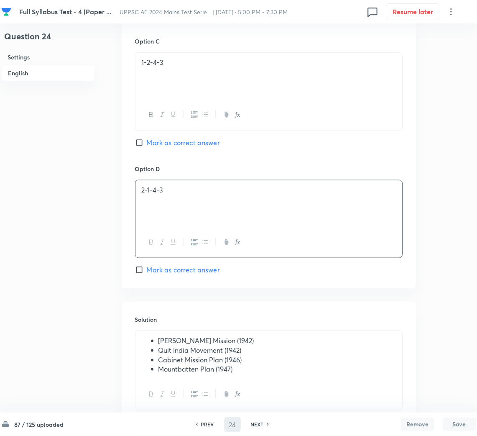
type input "25"
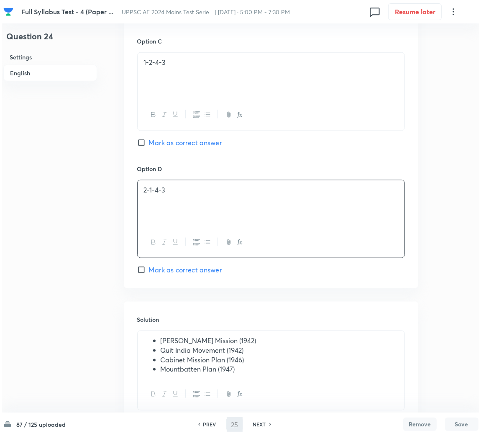
scroll to position [0, 0]
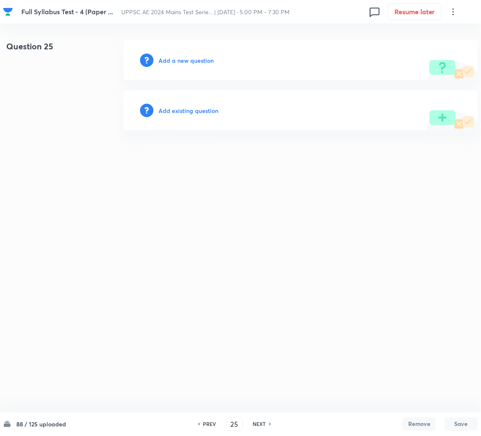
click at [193, 59] on h6 "Add a new question" at bounding box center [186, 60] width 55 height 9
click at [190, 59] on h6 "Choose a question type" at bounding box center [191, 60] width 64 height 9
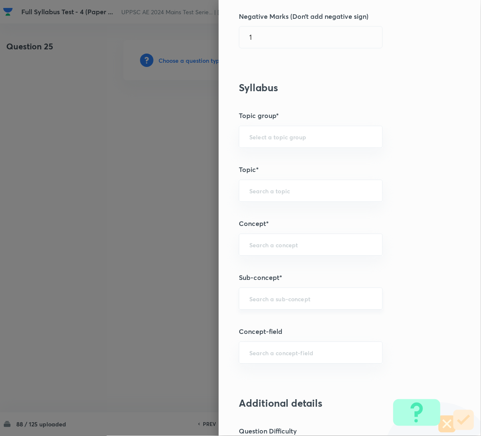
scroll to position [313, 0]
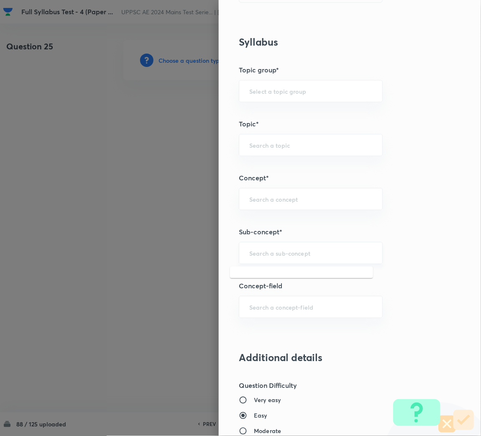
click at [265, 252] on input "text" at bounding box center [310, 253] width 123 height 8
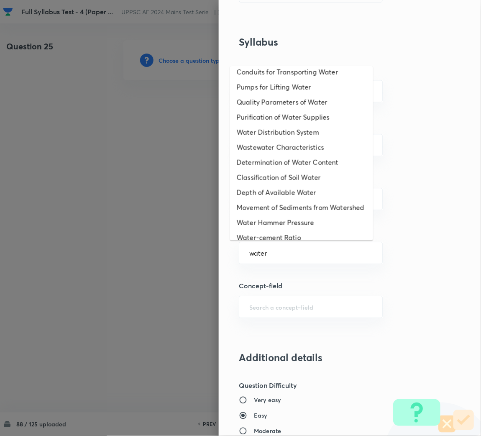
scroll to position [0, 0]
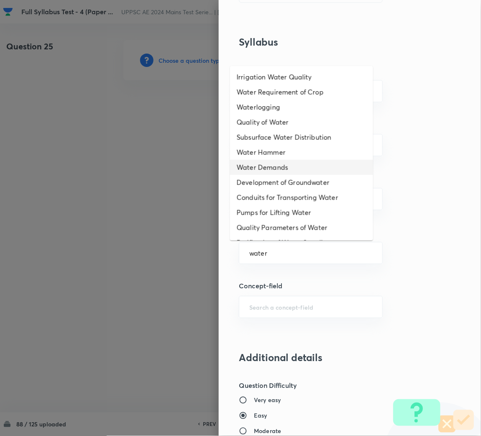
click at [271, 166] on li "Water Demands" at bounding box center [301, 167] width 143 height 15
type input "Water Demands"
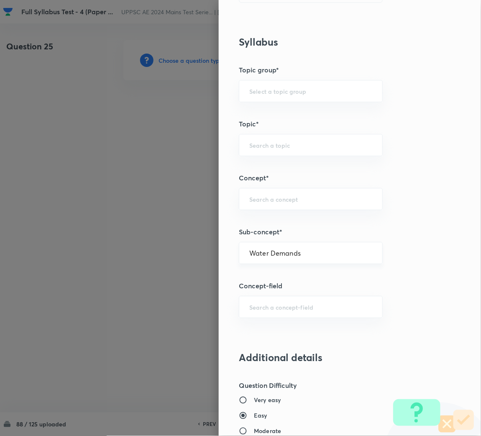
type input "Civil Engineering"
type input "Environmental Engineering"
type input "Water Supply Engineering"
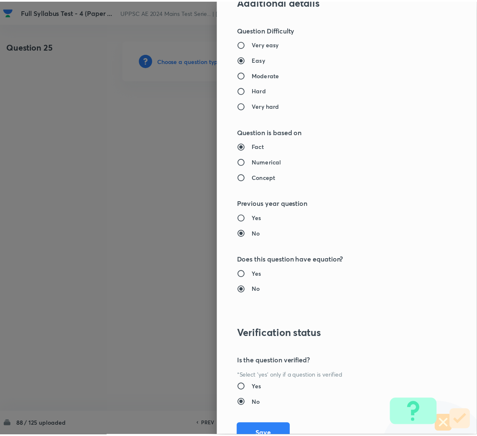
scroll to position [705, 0]
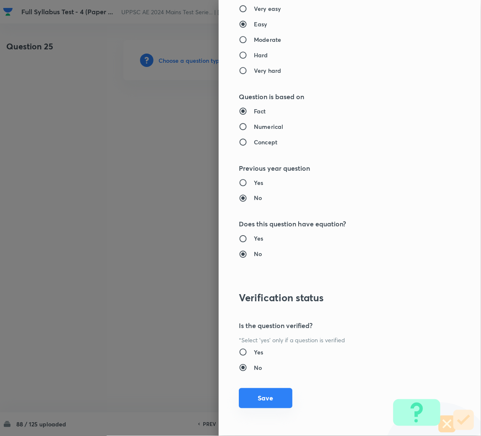
click at [270, 399] on button "Save" at bounding box center [266, 398] width 54 height 20
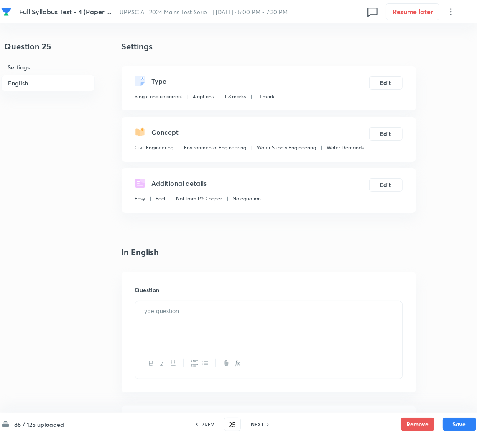
click at [187, 334] on div at bounding box center [269, 324] width 267 height 47
click at [219, 326] on div at bounding box center [269, 324] width 267 height 47
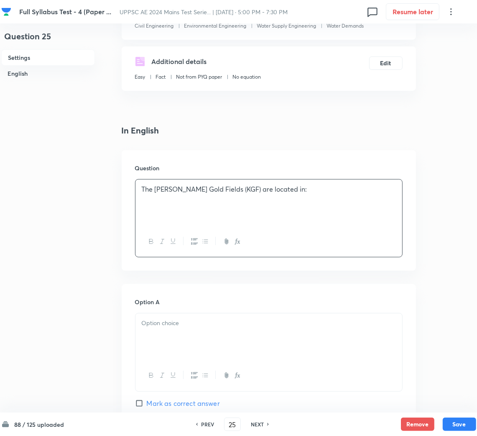
scroll to position [188, 0]
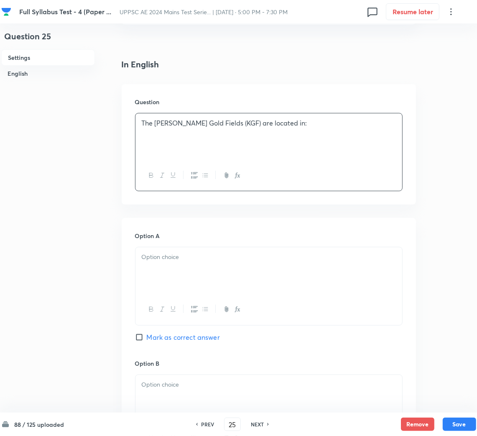
click at [345, 300] on div at bounding box center [269, 309] width 267 height 31
click at [195, 270] on div at bounding box center [269, 270] width 267 height 47
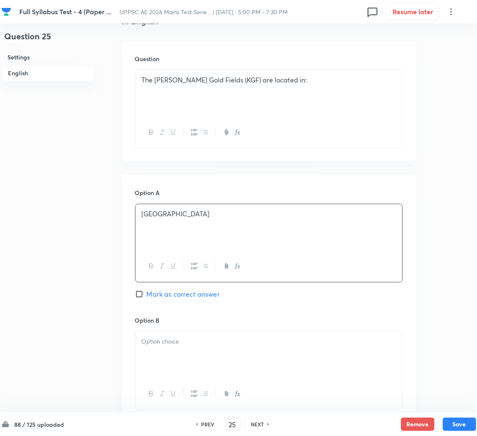
scroll to position [313, 0]
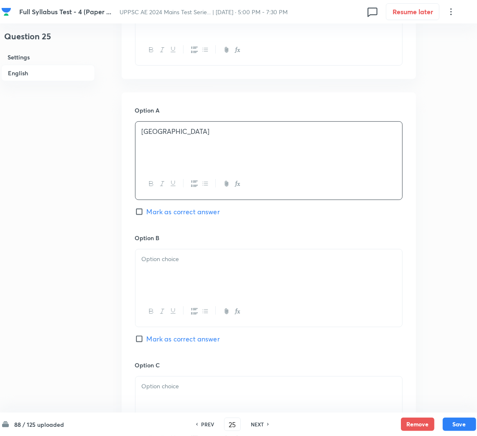
click at [165, 270] on div at bounding box center [269, 272] width 267 height 47
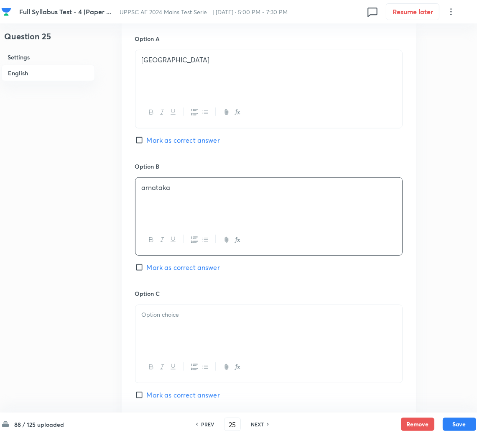
scroll to position [439, 0]
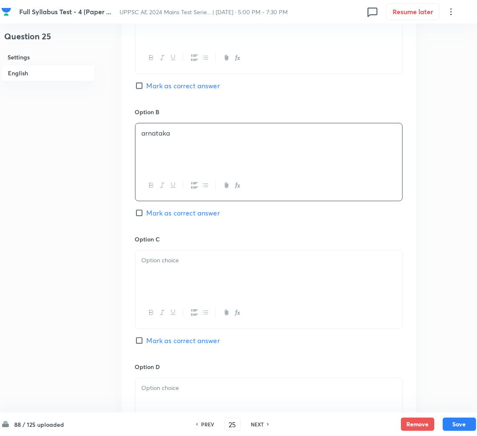
click at [164, 260] on p at bounding box center [269, 261] width 254 height 10
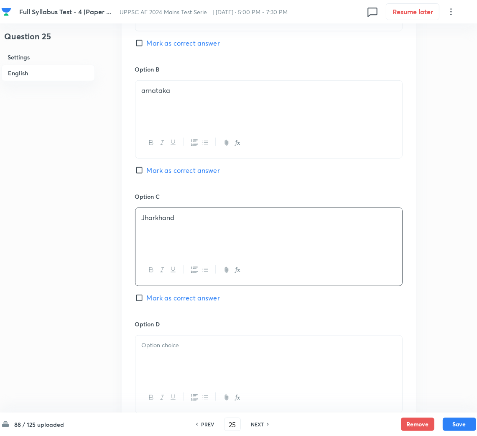
scroll to position [565, 0]
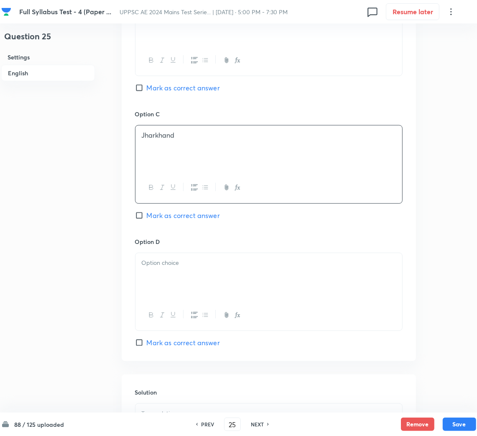
click at [367, 262] on p at bounding box center [269, 263] width 254 height 10
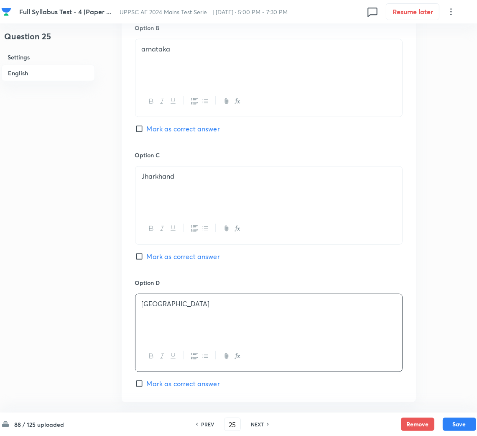
scroll to position [502, 0]
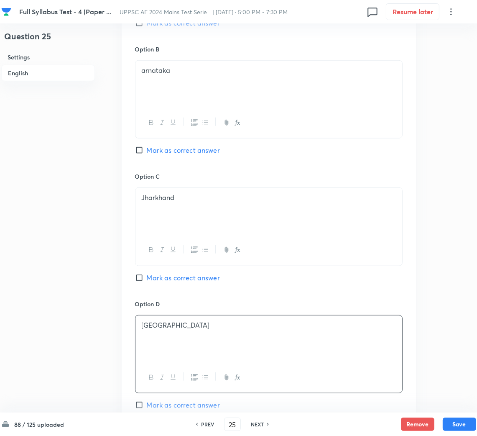
click at [159, 152] on span "Mark as correct answer" at bounding box center [183, 150] width 73 height 10
click at [147, 152] on input "Mark as correct answer" at bounding box center [141, 150] width 12 height 8
checkbox input "true"
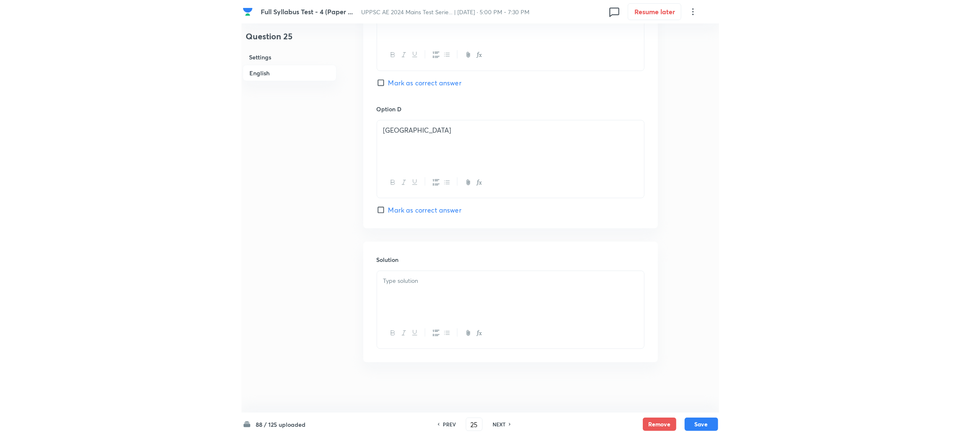
scroll to position [699, 0]
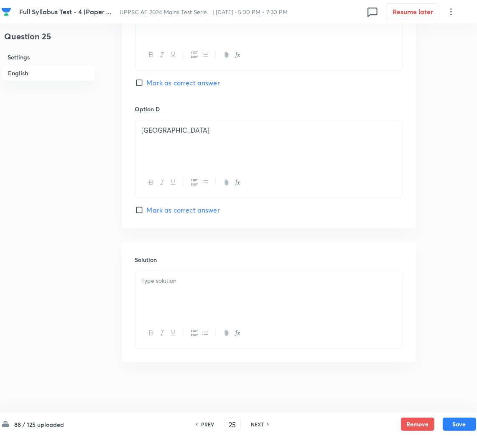
click at [162, 303] on div at bounding box center [269, 294] width 267 height 47
click at [146, 300] on div at bounding box center [269, 294] width 267 height 47
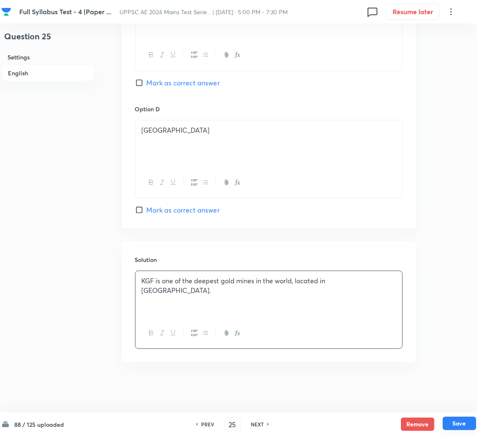
click at [458, 428] on button "Save" at bounding box center [459, 423] width 33 height 13
type input "26"
checkbox input "false"
checkbox input "true"
click at [204, 424] on h6 "PREV" at bounding box center [207, 425] width 13 height 8
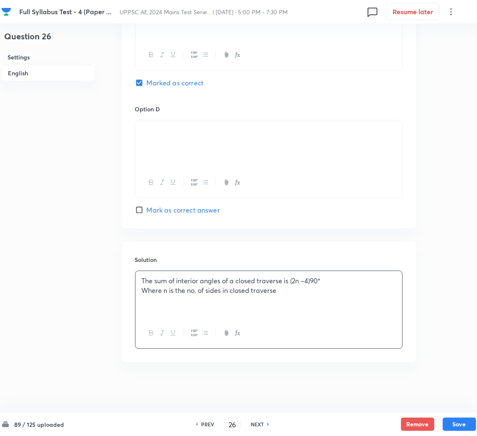
type input "25"
checkbox input "true"
checkbox input "false"
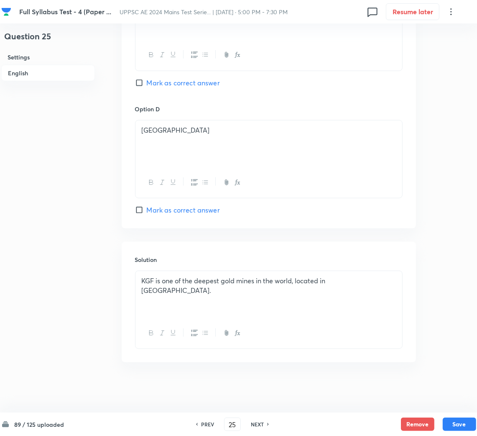
click at [264, 426] on div "NEXT" at bounding box center [259, 425] width 22 height 8
type input "26"
checkbox input "false"
checkbox input "true"
